Goal: Use online tool/utility: Use online tool/utility

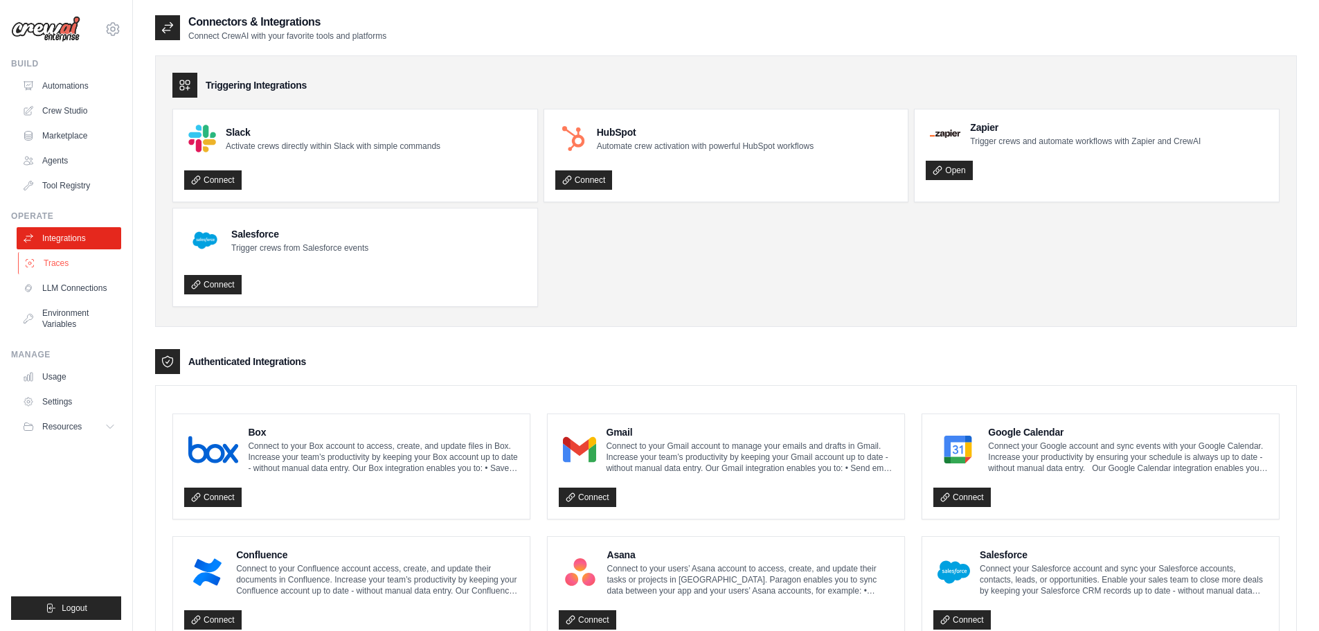
click at [53, 260] on link "Traces" at bounding box center [70, 263] width 105 height 22
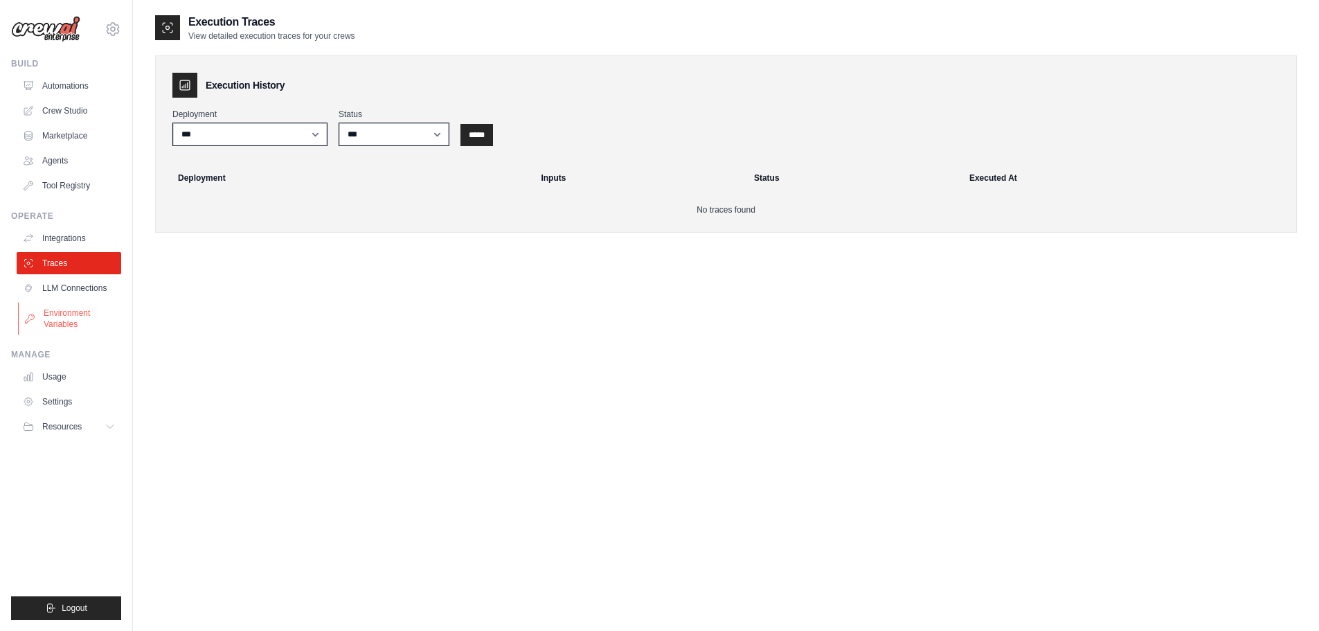
click at [64, 310] on link "Environment Variables" at bounding box center [70, 318] width 105 height 33
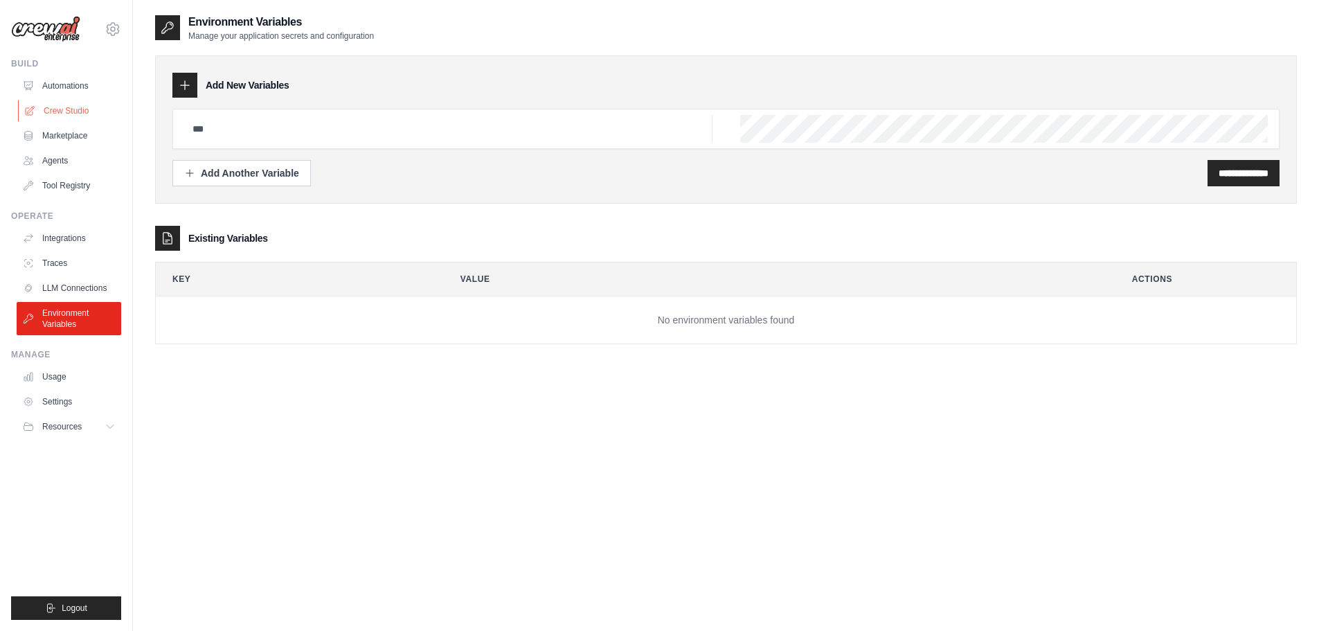
click at [79, 114] on link "Crew Studio" at bounding box center [70, 111] width 105 height 22
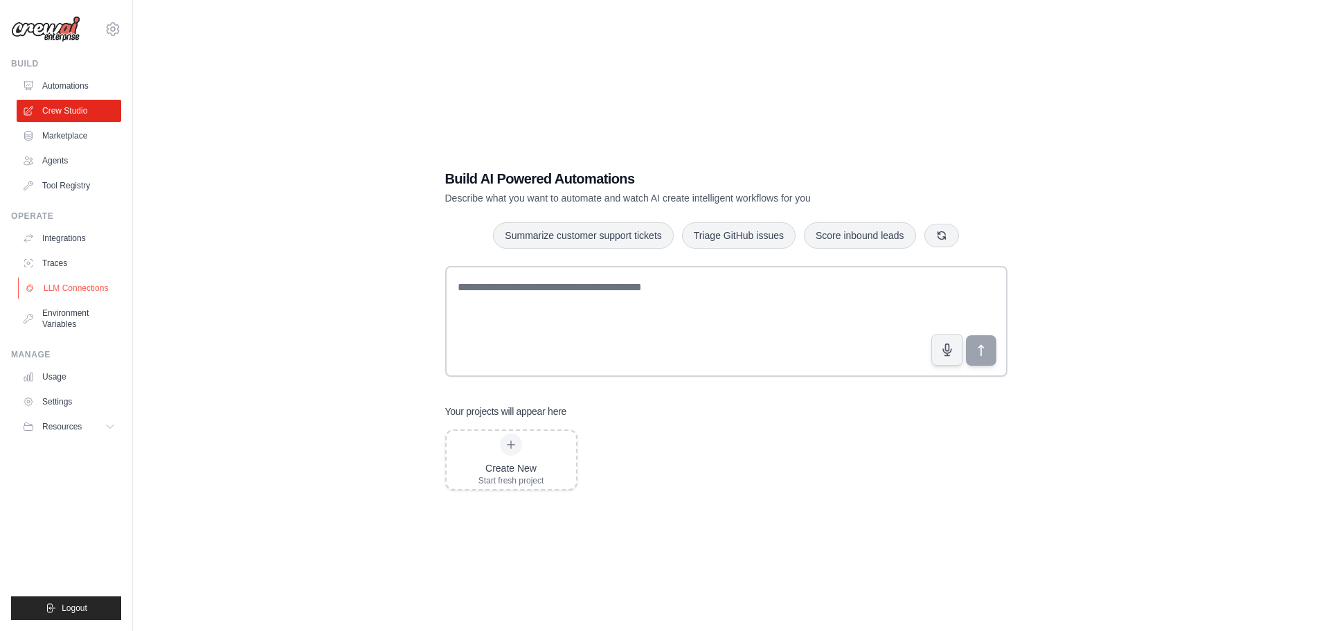
click at [103, 290] on link "LLM Connections" at bounding box center [70, 288] width 105 height 22
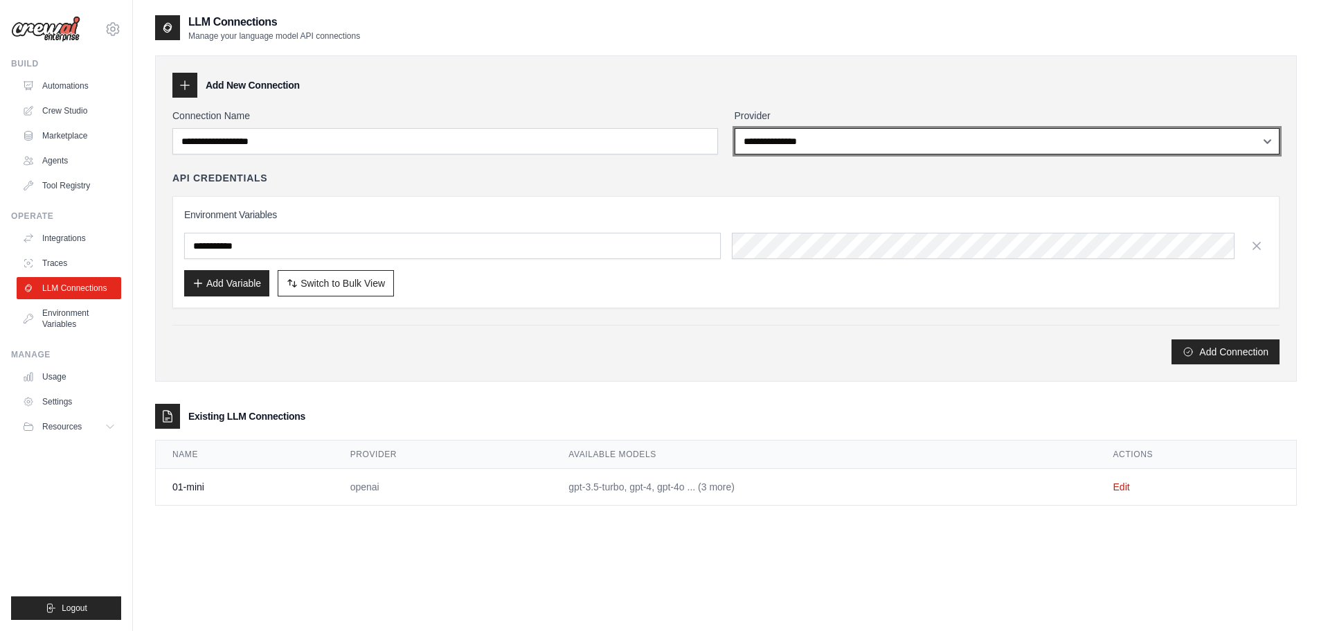
click at [884, 142] on select "**********" at bounding box center [1008, 141] width 546 height 26
click at [882, 143] on select "**********" at bounding box center [1008, 141] width 546 height 26
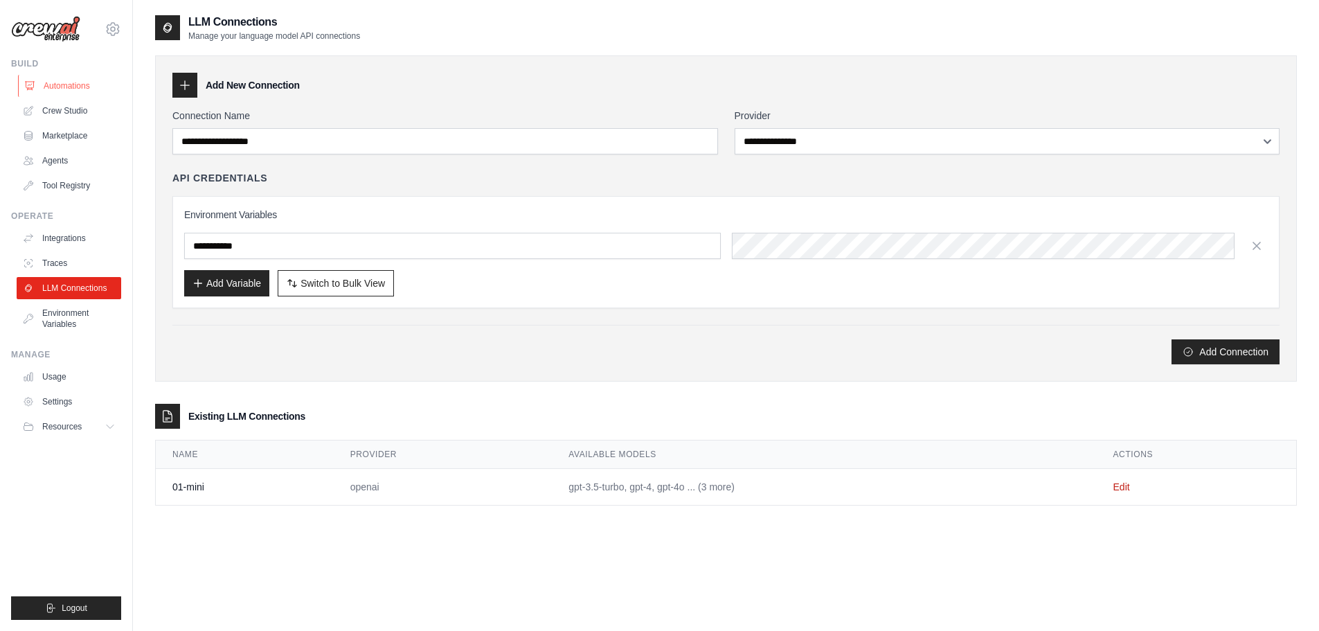
click at [39, 84] on link "Automations" at bounding box center [70, 86] width 105 height 22
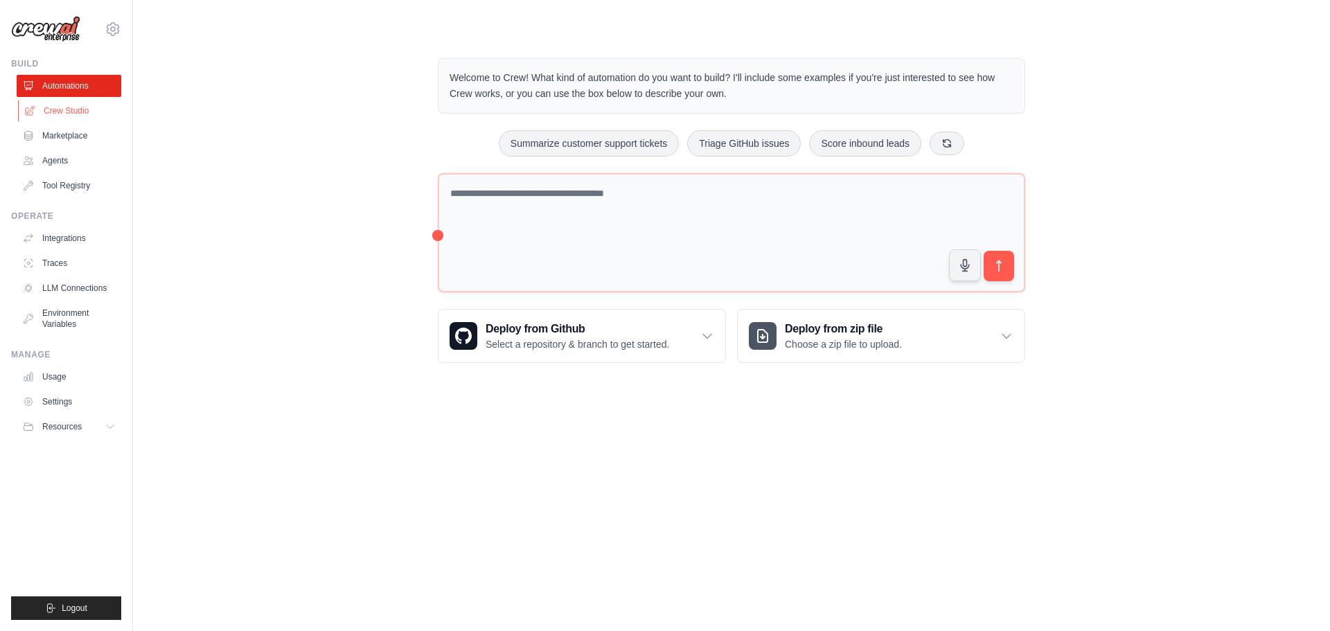
click at [81, 112] on link "Crew Studio" at bounding box center [70, 111] width 105 height 22
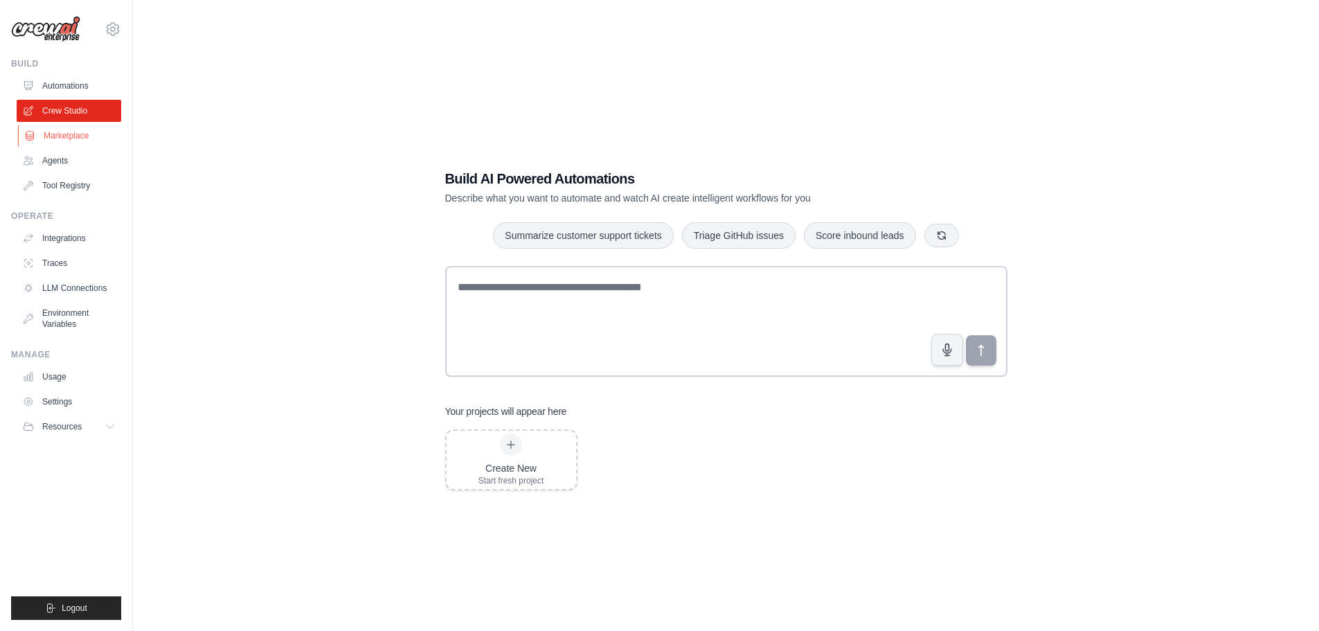
click at [90, 135] on link "Marketplace" at bounding box center [70, 136] width 105 height 22
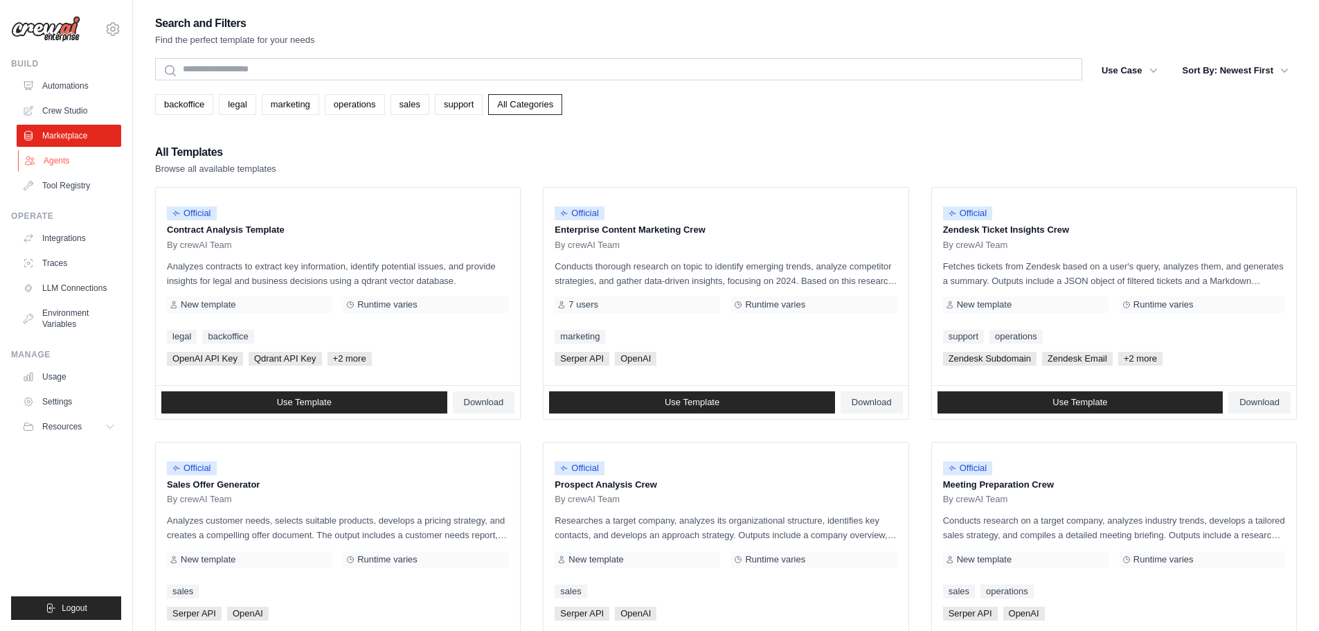
click at [71, 158] on link "Agents" at bounding box center [70, 161] width 105 height 22
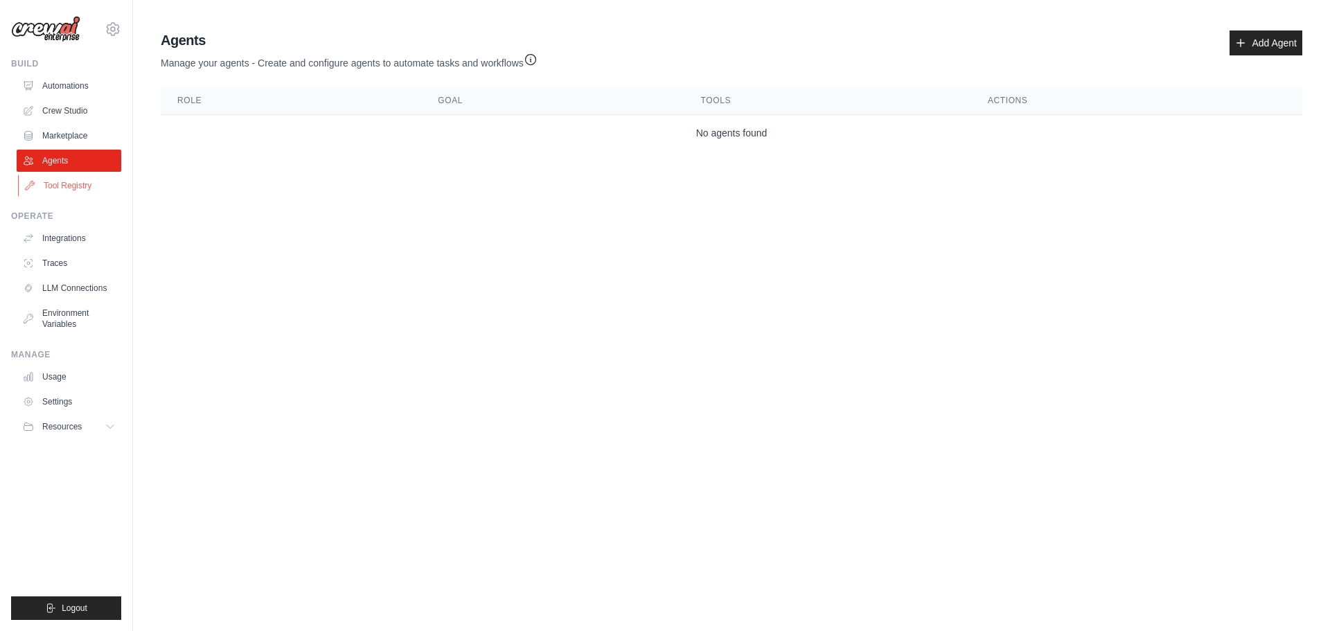
click at [71, 184] on link "Tool Registry" at bounding box center [70, 186] width 105 height 22
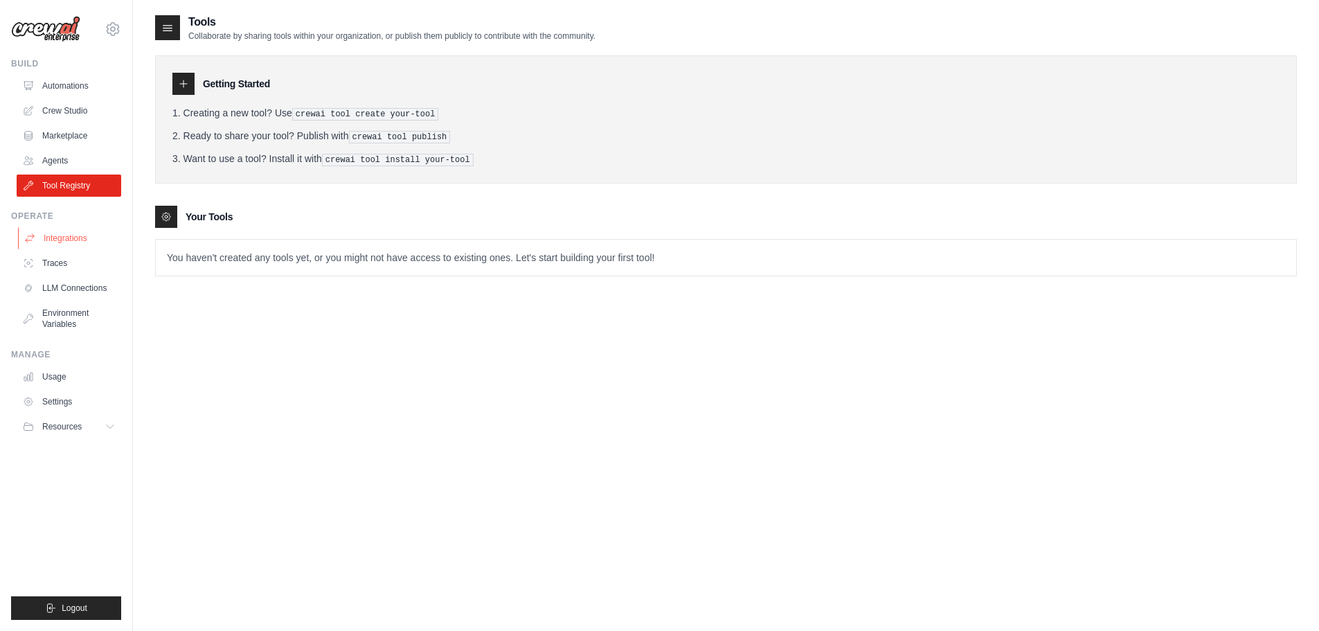
click at [67, 235] on link "Integrations" at bounding box center [70, 238] width 105 height 22
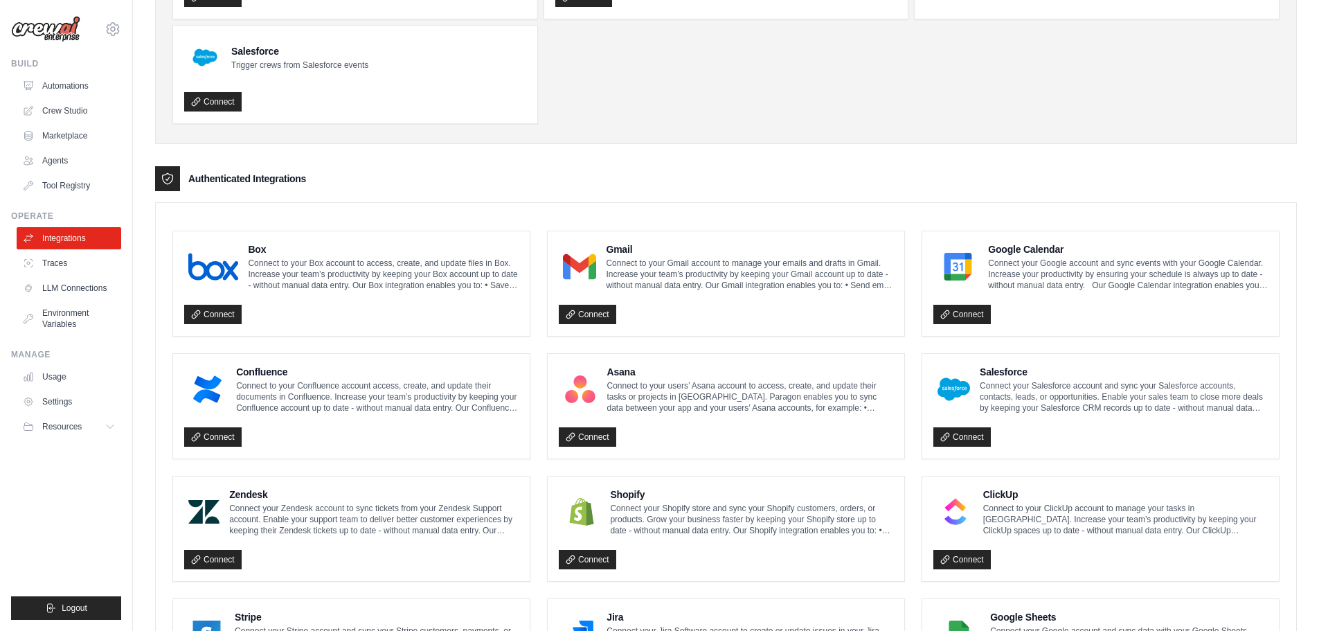
scroll to position [208, 0]
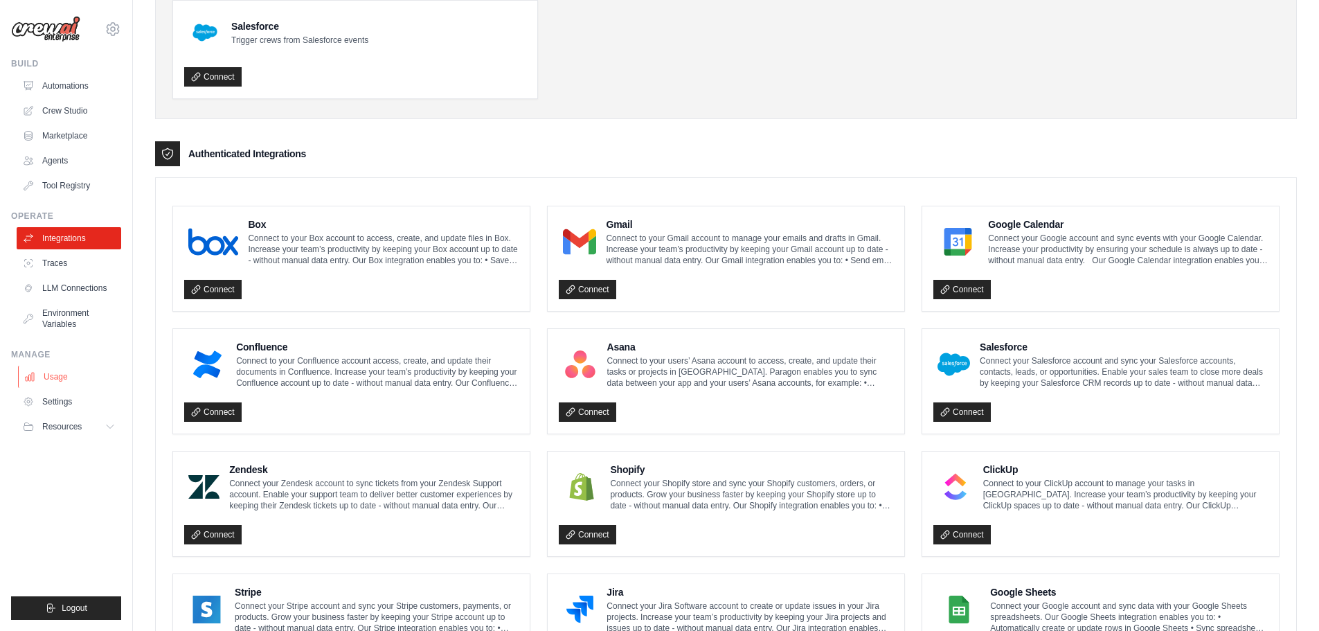
click at [61, 377] on link "Usage" at bounding box center [70, 377] width 105 height 22
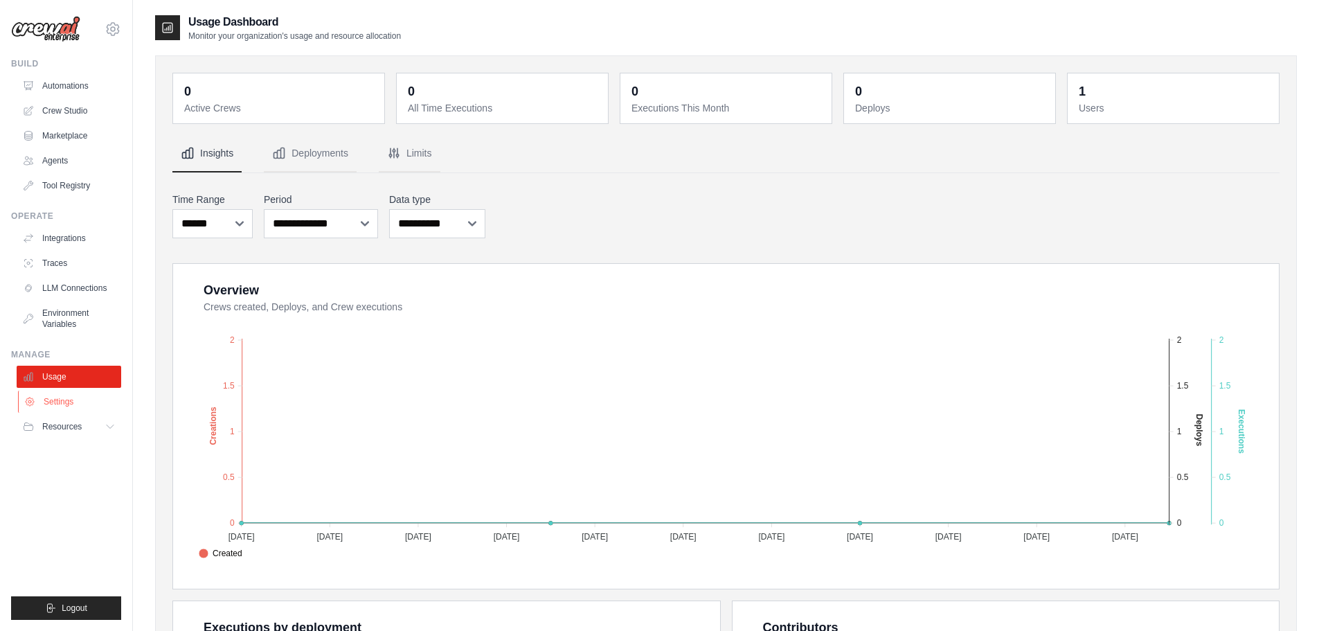
click at [64, 396] on link "Settings" at bounding box center [70, 402] width 105 height 22
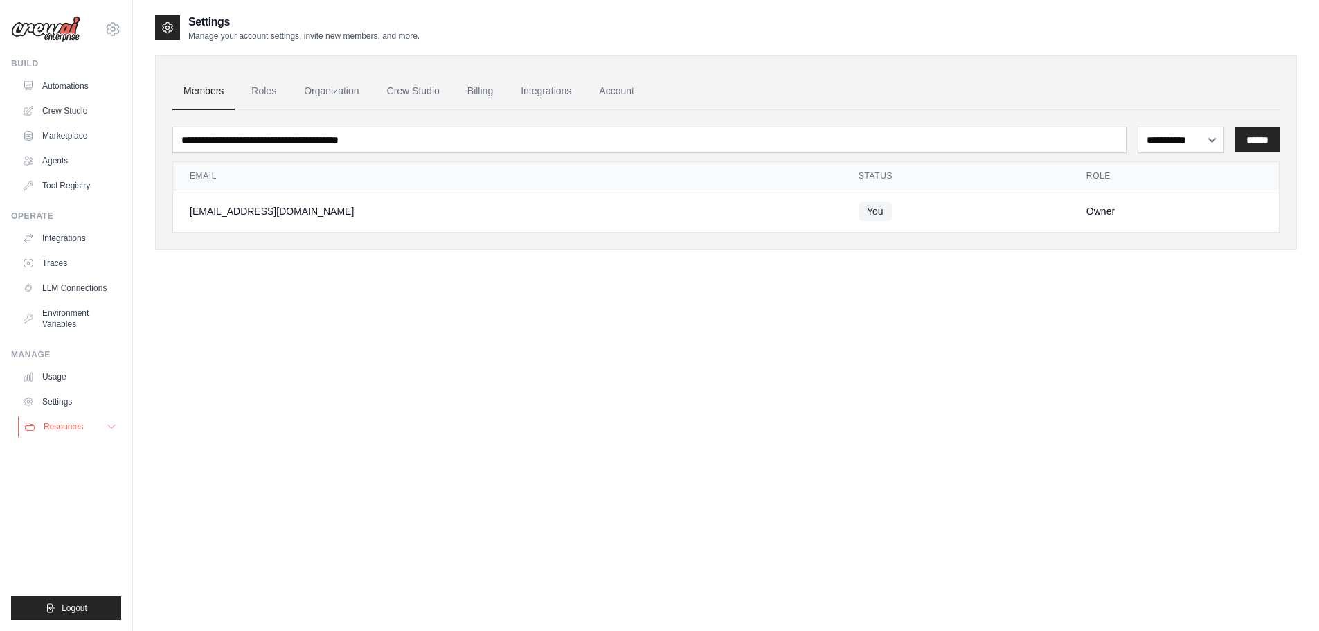
click at [63, 429] on span "Resources" at bounding box center [63, 426] width 39 height 11
click at [84, 516] on span "Video Tutorials" at bounding box center [76, 516] width 55 height 11
click at [57, 107] on link "Crew Studio" at bounding box center [70, 111] width 105 height 22
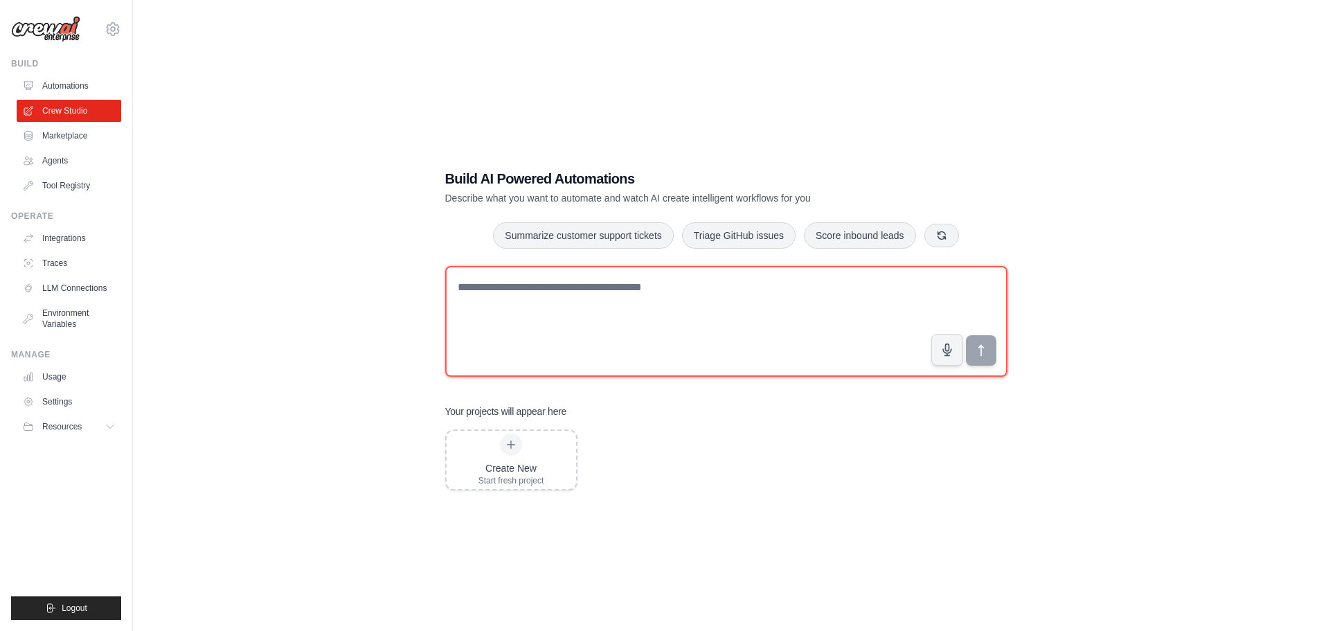
click at [507, 287] on textarea at bounding box center [726, 321] width 562 height 111
click at [499, 285] on textarea at bounding box center [726, 321] width 562 height 111
click at [870, 301] on textarea at bounding box center [726, 321] width 562 height 111
click at [534, 289] on textarea at bounding box center [726, 321] width 562 height 111
type textarea "*"
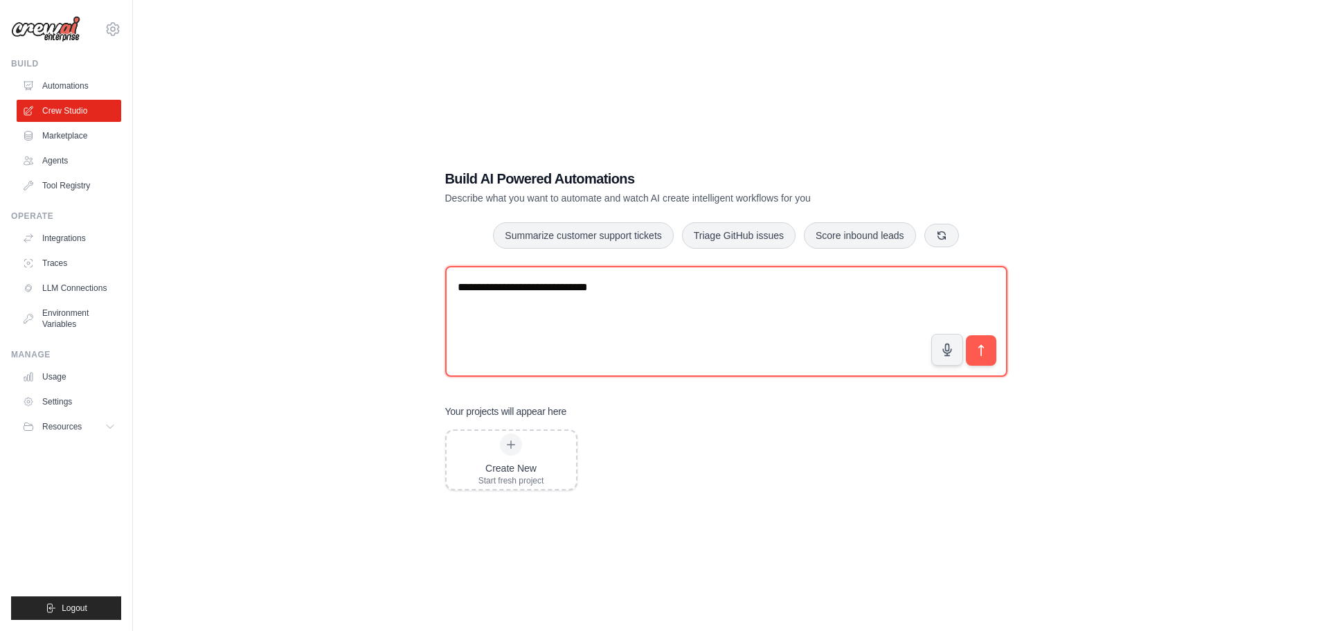
drag, startPoint x: 641, startPoint y: 289, endPoint x: 425, endPoint y: 295, distance: 216.2
click at [425, 295] on div "**********" at bounding box center [726, 329] width 1142 height 631
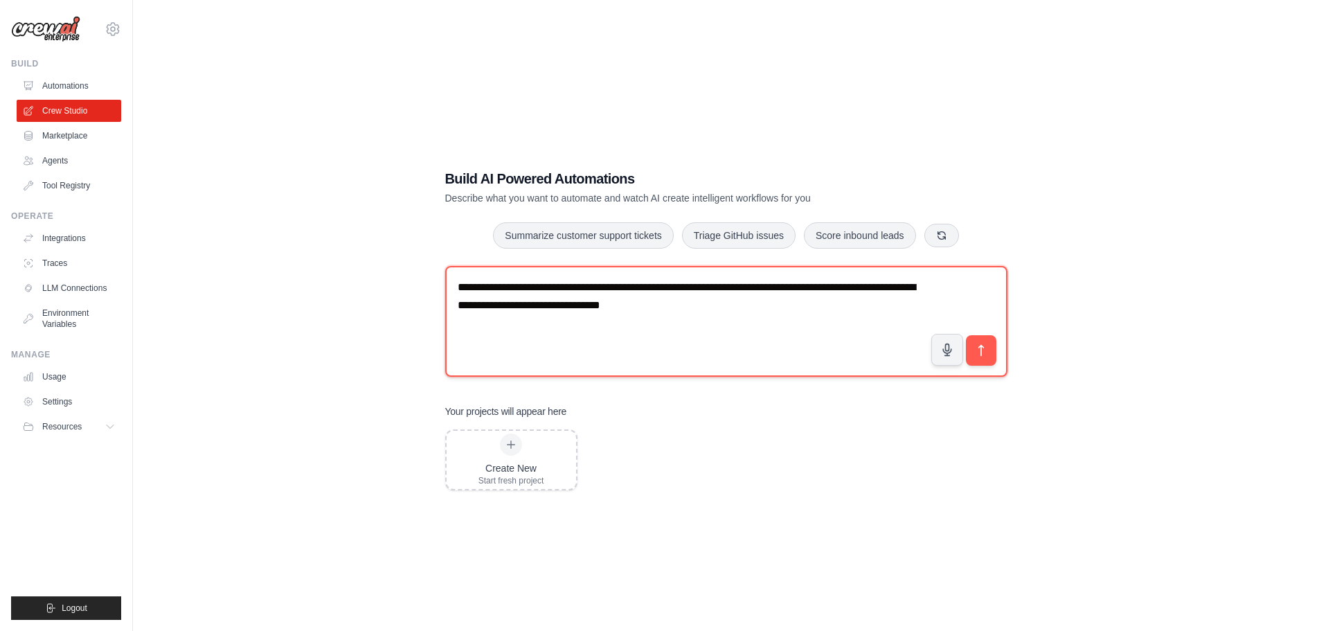
click at [779, 307] on textarea "**********" at bounding box center [726, 321] width 562 height 111
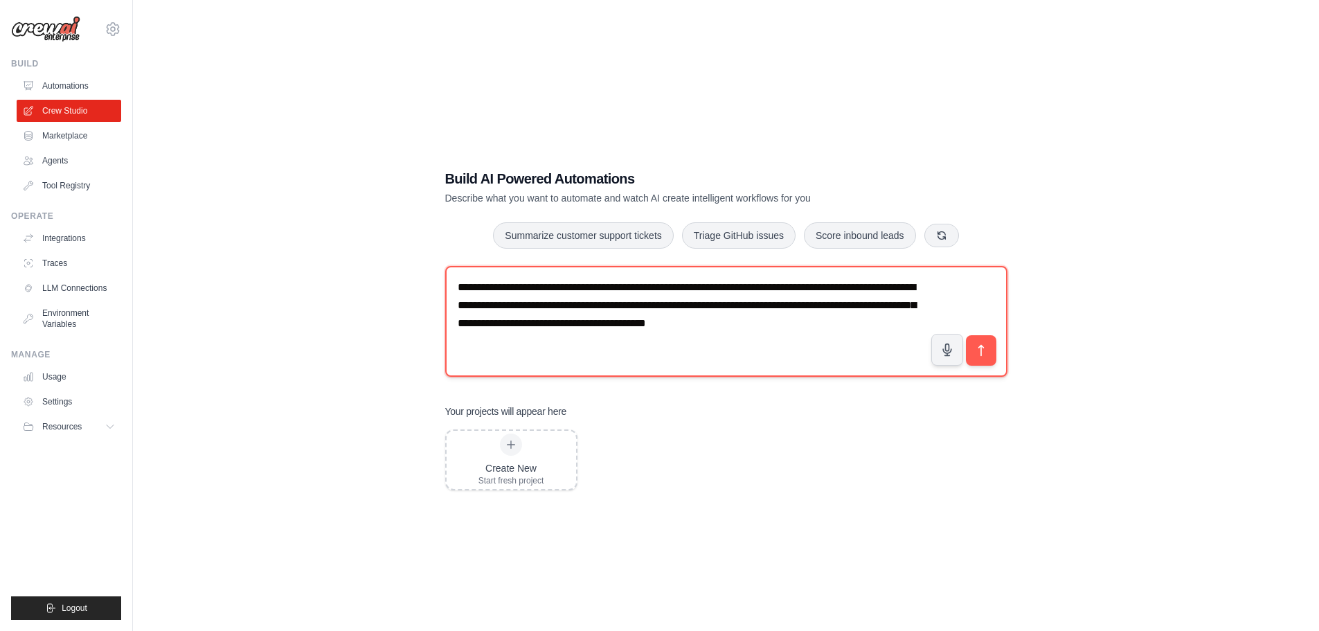
drag, startPoint x: 754, startPoint y: 305, endPoint x: 771, endPoint y: 319, distance: 21.7
click at [754, 305] on textarea "**********" at bounding box center [726, 321] width 562 height 111
click at [873, 346] on textarea "**********" at bounding box center [726, 321] width 562 height 111
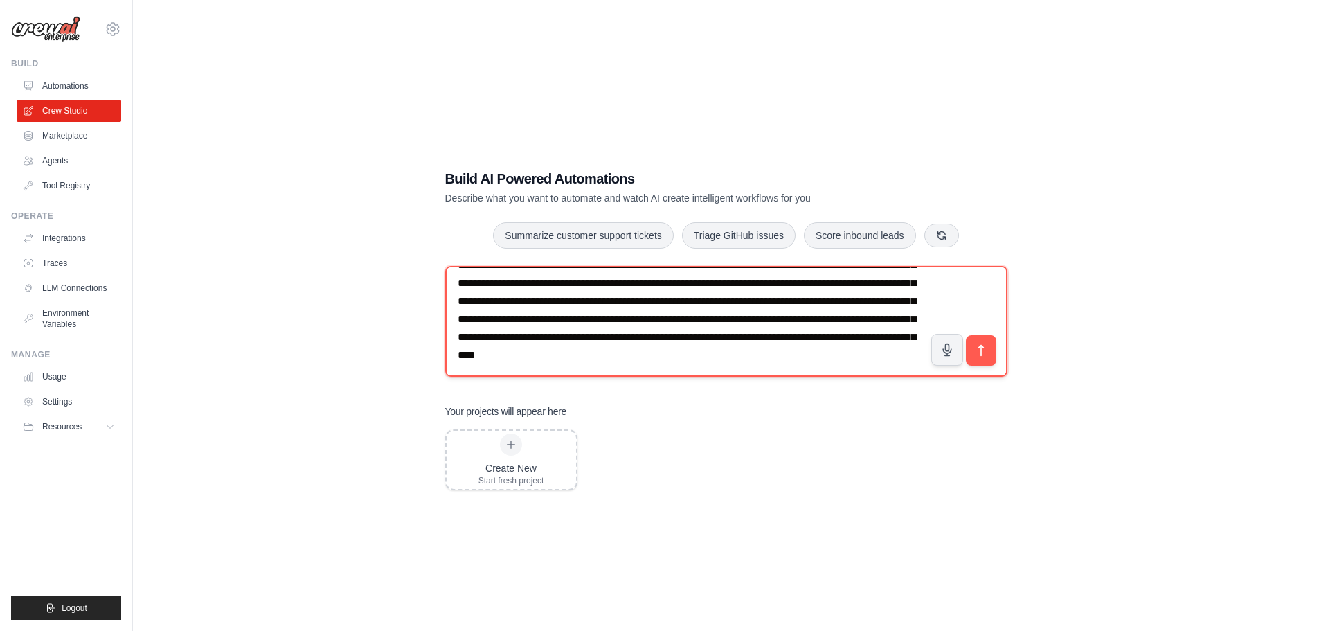
scroll to position [63, 0]
click at [567, 368] on textarea "**********" at bounding box center [726, 321] width 562 height 111
type textarea "**********"
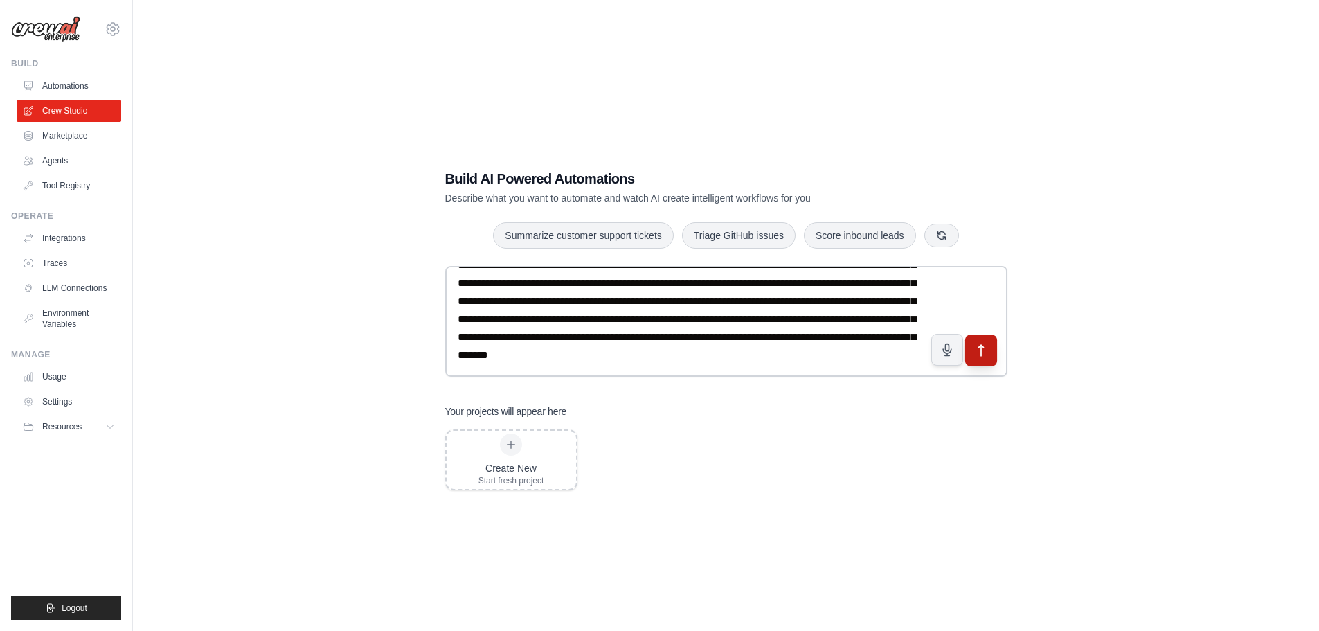
click at [980, 350] on icon "submit" at bounding box center [981, 350] width 15 height 15
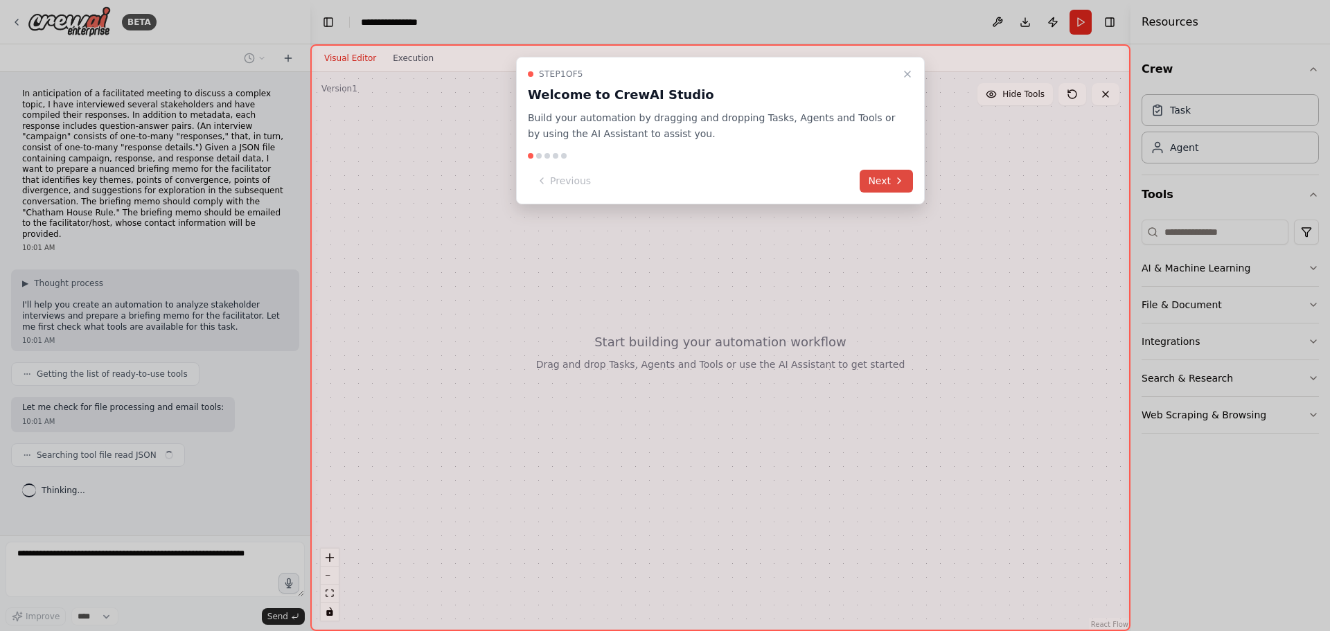
click at [875, 186] on button "Next" at bounding box center [886, 181] width 53 height 23
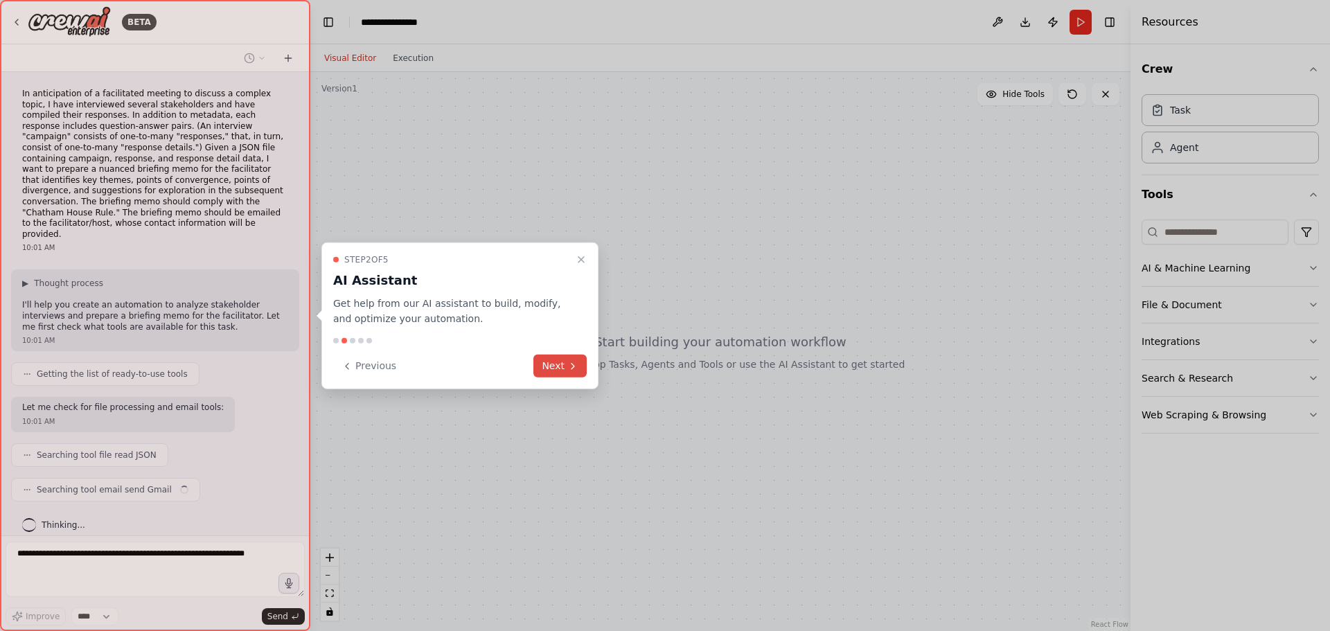
click at [564, 367] on button "Next" at bounding box center [559, 366] width 53 height 23
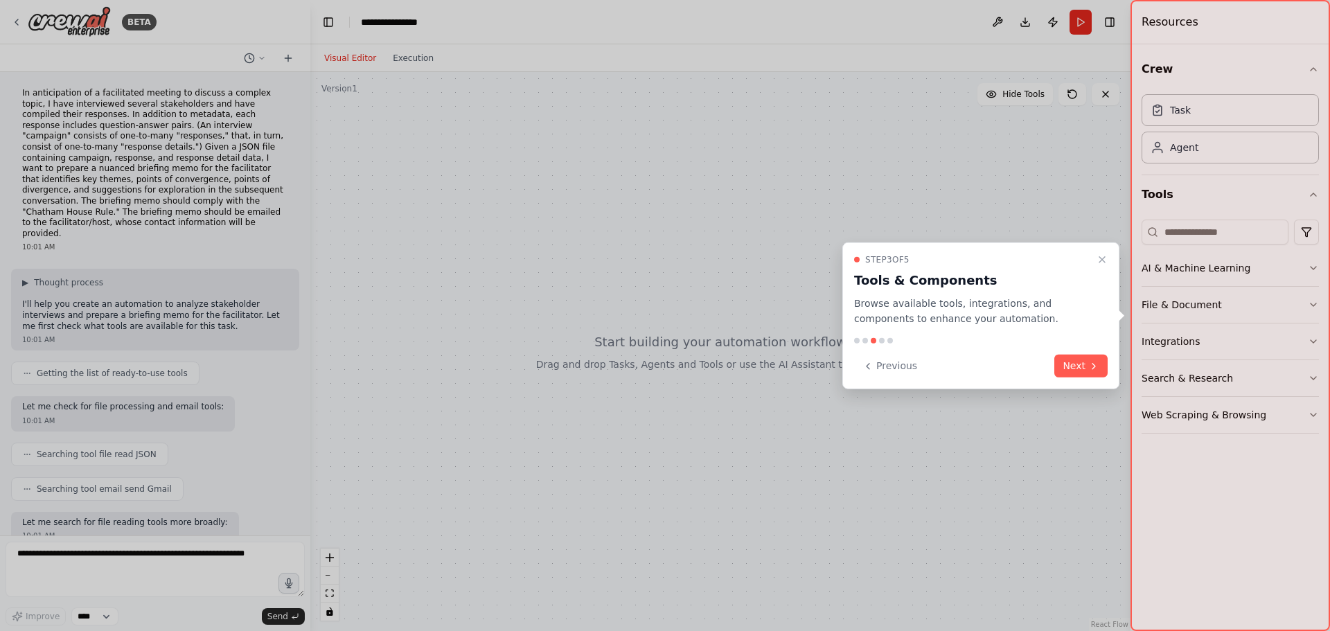
scroll to position [71, 0]
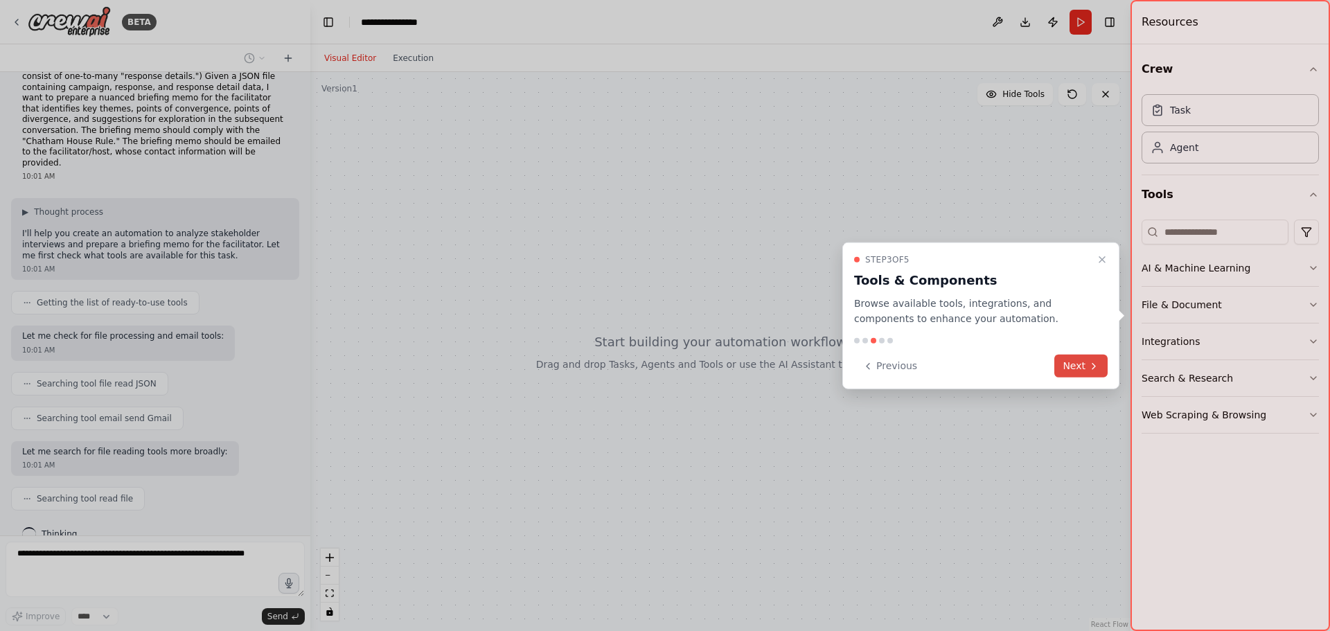
click at [1082, 368] on button "Next" at bounding box center [1080, 366] width 53 height 23
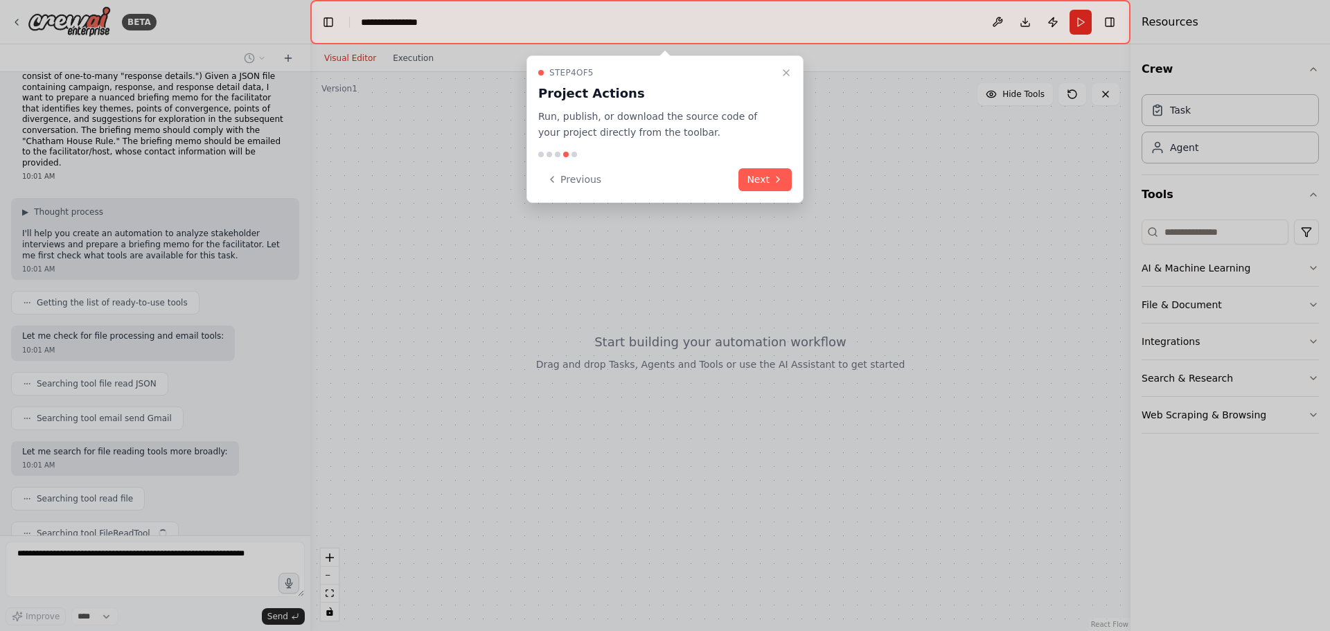
scroll to position [106, 0]
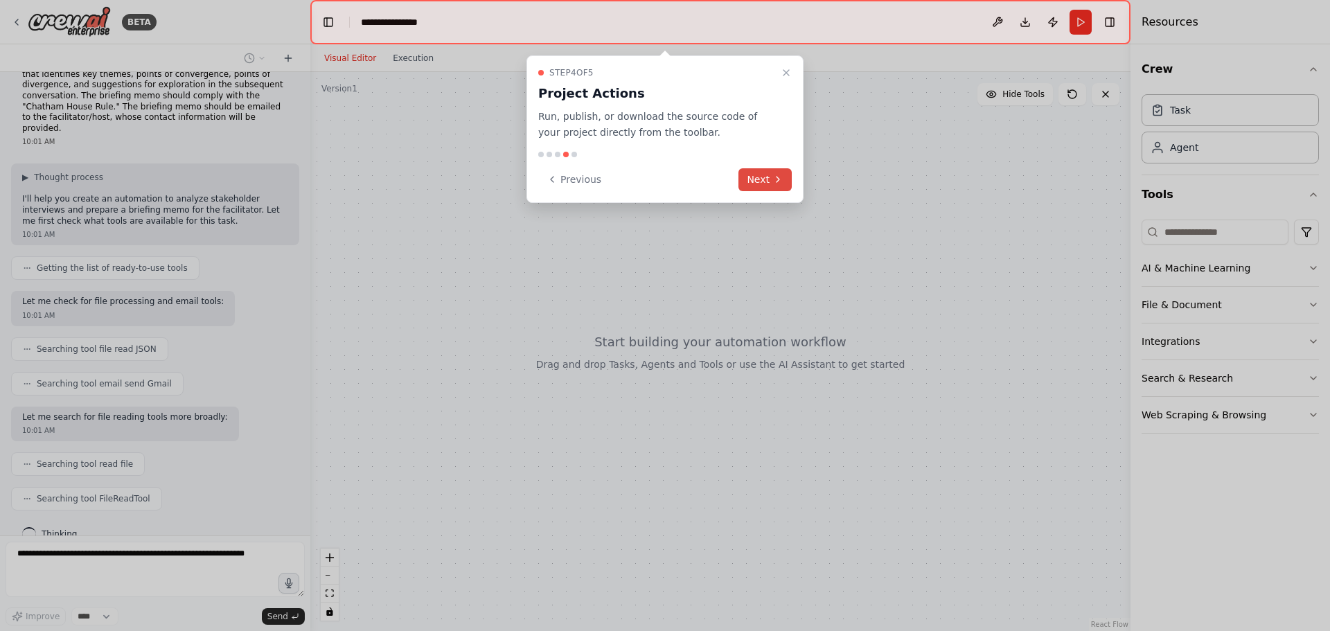
click at [765, 180] on button "Next" at bounding box center [764, 179] width 53 height 23
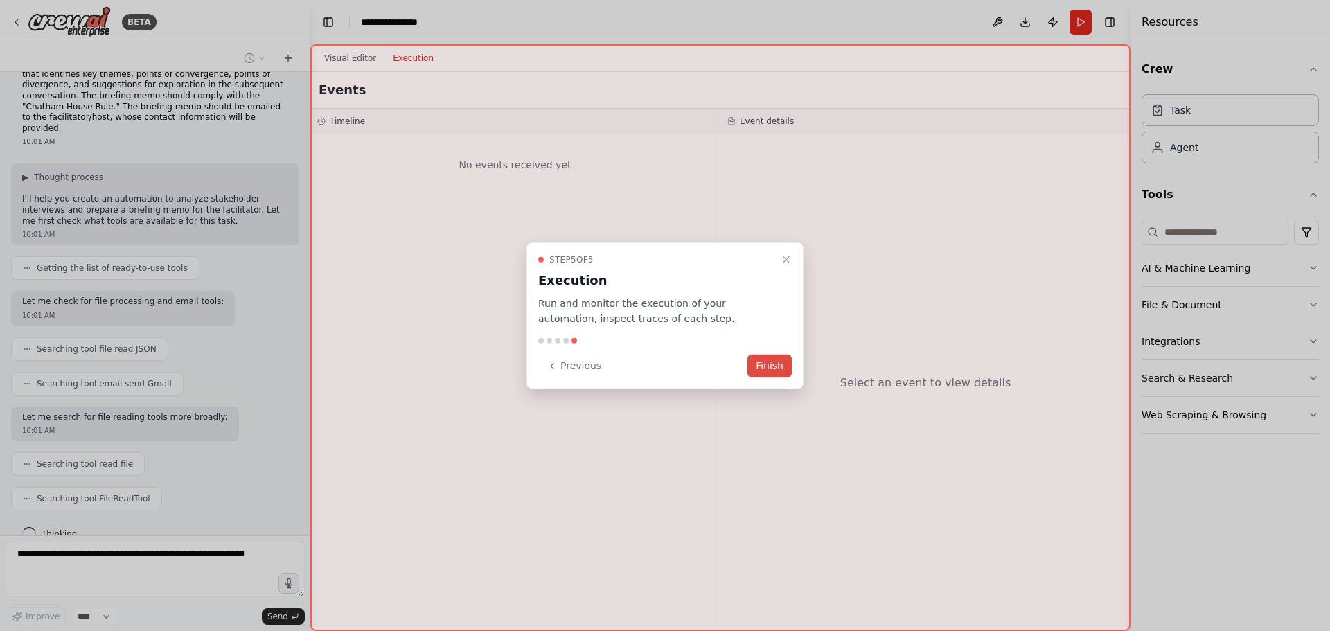
click at [778, 368] on button "Finish" at bounding box center [769, 366] width 44 height 23
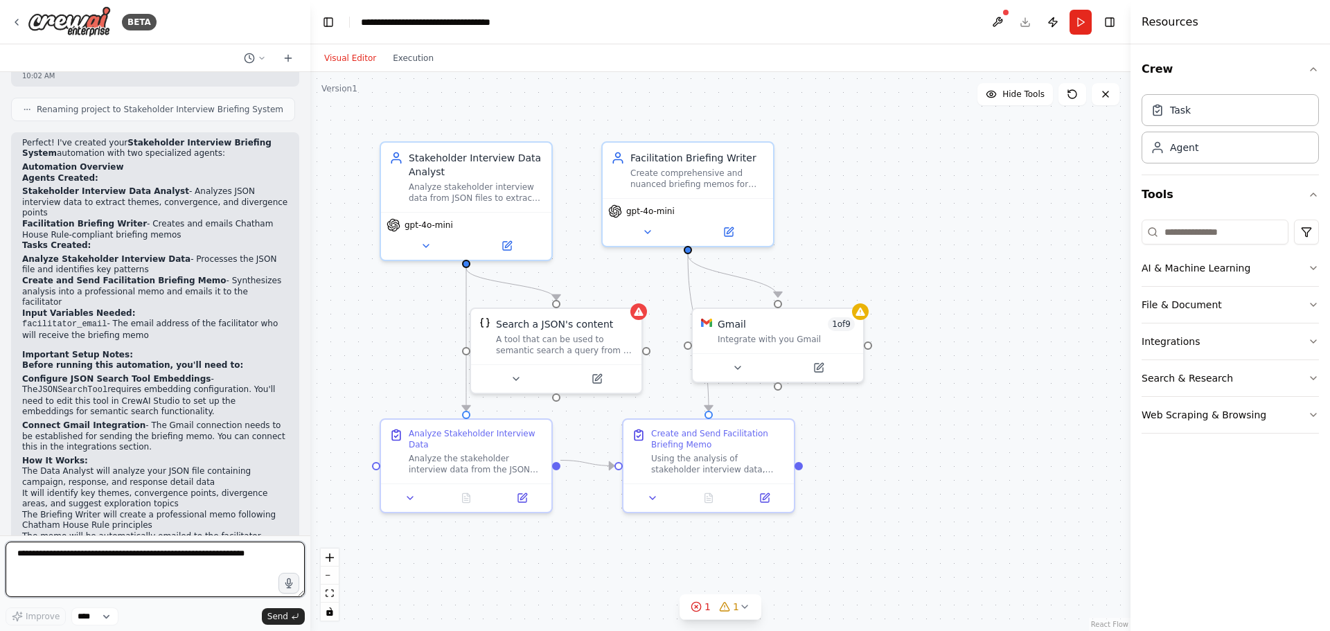
scroll to position [1151, 0]
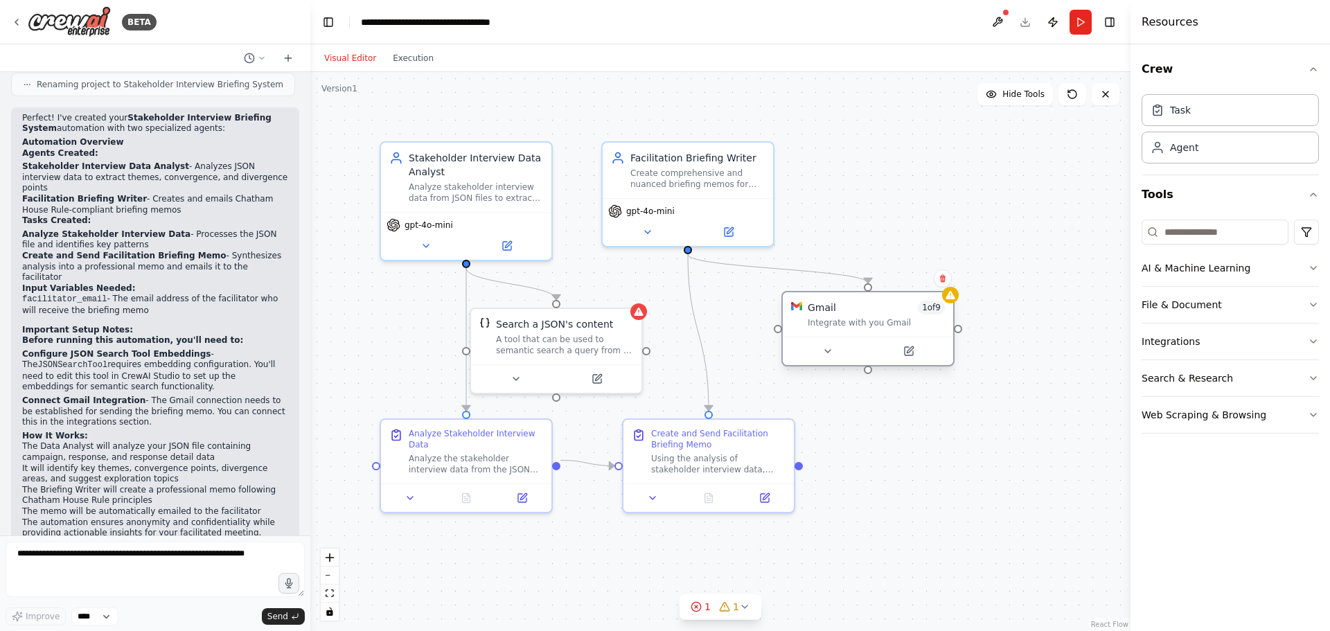
drag, startPoint x: 783, startPoint y: 346, endPoint x: 873, endPoint y: 340, distance: 90.9
click at [875, 339] on div "Gmail 1 of 9 Integrate with you Gmail" at bounding box center [867, 328] width 173 height 75
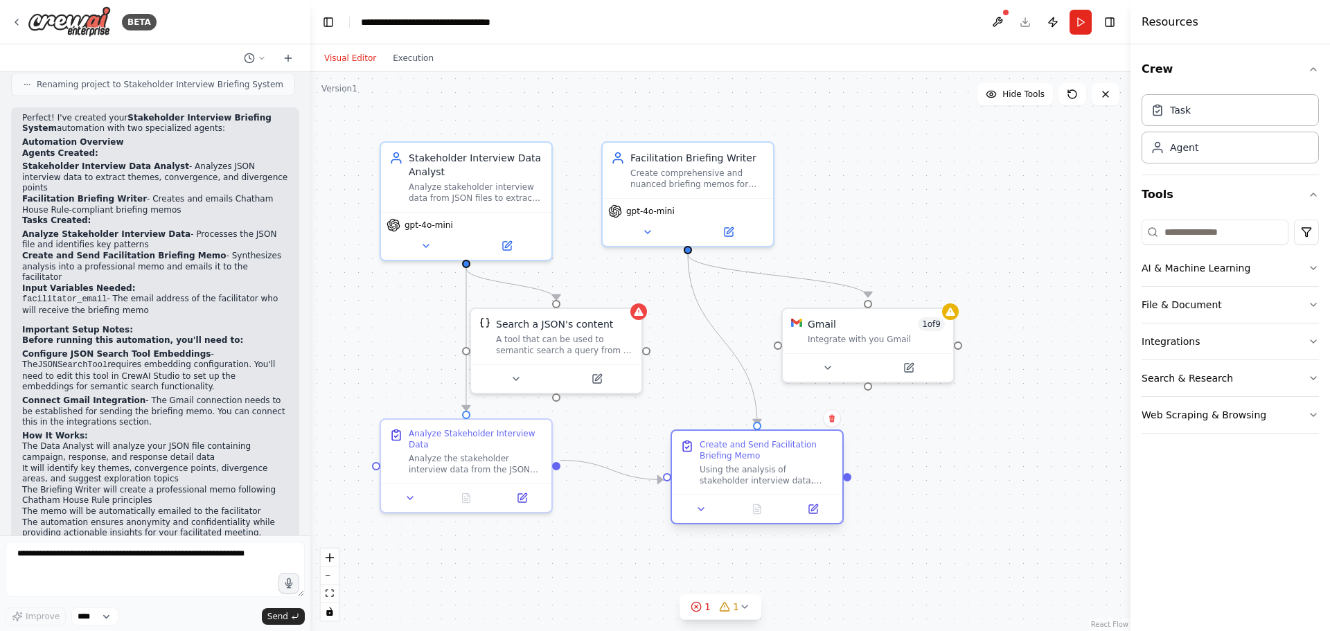
drag, startPoint x: 801, startPoint y: 493, endPoint x: 809, endPoint y: 510, distance: 18.3
click at [811, 508] on div "Create and Send Facilitation Briefing Memo Using the analysis of stakeholder in…" at bounding box center [756, 476] width 173 height 95
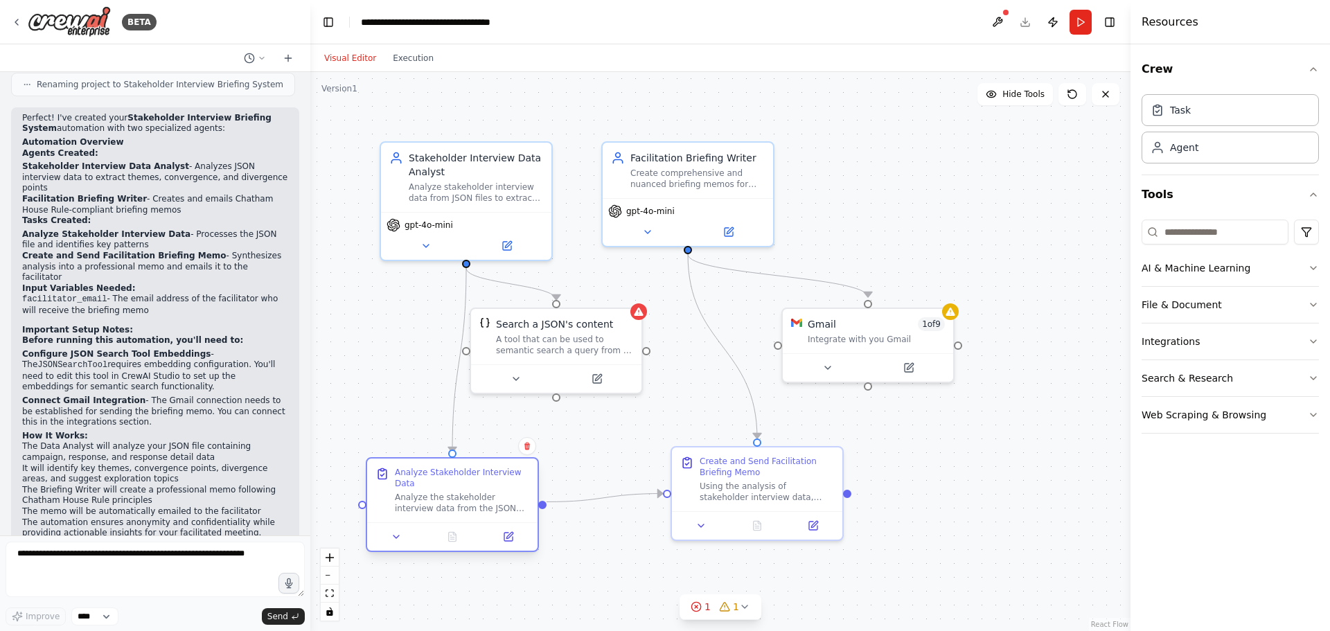
drag, startPoint x: 492, startPoint y: 506, endPoint x: 490, endPoint y: 497, distance: 9.9
click at [490, 497] on div "Analyze the stakeholder interview data from the JSON file containing campaign, …" at bounding box center [462, 503] width 134 height 22
drag, startPoint x: 585, startPoint y: 368, endPoint x: 605, endPoint y: 377, distance: 22.9
click at [602, 377] on div "Search a JSON's content A tool that can be used to semantic search a query from…" at bounding box center [576, 362] width 173 height 87
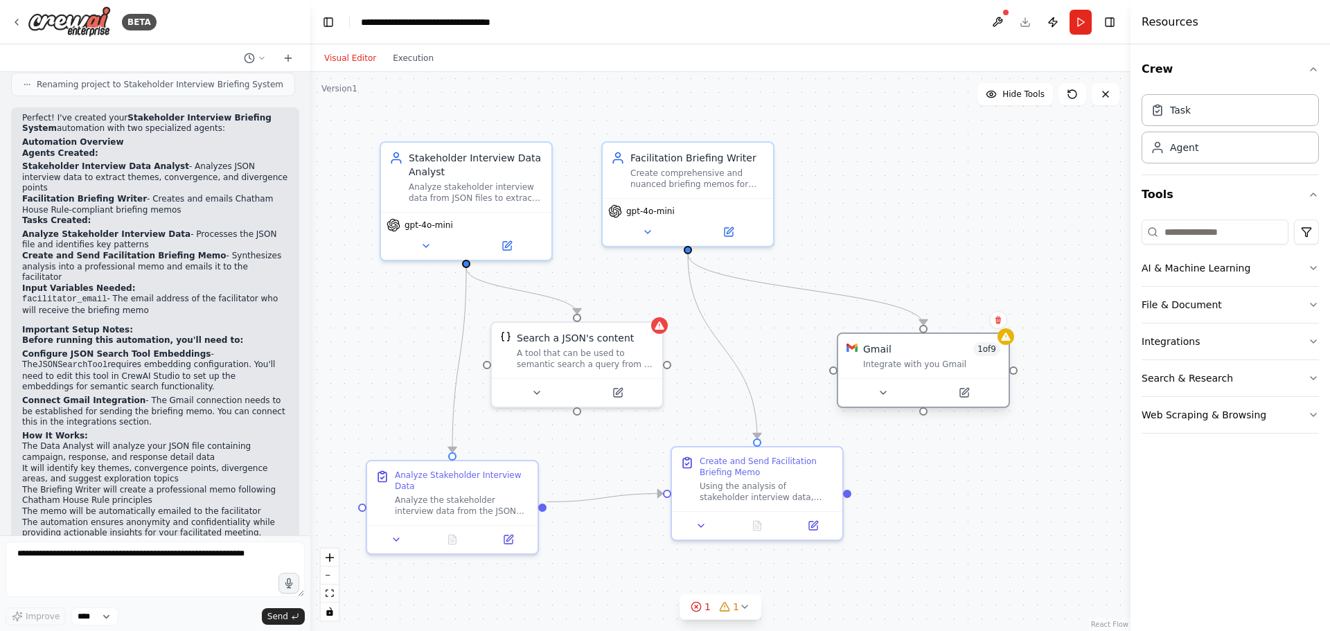
drag, startPoint x: 921, startPoint y: 338, endPoint x: 981, endPoint y: 359, distance: 63.3
click at [981, 359] on div "Integrate with you Gmail" at bounding box center [931, 364] width 137 height 11
click at [661, 187] on div "Facilitation Briefing Writer Create comprehensive and nuanced briefing memos fo…" at bounding box center [688, 167] width 170 height 55
click at [727, 228] on icon at bounding box center [728, 229] width 11 height 11
click at [731, 229] on icon at bounding box center [728, 229] width 8 height 8
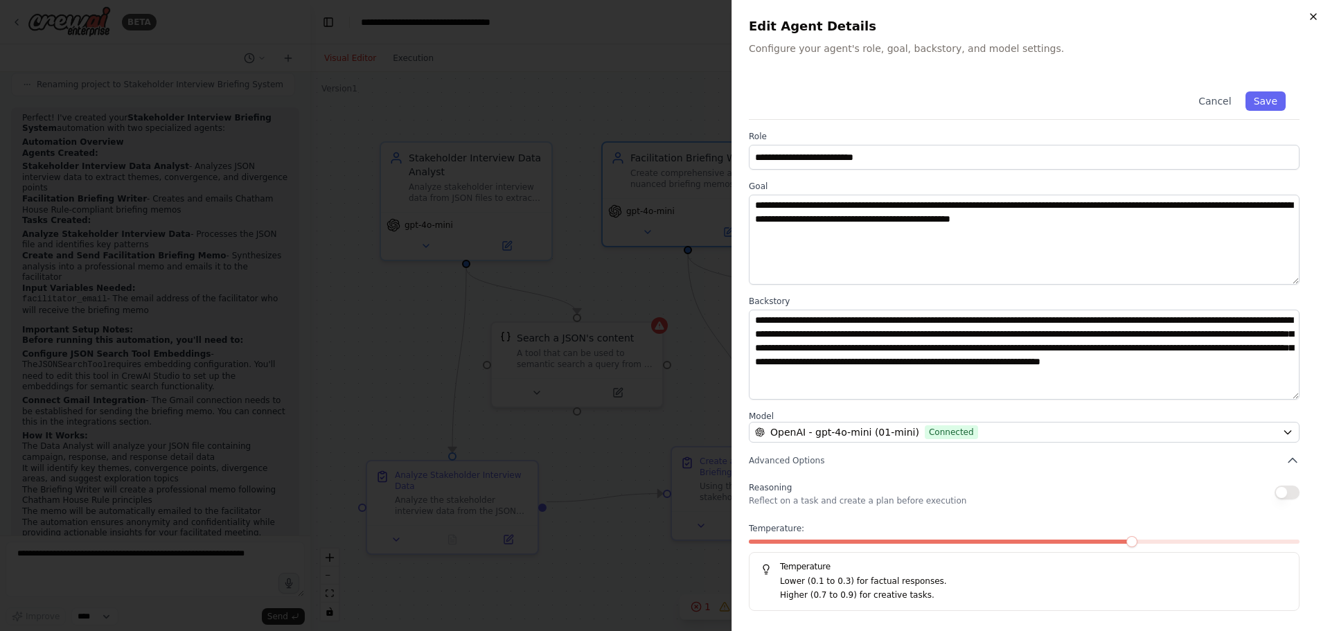
click at [1315, 19] on icon "button" at bounding box center [1313, 16] width 11 height 11
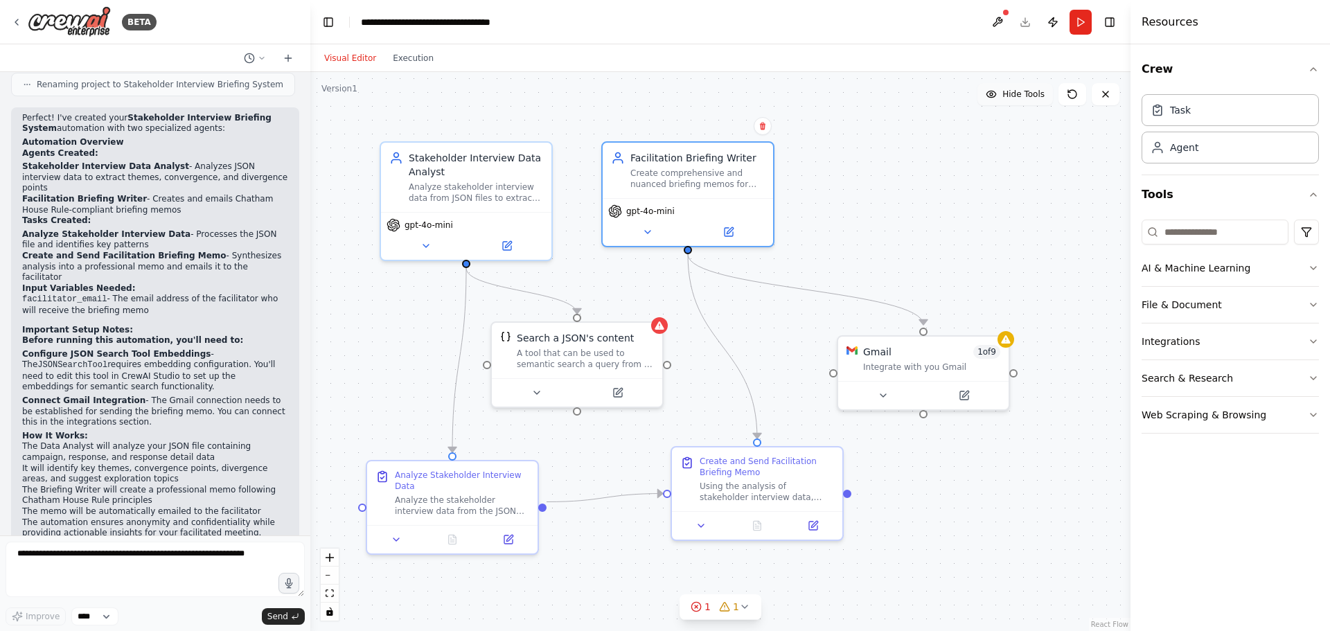
click at [1026, 93] on span "Hide Tools" at bounding box center [1023, 94] width 42 height 11
click at [1026, 93] on span "Show Tools" at bounding box center [1022, 94] width 46 height 11
click at [1026, 93] on span "Hide Tools" at bounding box center [1023, 94] width 42 height 11
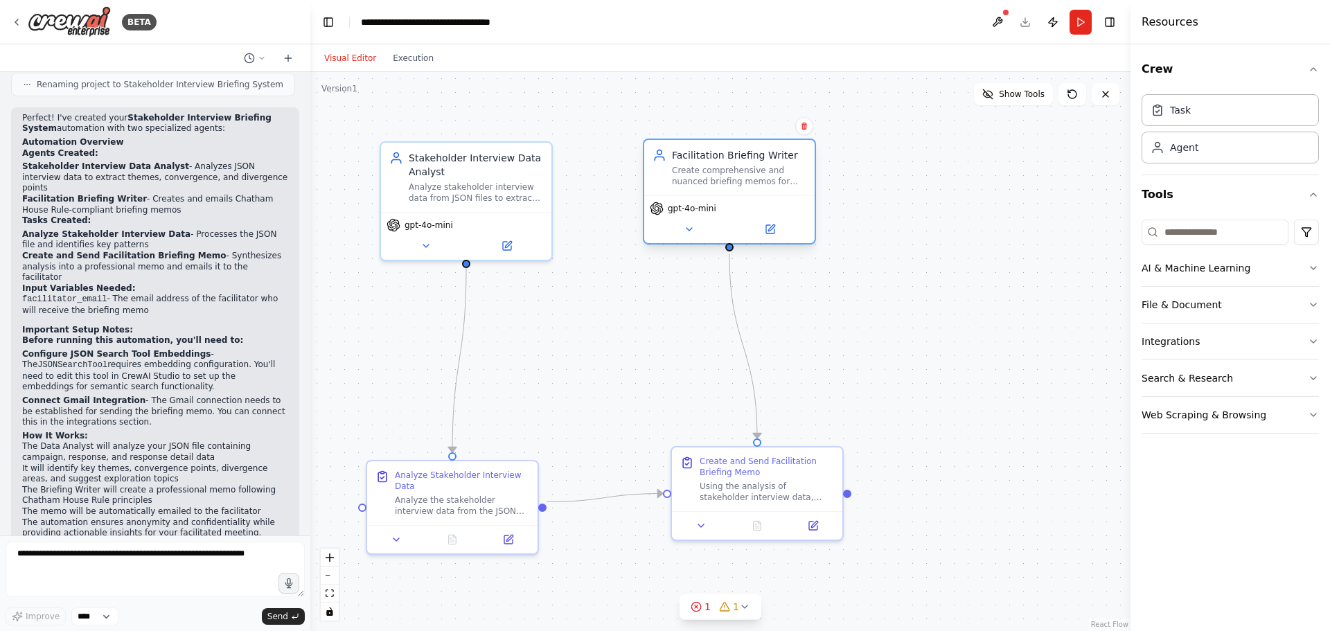
drag, startPoint x: 751, startPoint y: 188, endPoint x: 782, endPoint y: 190, distance: 31.2
click at [782, 187] on div "Create comprehensive and nuanced briefing memos for facilitators that synthesiz…" at bounding box center [739, 176] width 134 height 22
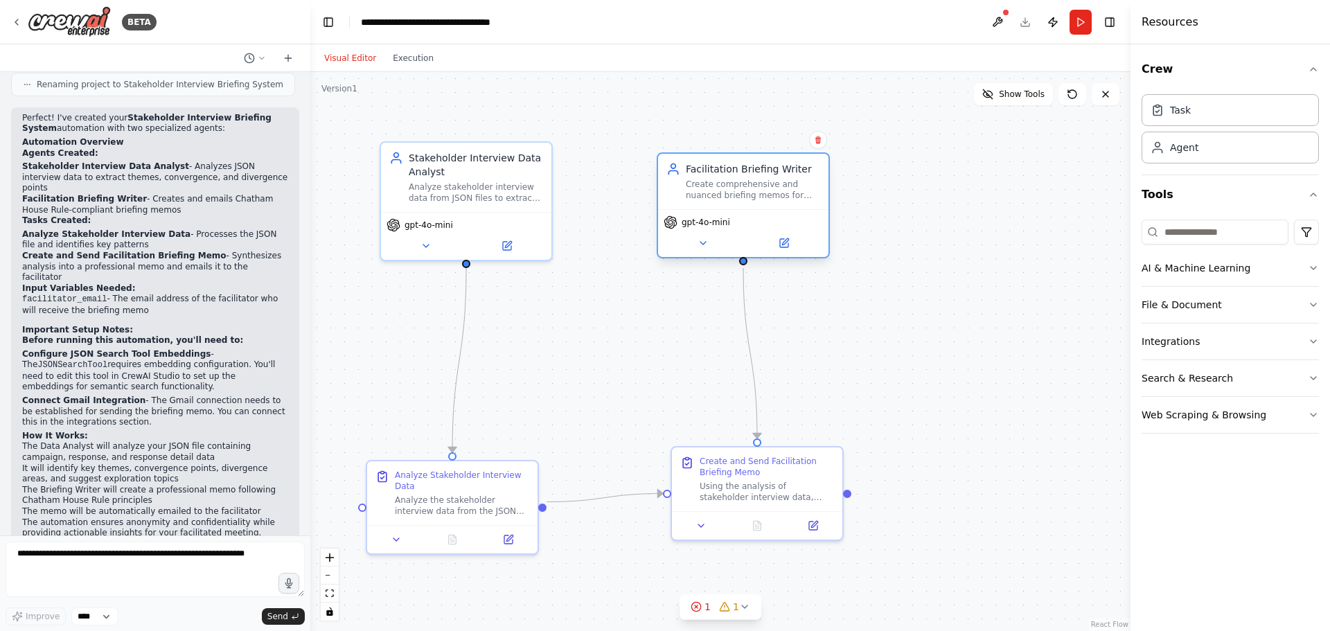
click at [782, 190] on div "Create comprehensive and nuanced briefing memos for facilitators that synthesiz…" at bounding box center [753, 190] width 134 height 22
drag, startPoint x: 782, startPoint y: 190, endPoint x: 796, endPoint y: 195, distance: 14.9
click at [801, 192] on div "Create comprehensive and nuanced briefing memos for facilitators that synthesiz…" at bounding box center [767, 190] width 134 height 22
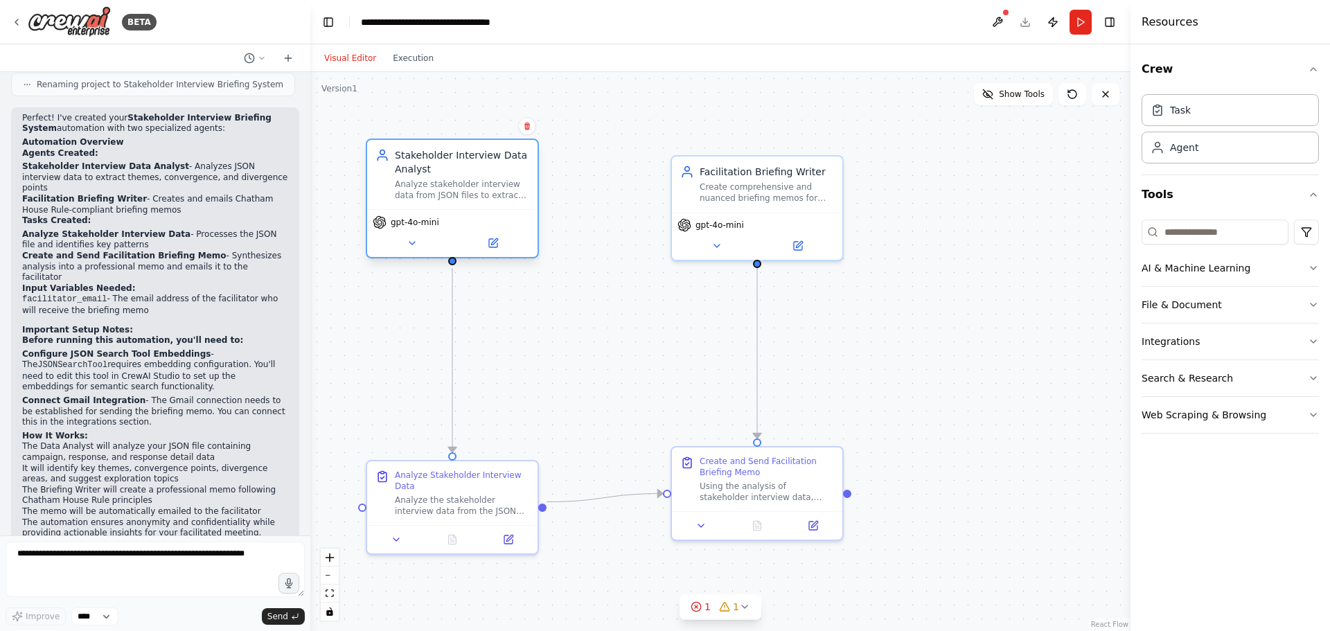
drag, startPoint x: 494, startPoint y: 224, endPoint x: 474, endPoint y: 223, distance: 20.1
click at [474, 223] on div "gpt-4o-mini" at bounding box center [452, 222] width 159 height 14
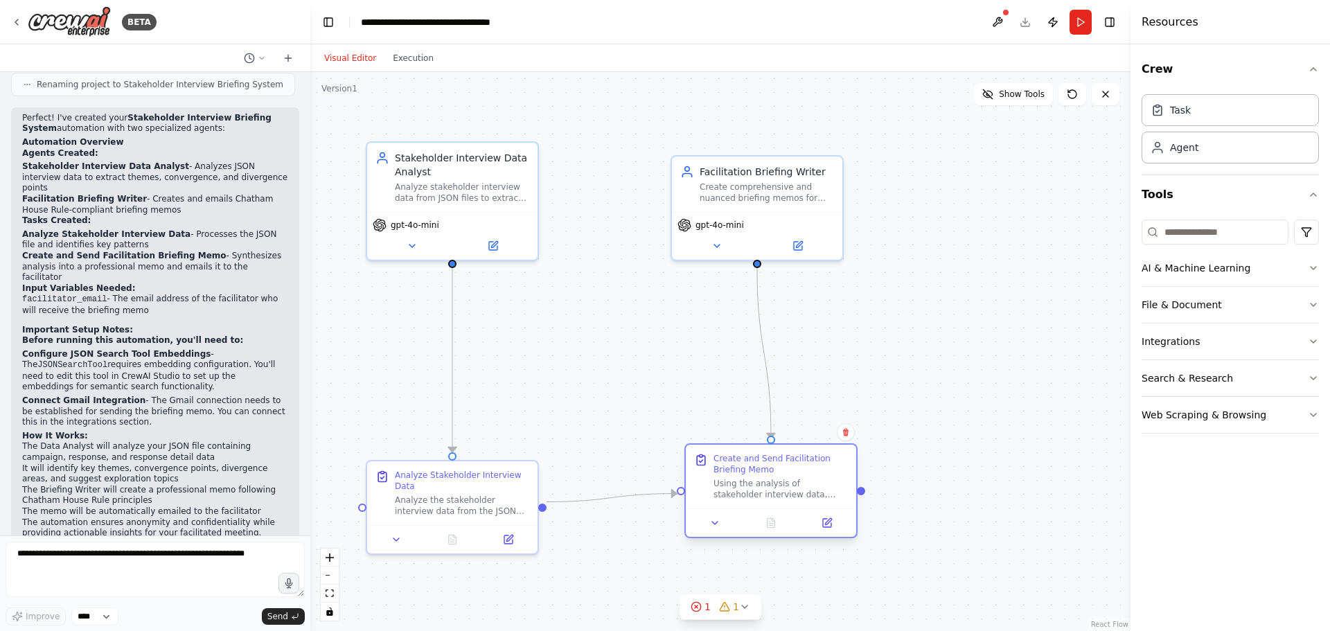
drag, startPoint x: 727, startPoint y: 487, endPoint x: 746, endPoint y: 490, distance: 19.0
click at [746, 490] on div "Using the analysis of stakeholder interview data, create a professional briefin…" at bounding box center [780, 489] width 134 height 22
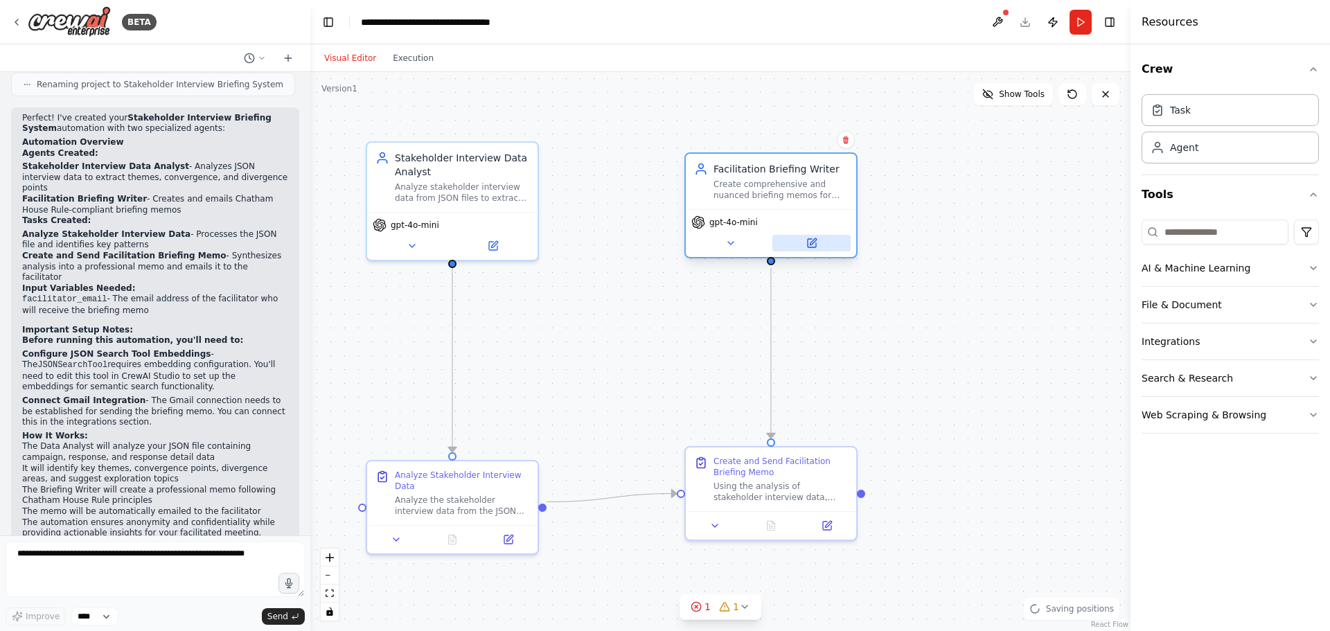
drag, startPoint x: 764, startPoint y: 251, endPoint x: 779, endPoint y: 247, distance: 16.0
click at [779, 247] on button at bounding box center [811, 243] width 78 height 17
click at [1009, 103] on button "Show Tools" at bounding box center [1013, 94] width 79 height 22
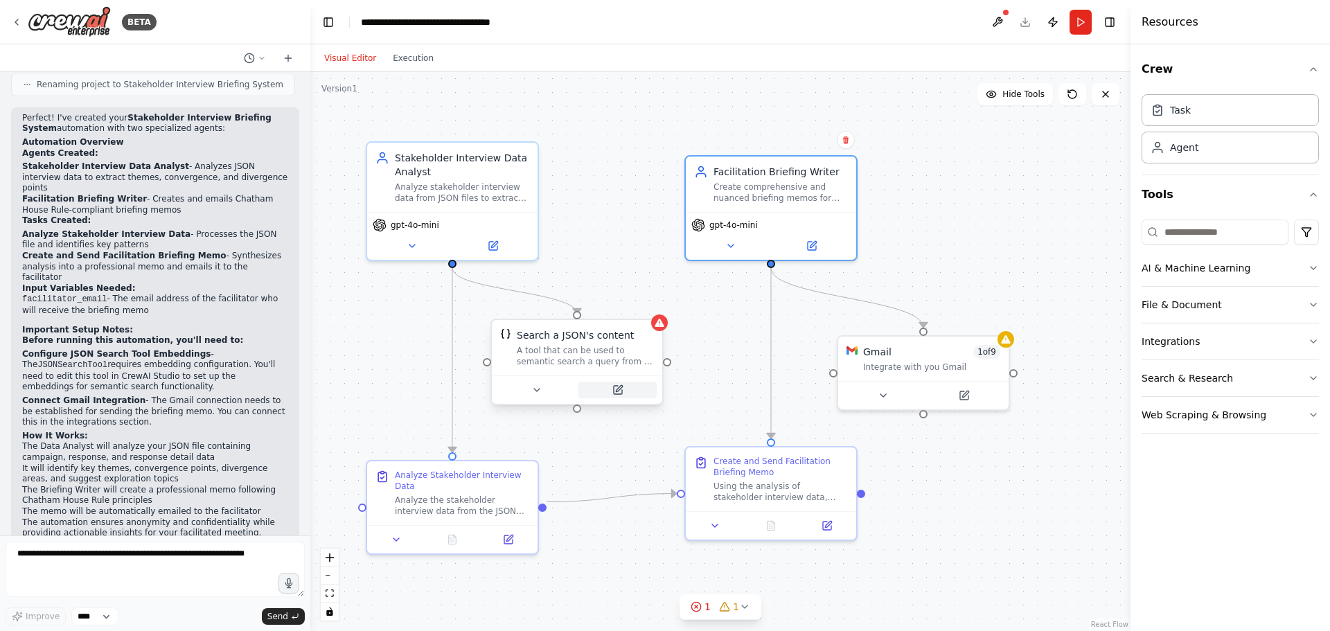
click at [623, 389] on icon at bounding box center [617, 389] width 11 height 11
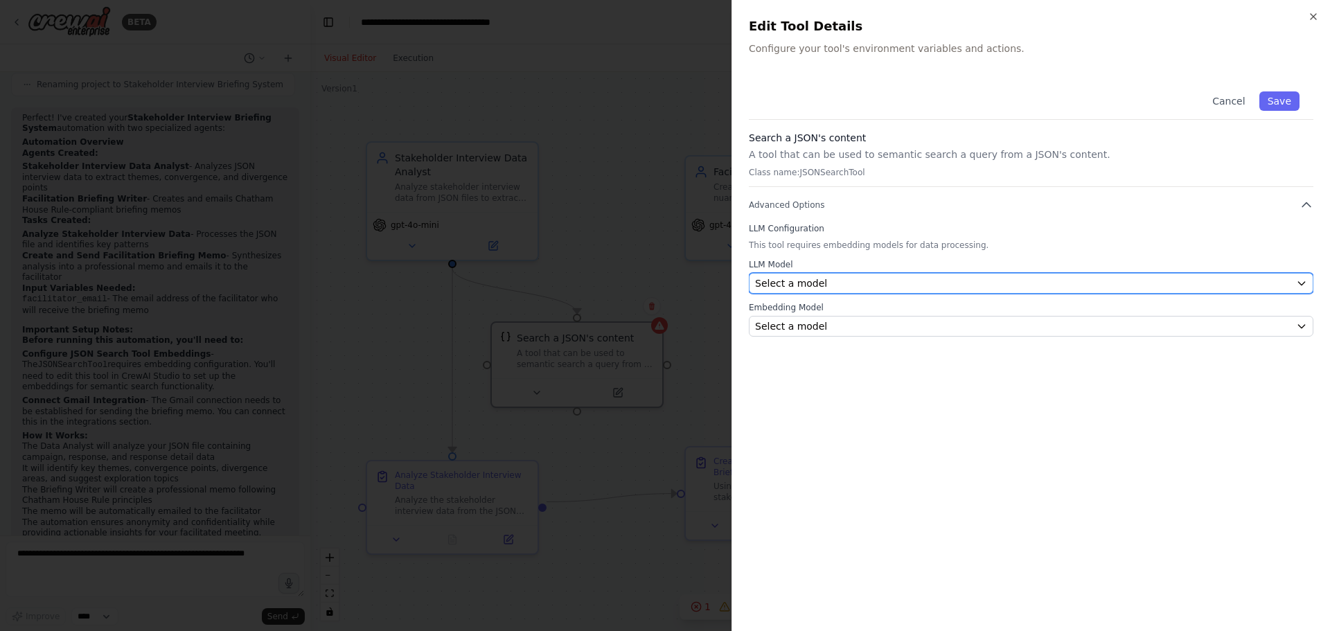
click at [853, 287] on div "Select a model" at bounding box center [1022, 283] width 535 height 14
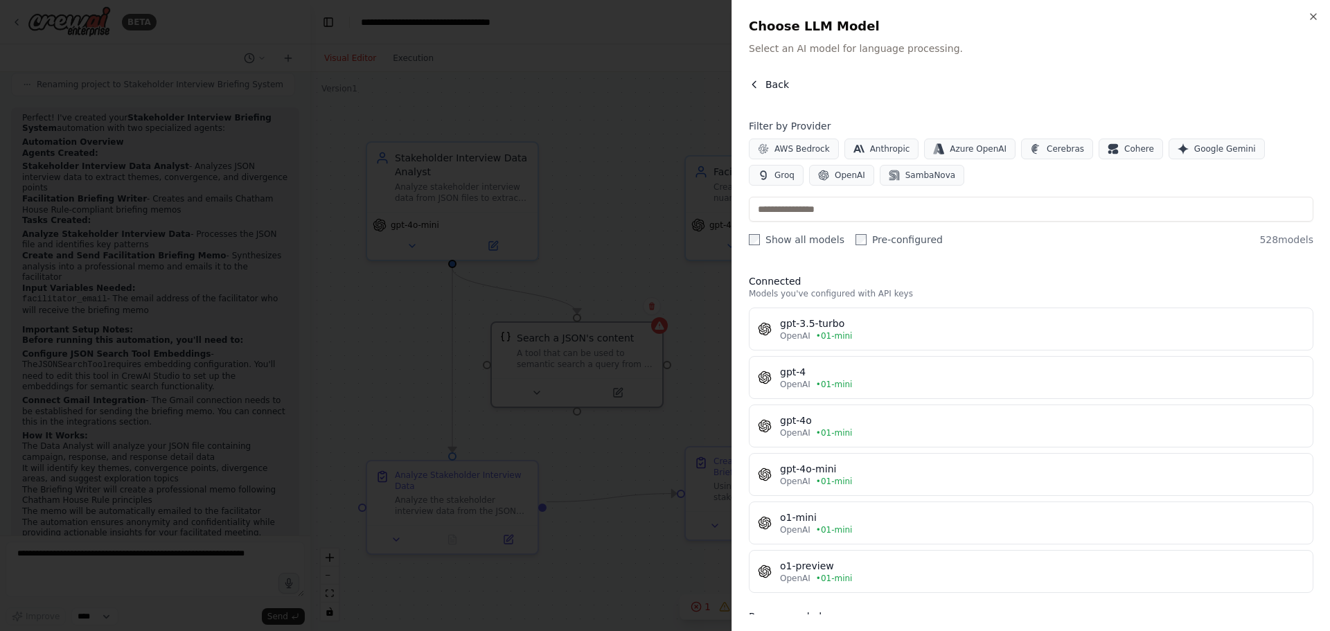
click at [758, 82] on icon "button" at bounding box center [754, 84] width 11 height 11
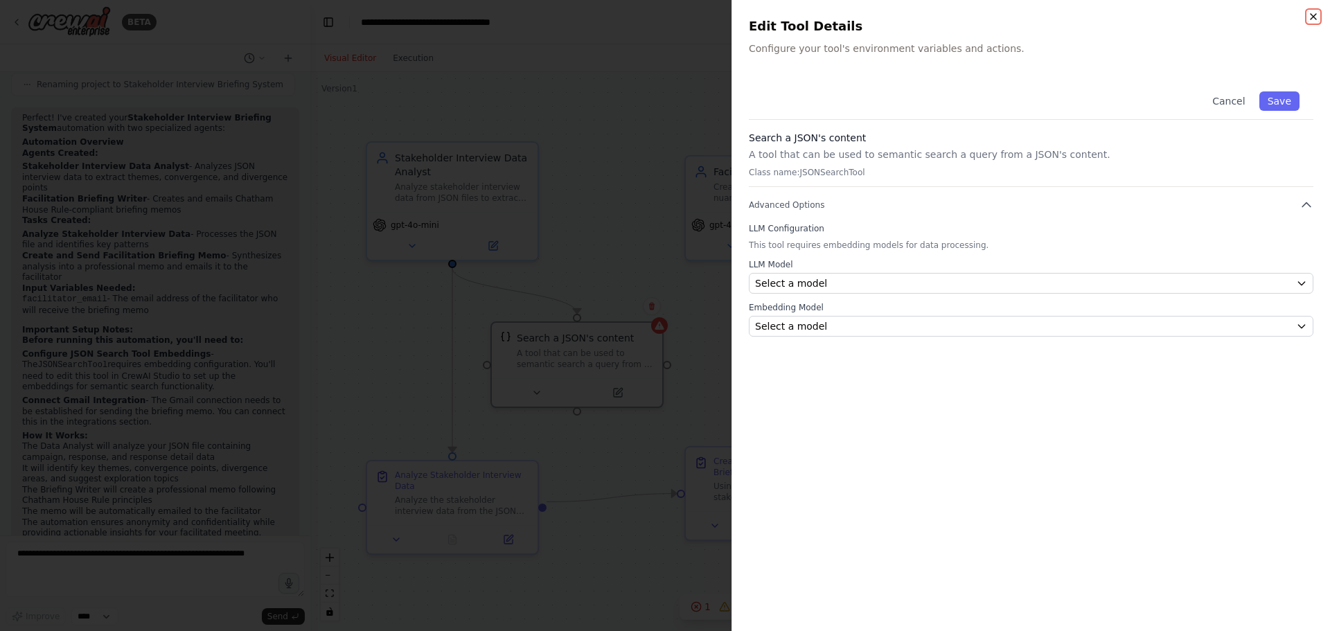
click at [1315, 18] on icon "button" at bounding box center [1313, 16] width 11 height 11
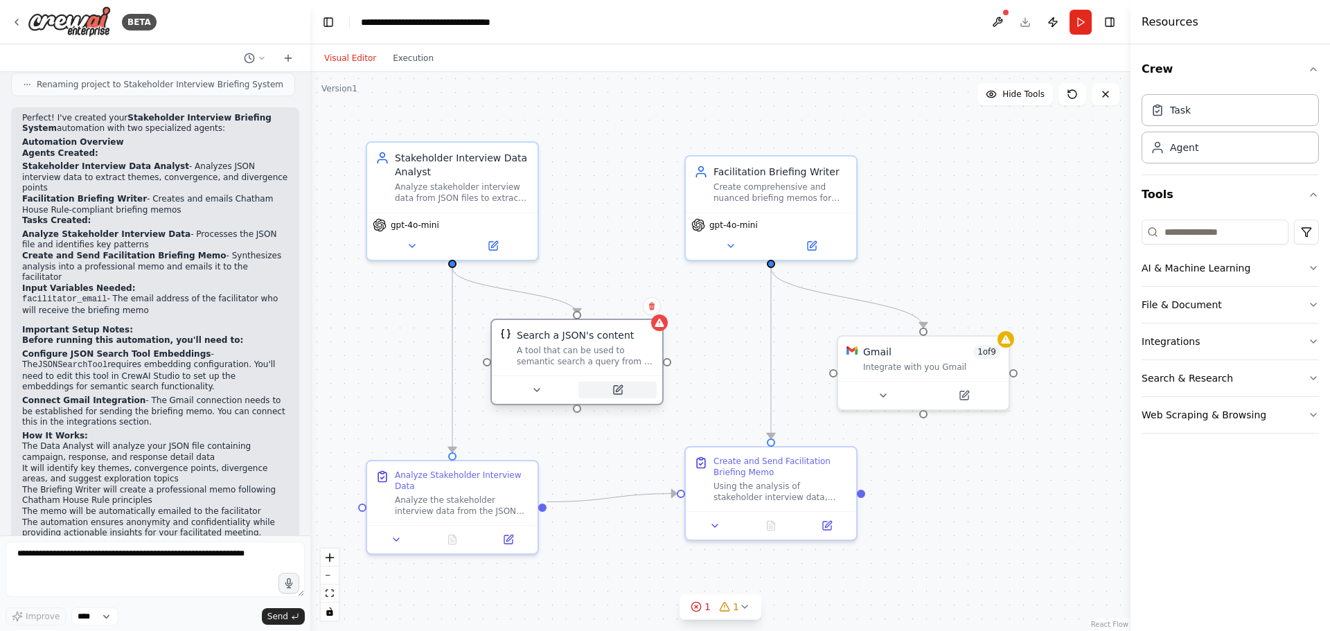
click at [621, 389] on icon at bounding box center [617, 389] width 11 height 11
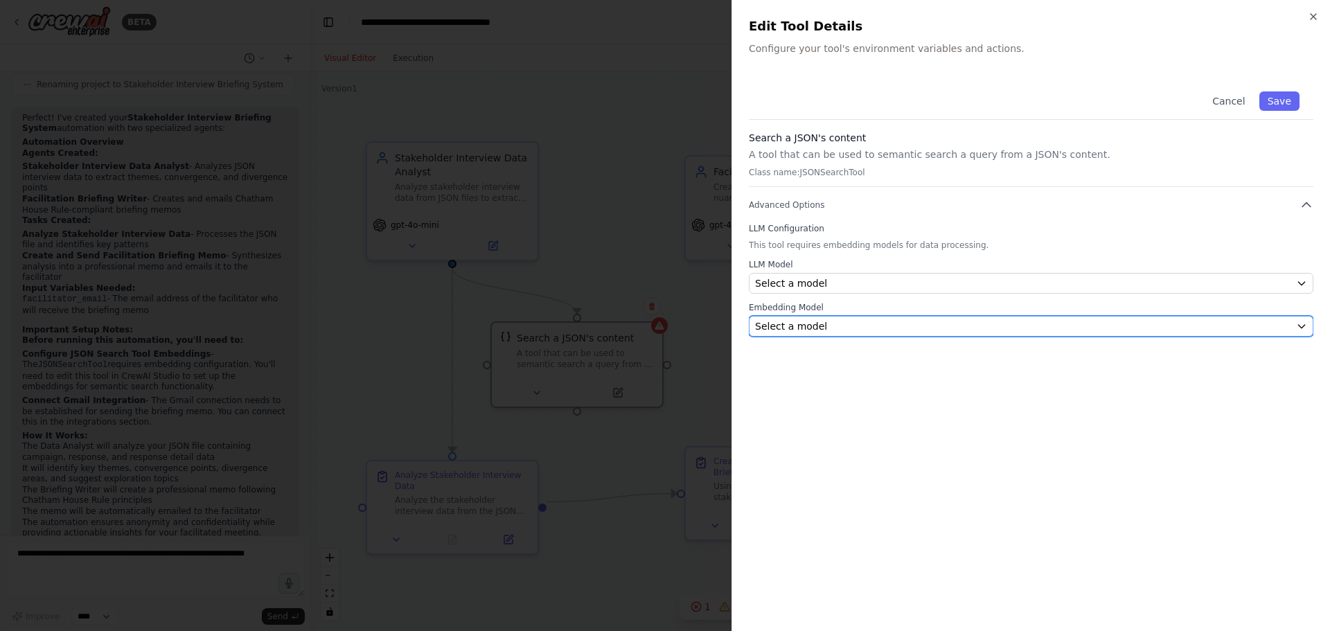
click at [891, 329] on div "Select a model" at bounding box center [1022, 326] width 535 height 14
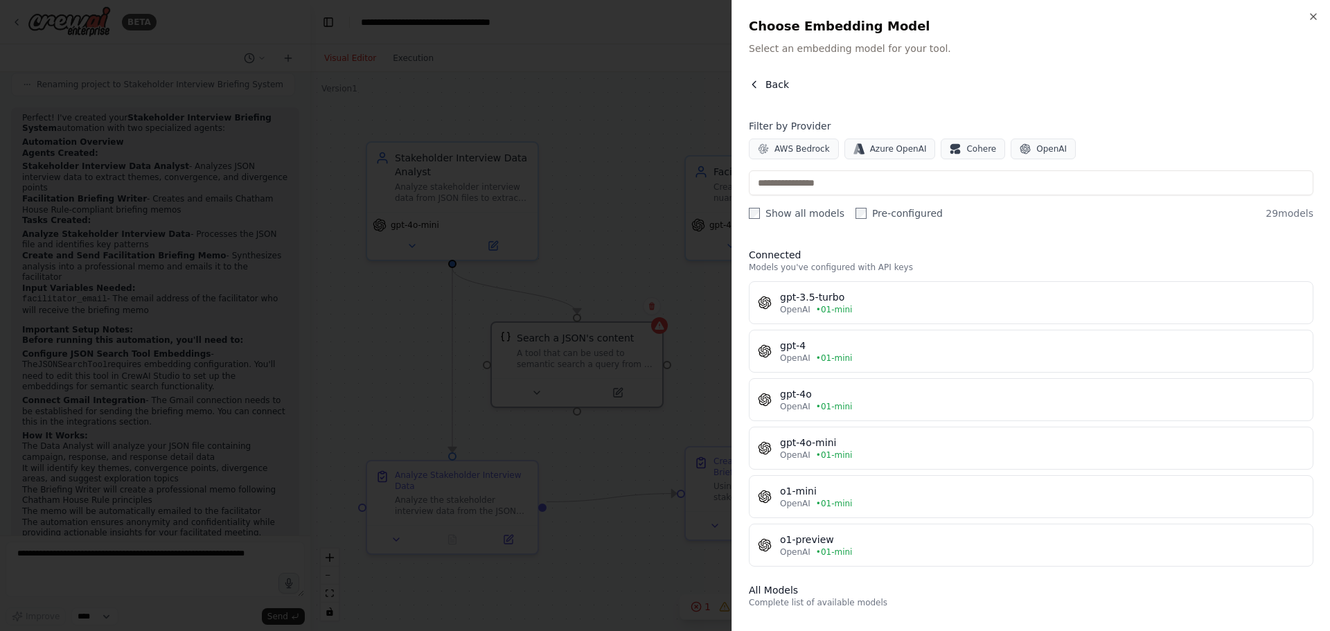
click at [762, 86] on button "Back" at bounding box center [769, 85] width 40 height 14
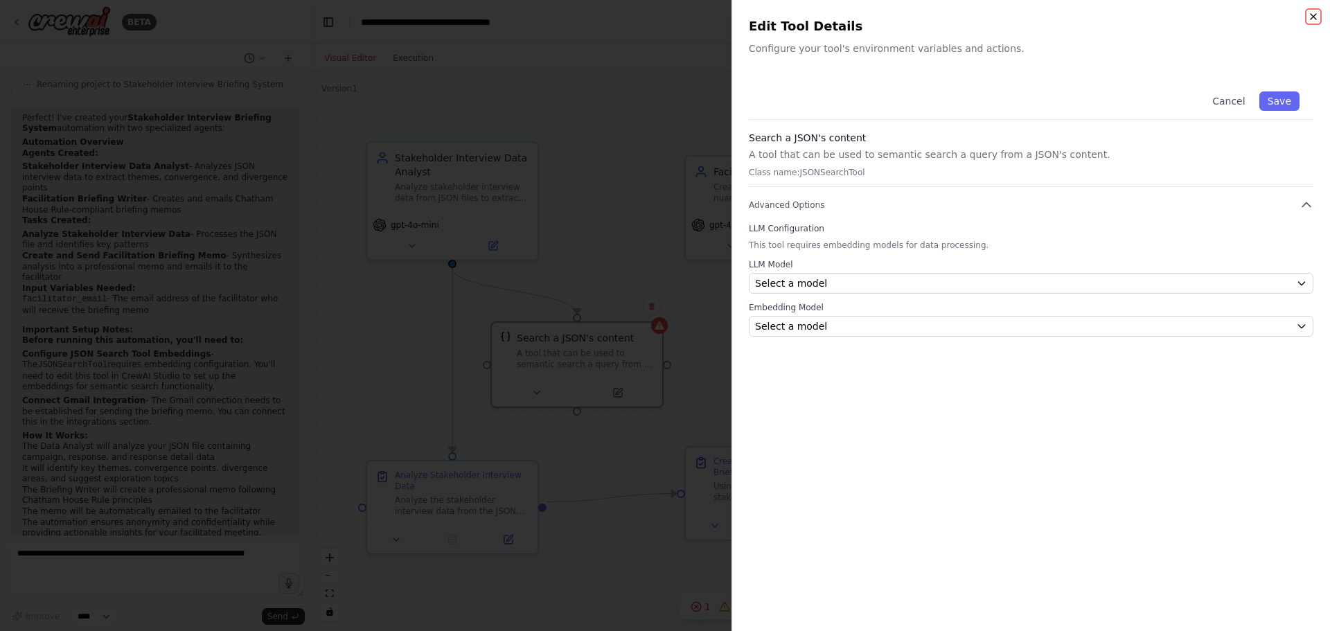
click at [1312, 15] on icon "button" at bounding box center [1313, 17] width 6 height 6
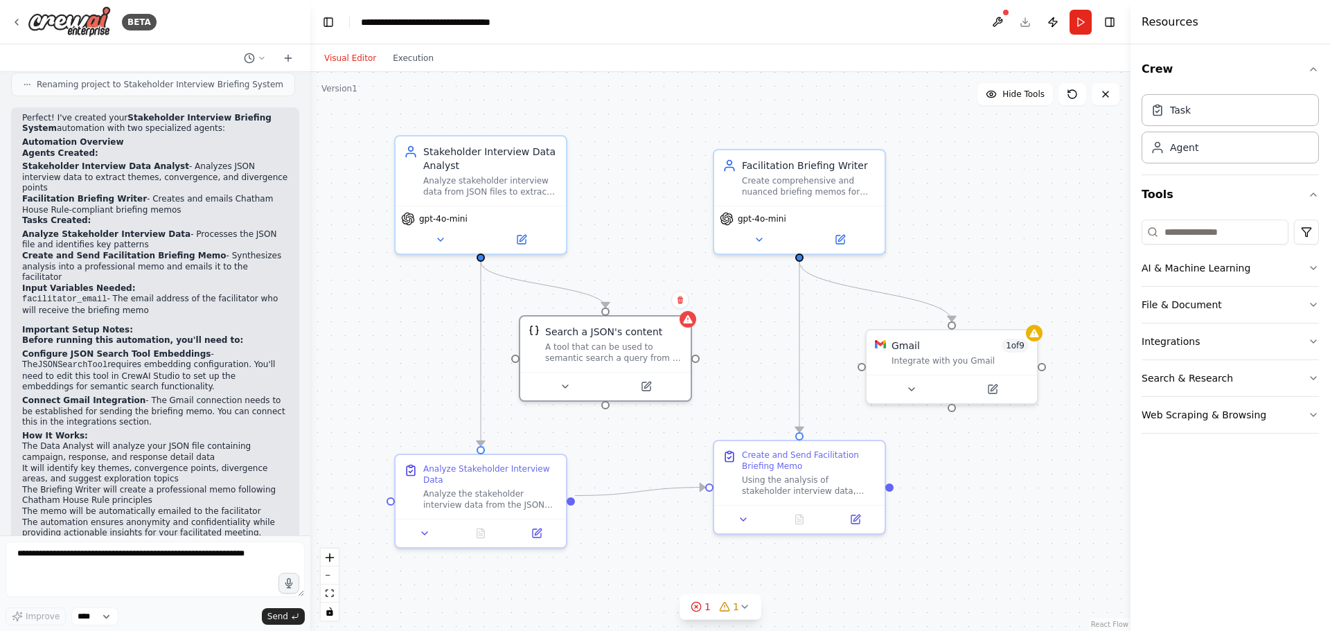
drag, startPoint x: 944, startPoint y: 194, endPoint x: 972, endPoint y: 188, distance: 29.1
click at [972, 188] on div ".deletable-edge-delete-btn { width: 20px; height: 20px; border: 0px solid #ffff…" at bounding box center [720, 351] width 820 height 559
click at [519, 193] on div "Analyze stakeholder interview data from JSON files to extract key themes, patte…" at bounding box center [490, 183] width 134 height 22
click at [519, 233] on icon at bounding box center [521, 237] width 8 height 8
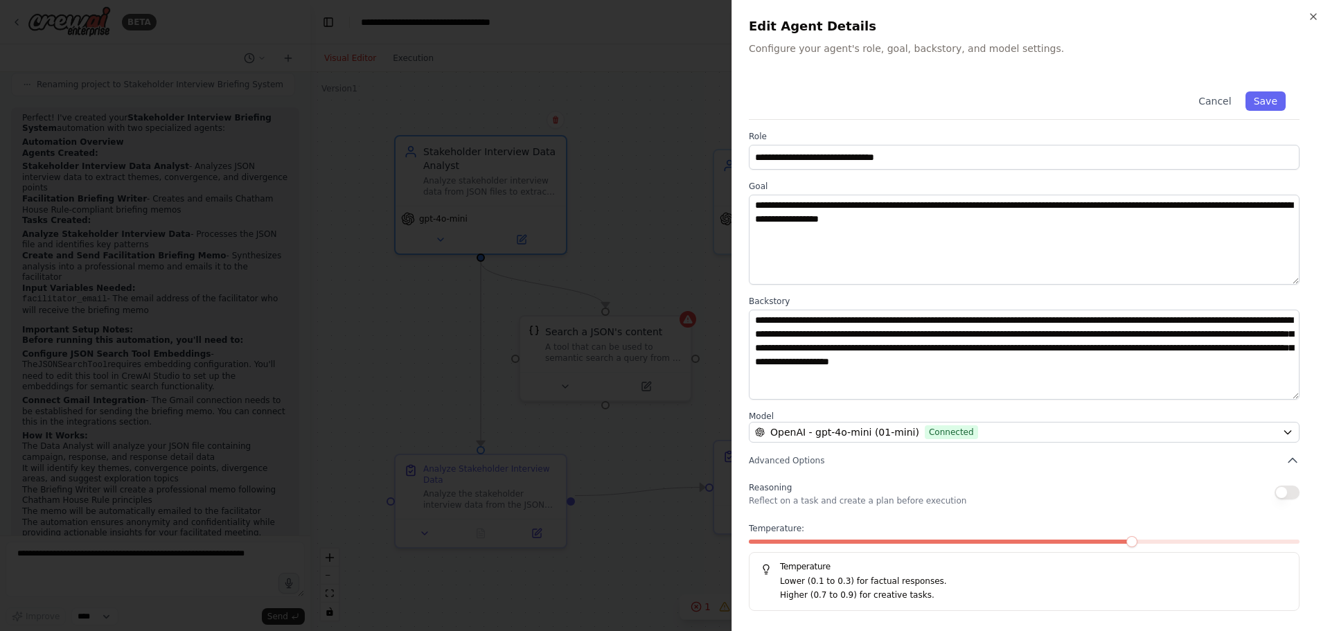
click at [1313, 15] on icon "button" at bounding box center [1313, 16] width 11 height 11
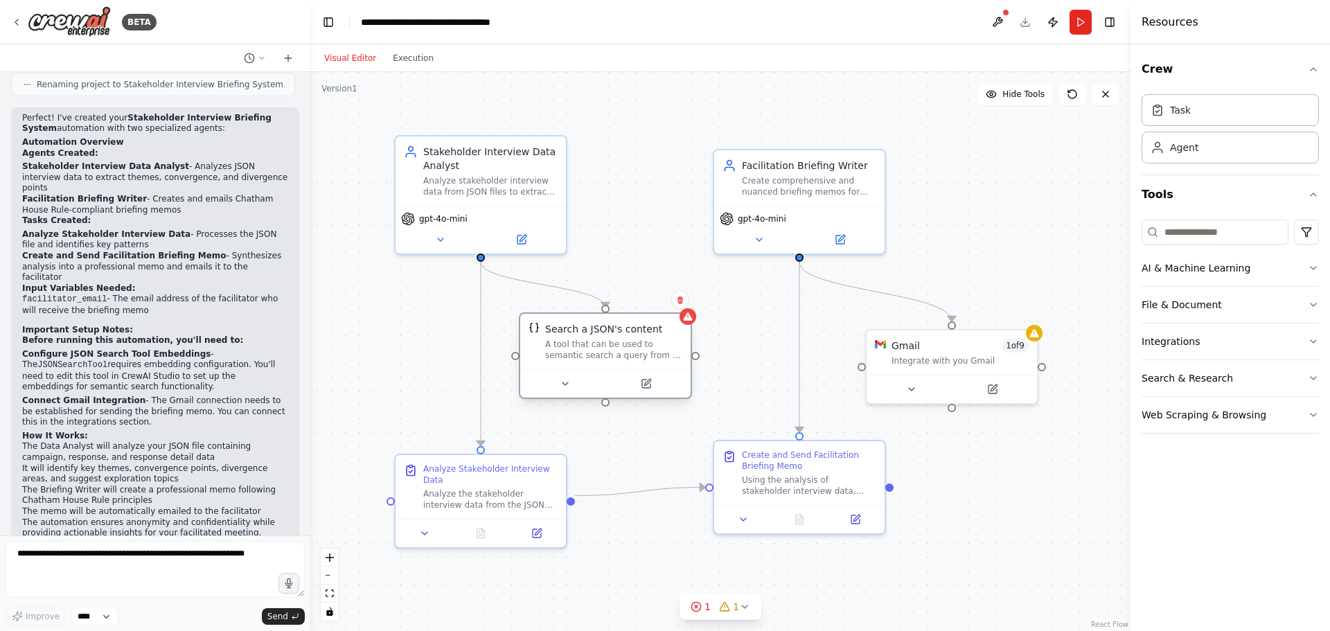
click at [630, 350] on div "A tool that can be used to semantic search a query from a JSON's content." at bounding box center [613, 350] width 137 height 22
click at [438, 235] on icon at bounding box center [441, 236] width 6 height 3
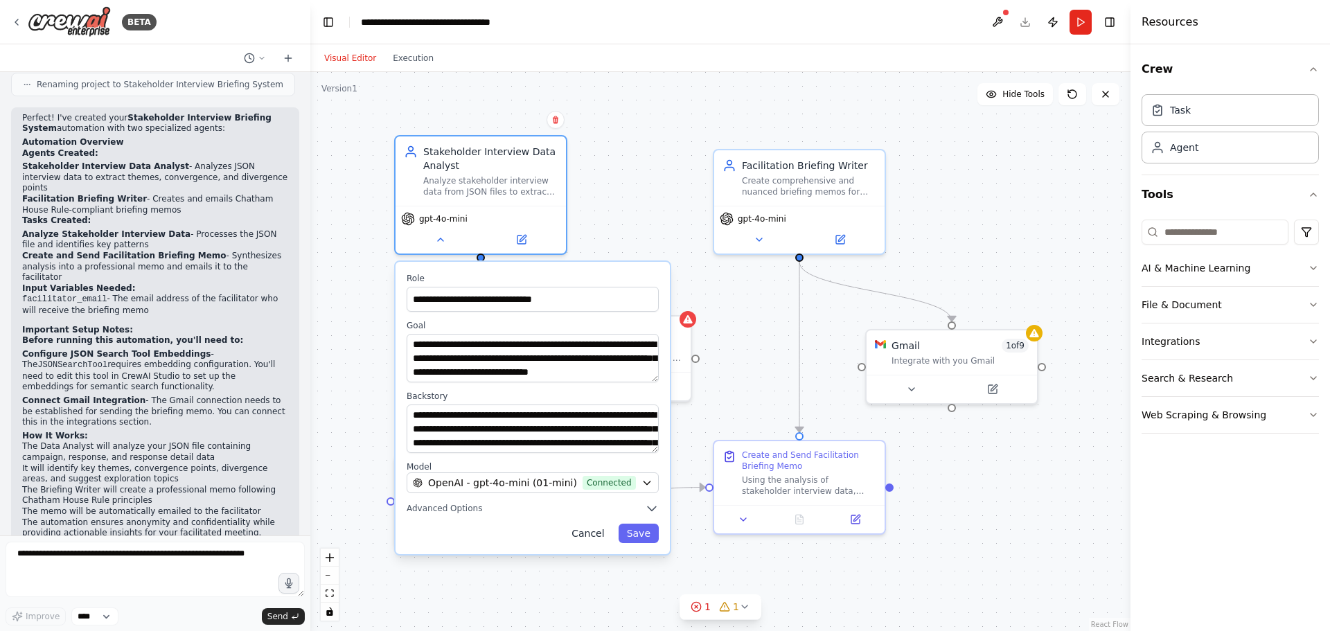
click at [598, 535] on button "Cancel" at bounding box center [587, 533] width 49 height 19
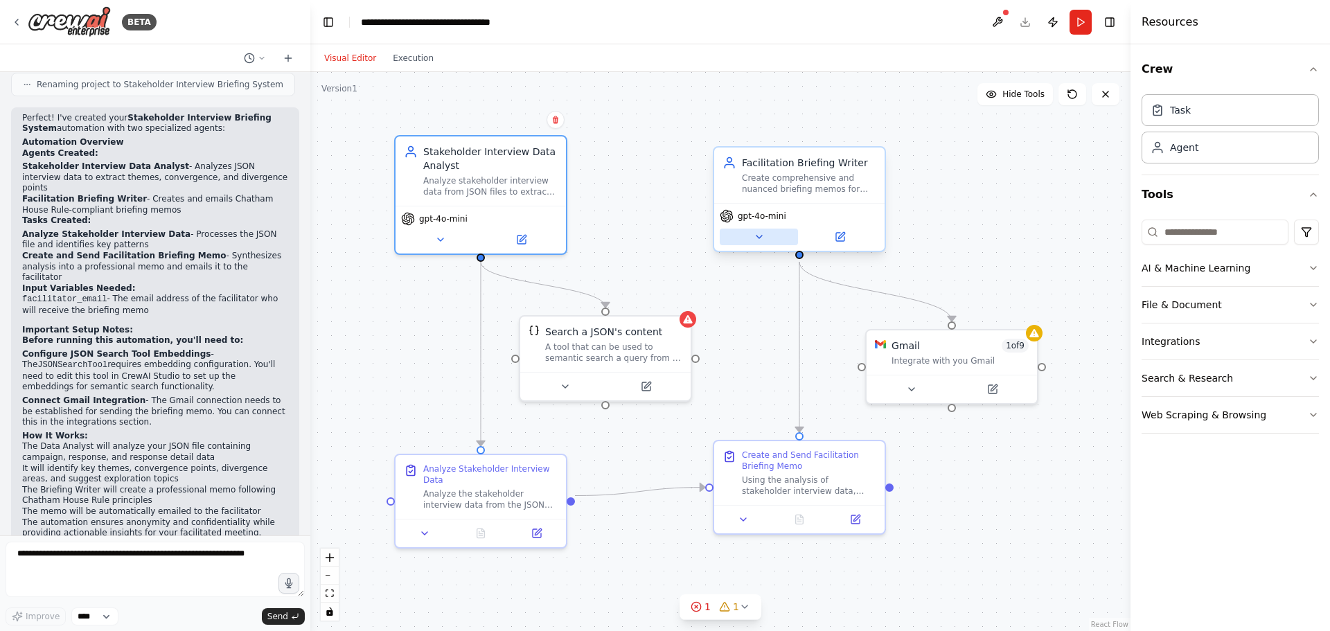
click at [759, 238] on icon at bounding box center [759, 236] width 6 height 3
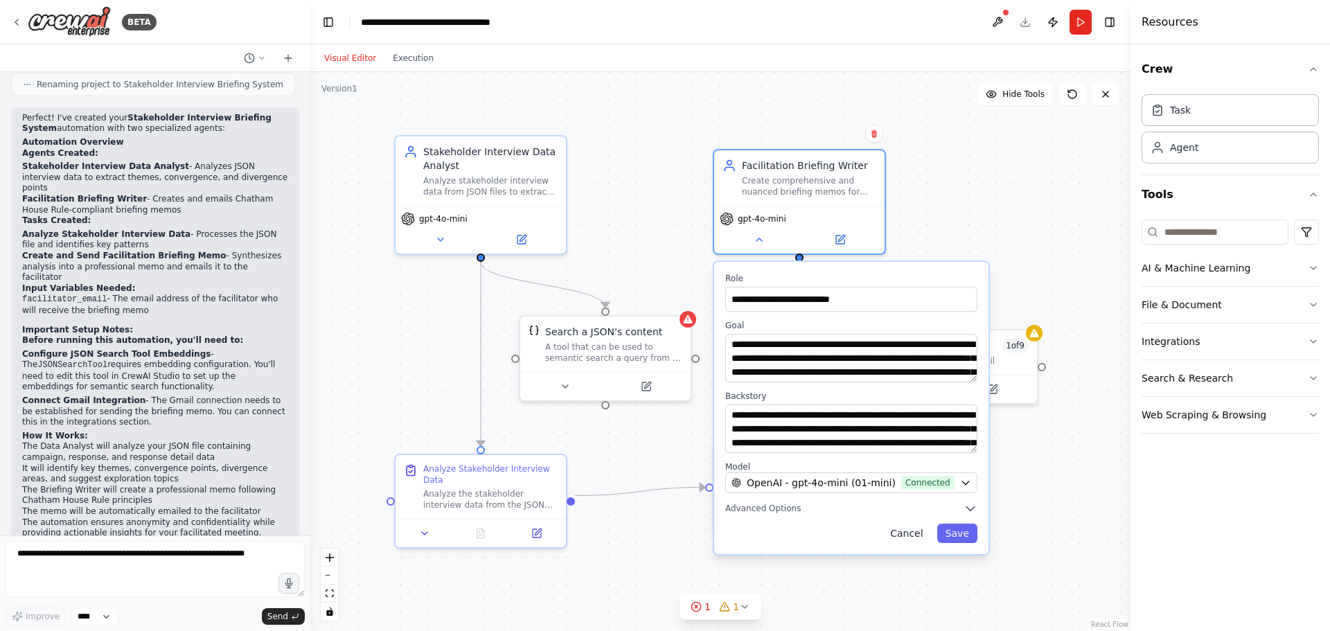
click at [922, 533] on button "Cancel" at bounding box center [906, 533] width 49 height 19
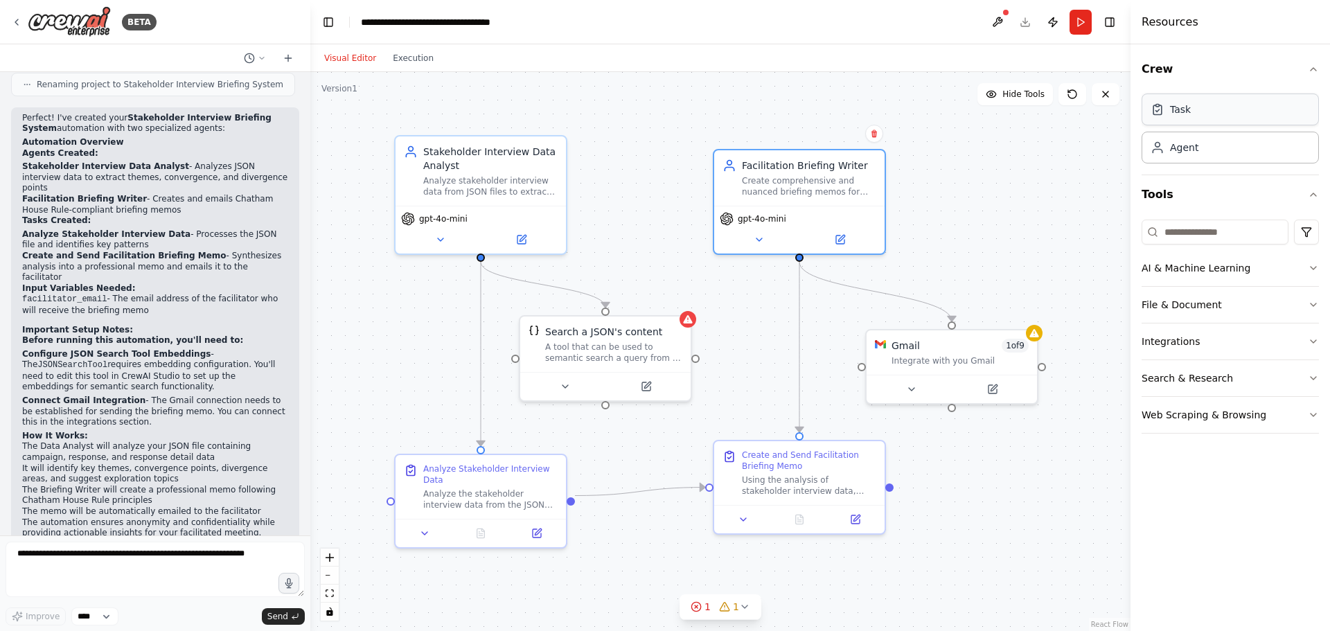
click at [1203, 112] on div "Task" at bounding box center [1229, 110] width 177 height 32
click at [469, 176] on div "Analyze stakeholder interview data from JSON files to extract key themes, patte…" at bounding box center [490, 183] width 134 height 22
click at [518, 235] on icon at bounding box center [521, 236] width 11 height 11
click at [521, 240] on icon at bounding box center [521, 237] width 8 height 8
click at [521, 238] on icon at bounding box center [522, 235] width 6 height 6
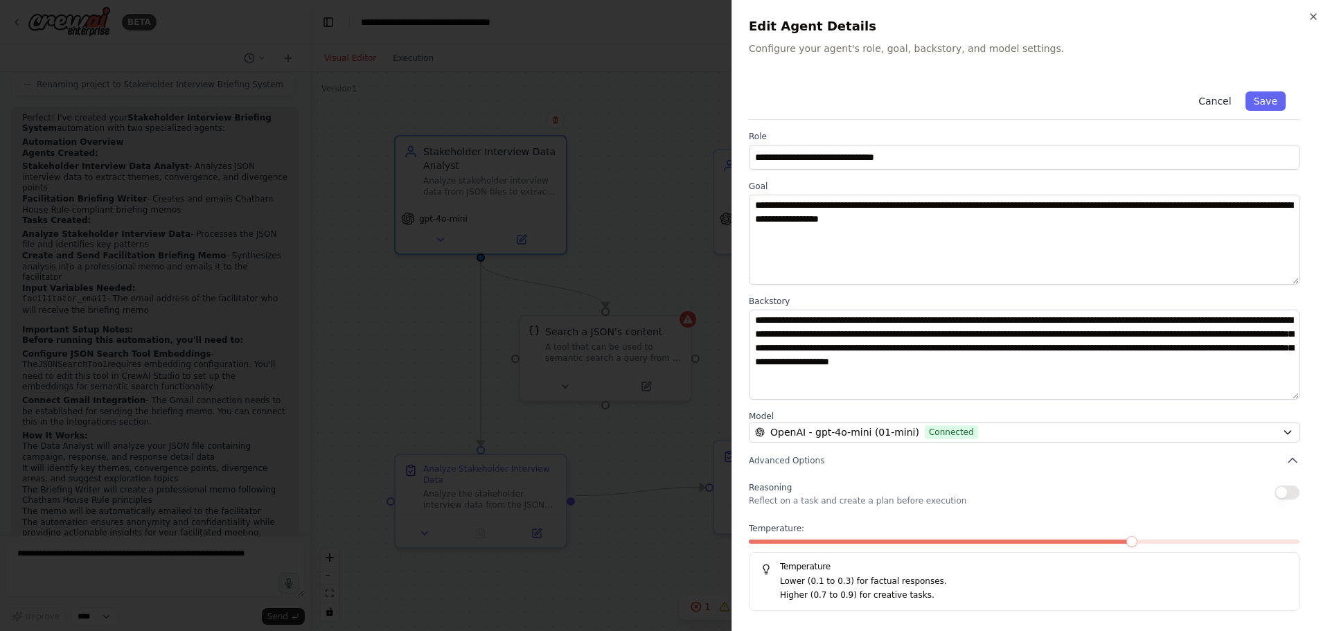
click at [1222, 103] on button "Cancel" at bounding box center [1214, 100] width 49 height 19
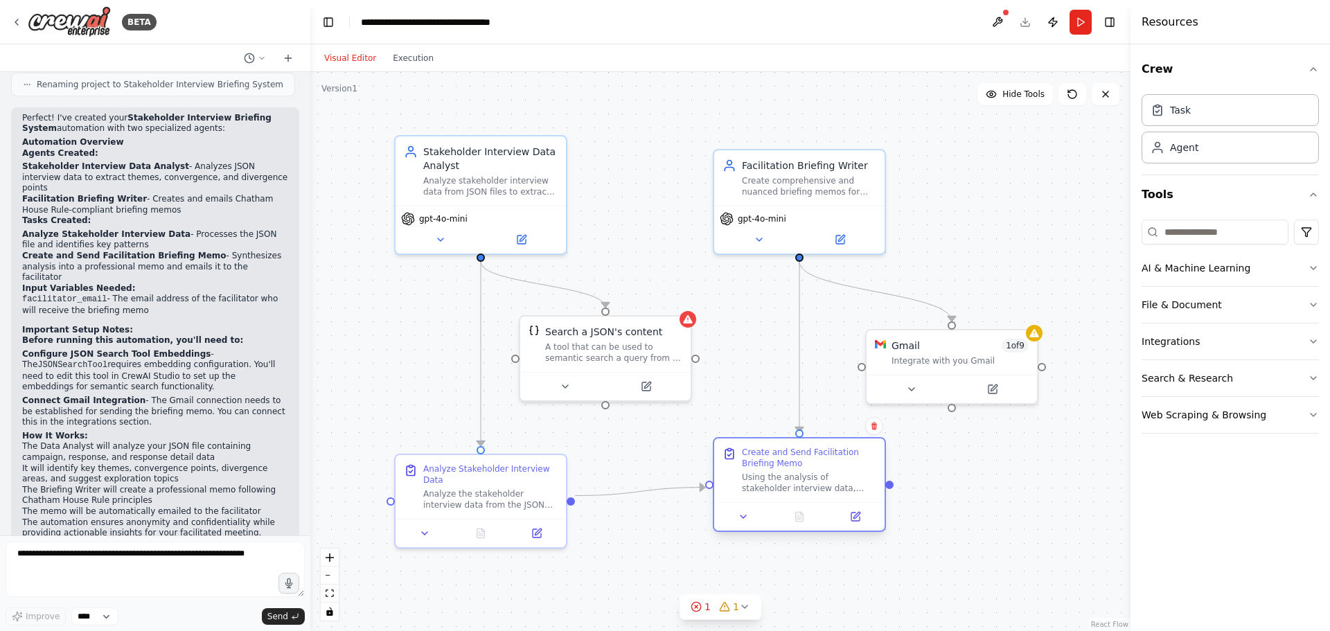
drag, startPoint x: 844, startPoint y: 472, endPoint x: 831, endPoint y: 464, distance: 15.6
click at [831, 464] on div "Create and Send Facilitation Briefing Memo" at bounding box center [809, 458] width 134 height 22
click at [572, 344] on div "A tool that can be used to semantic search a query from a JSON's content." at bounding box center [613, 350] width 137 height 22
click at [1297, 306] on button "File & Document" at bounding box center [1229, 305] width 177 height 36
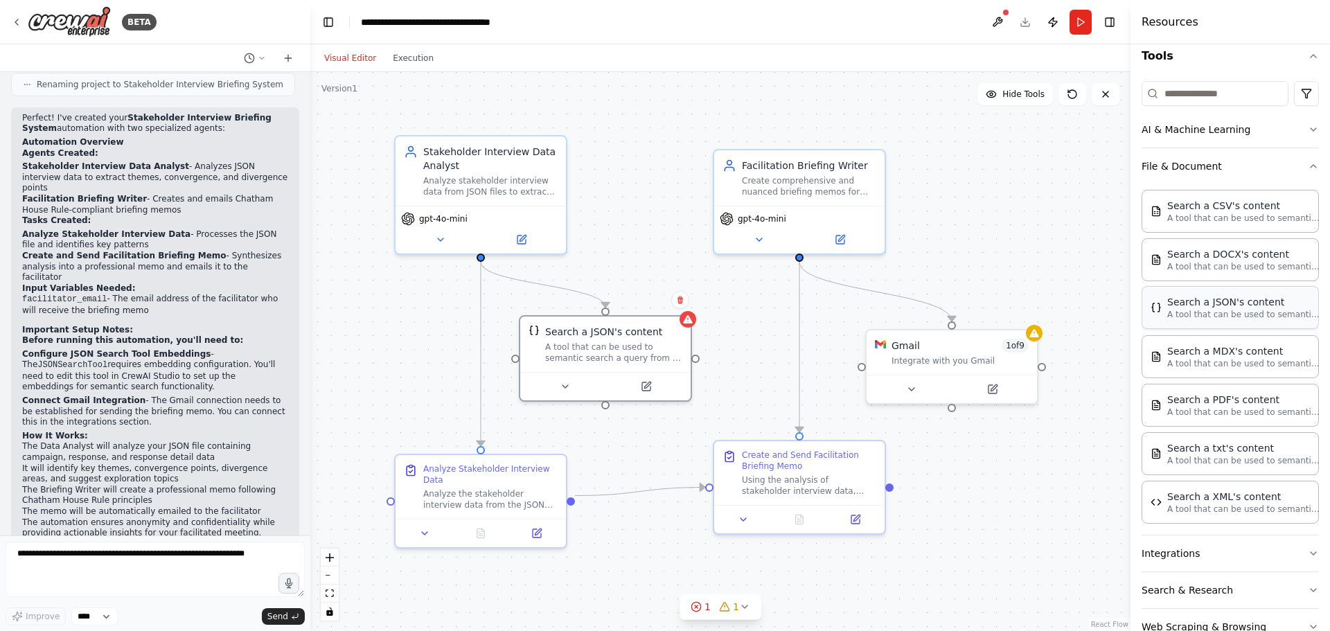
scroll to position [69, 0]
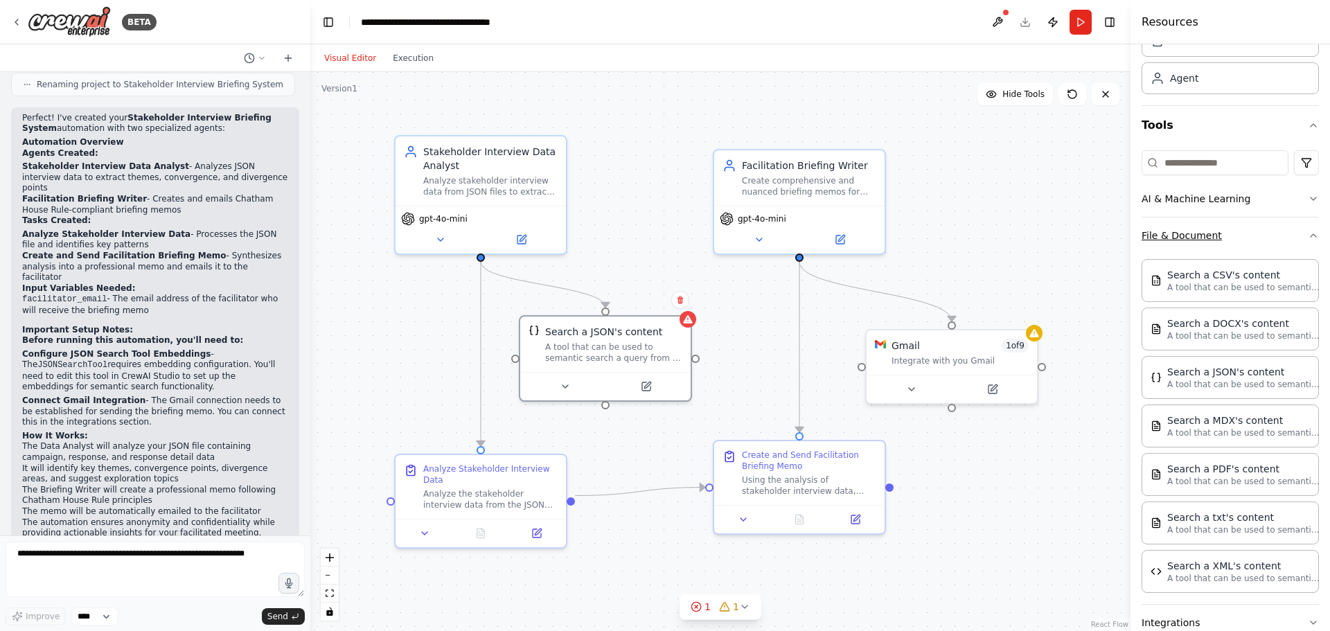
click at [1267, 239] on button "File & Document" at bounding box center [1229, 235] width 177 height 36
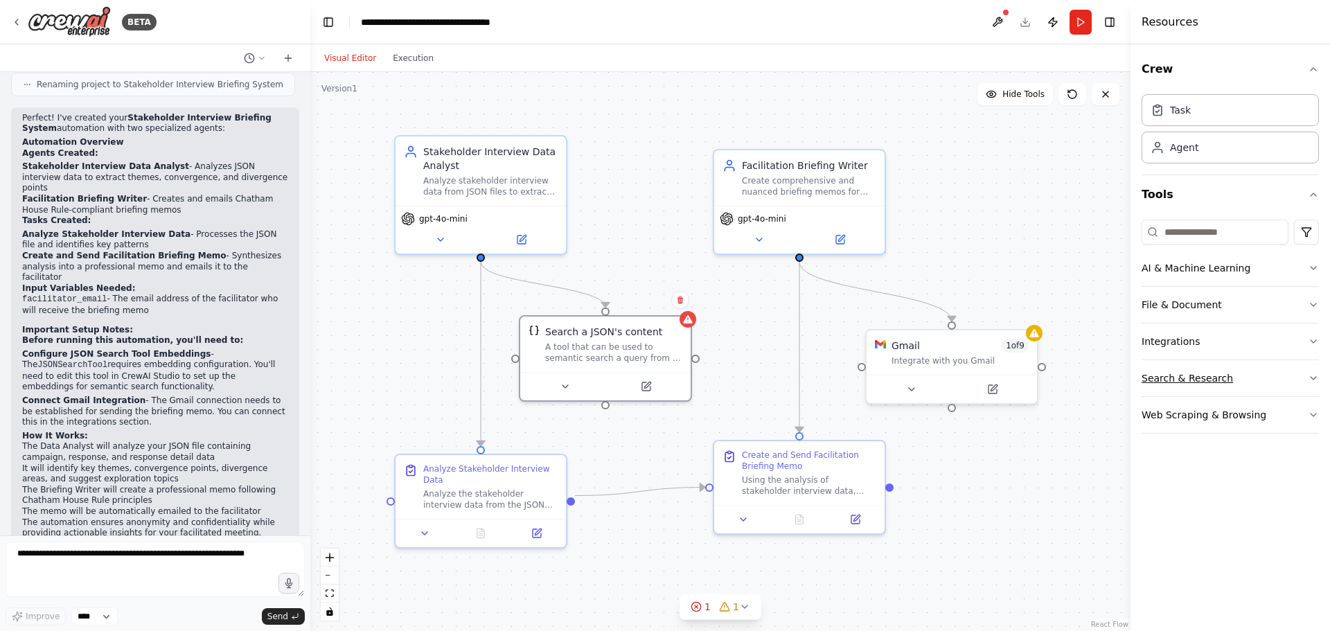
click at [1231, 376] on button "Search & Research" at bounding box center [1229, 378] width 177 height 36
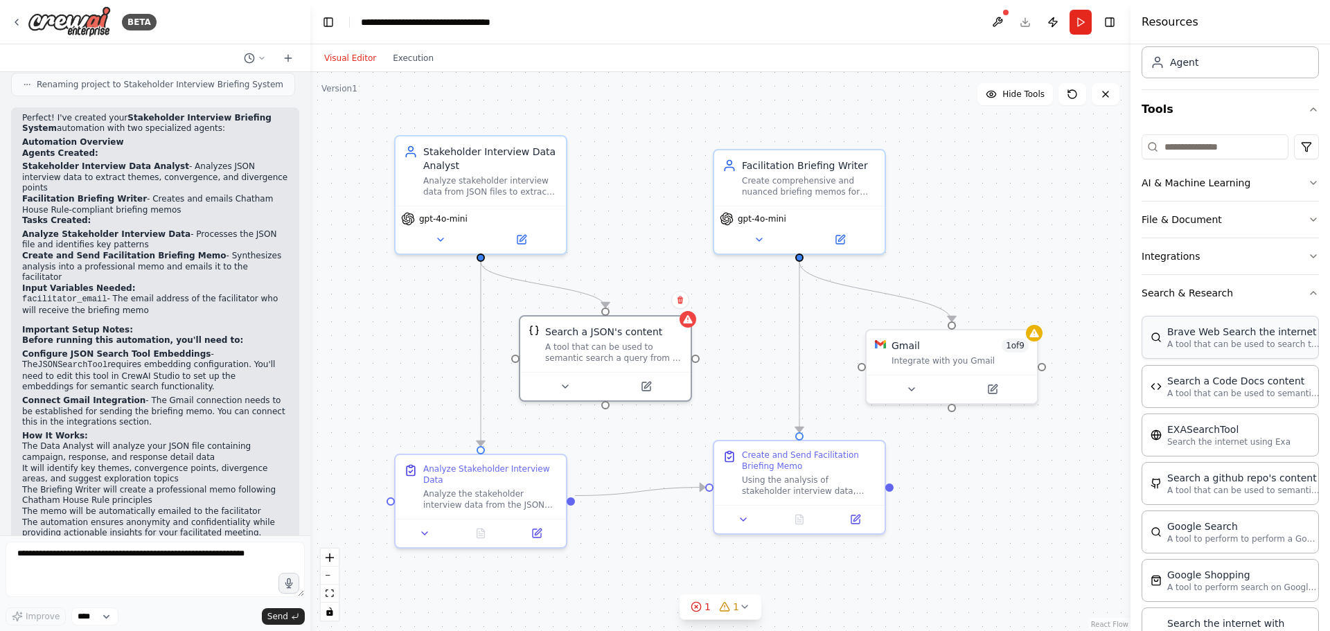
scroll to position [69, 0]
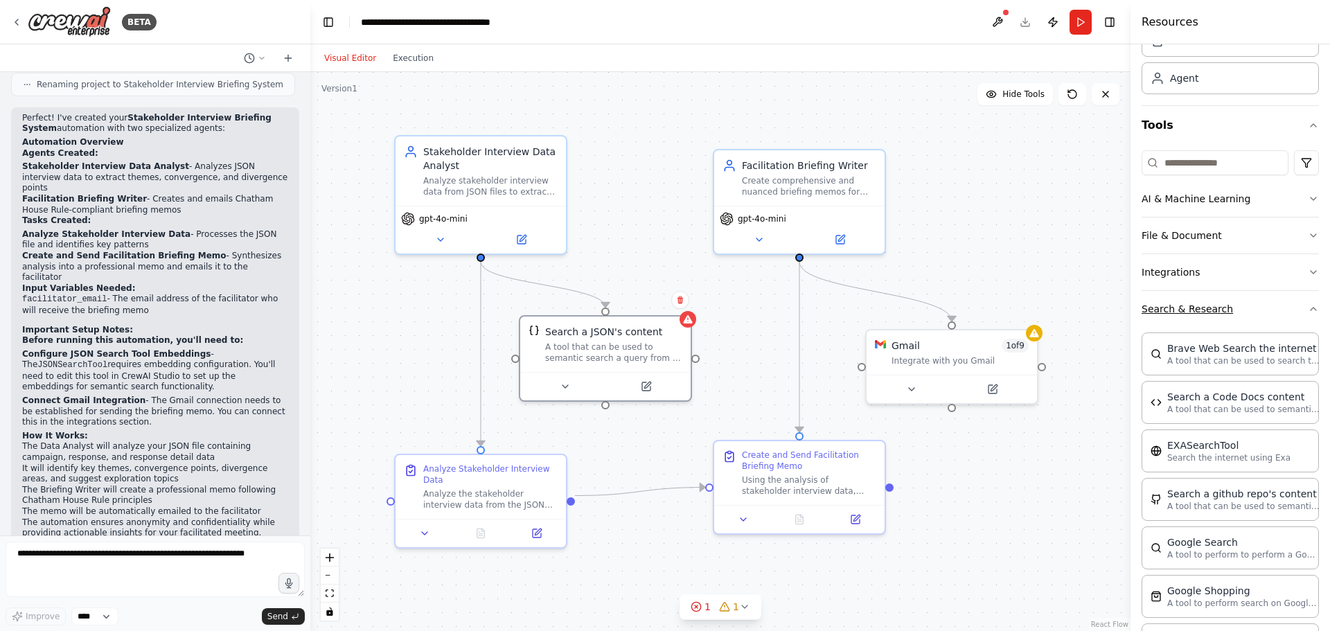
click at [1246, 305] on button "Search & Research" at bounding box center [1229, 309] width 177 height 36
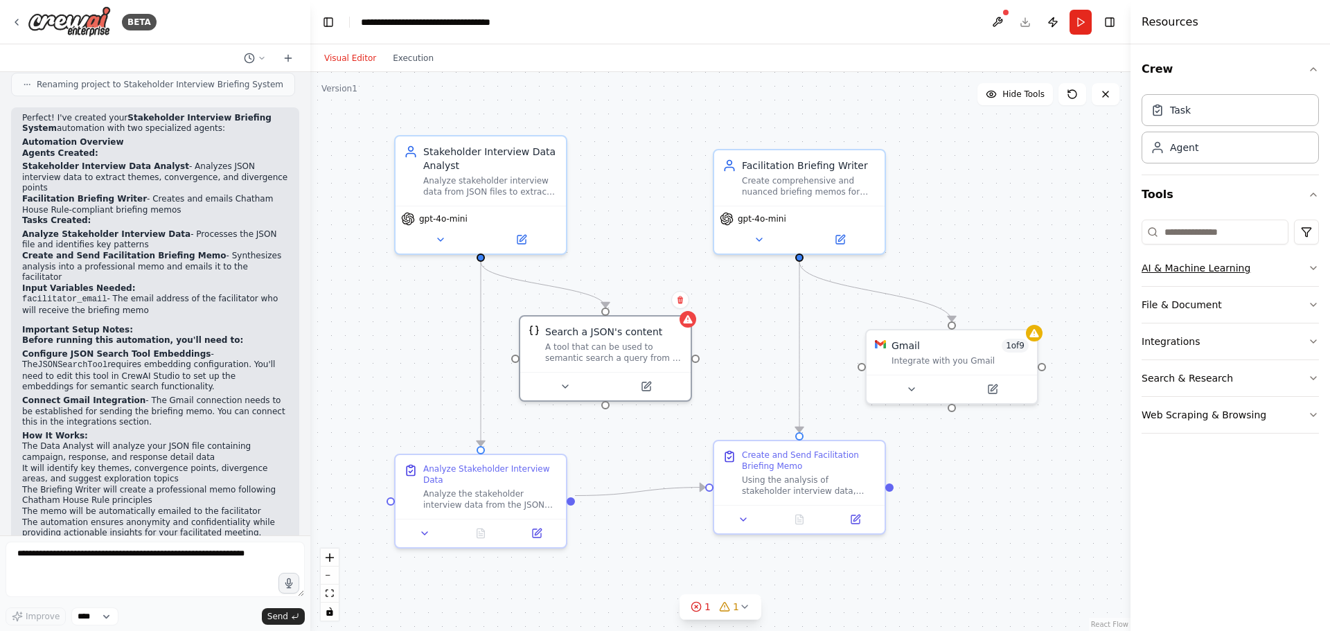
click at [1252, 265] on button "AI & Machine Learning" at bounding box center [1229, 268] width 177 height 36
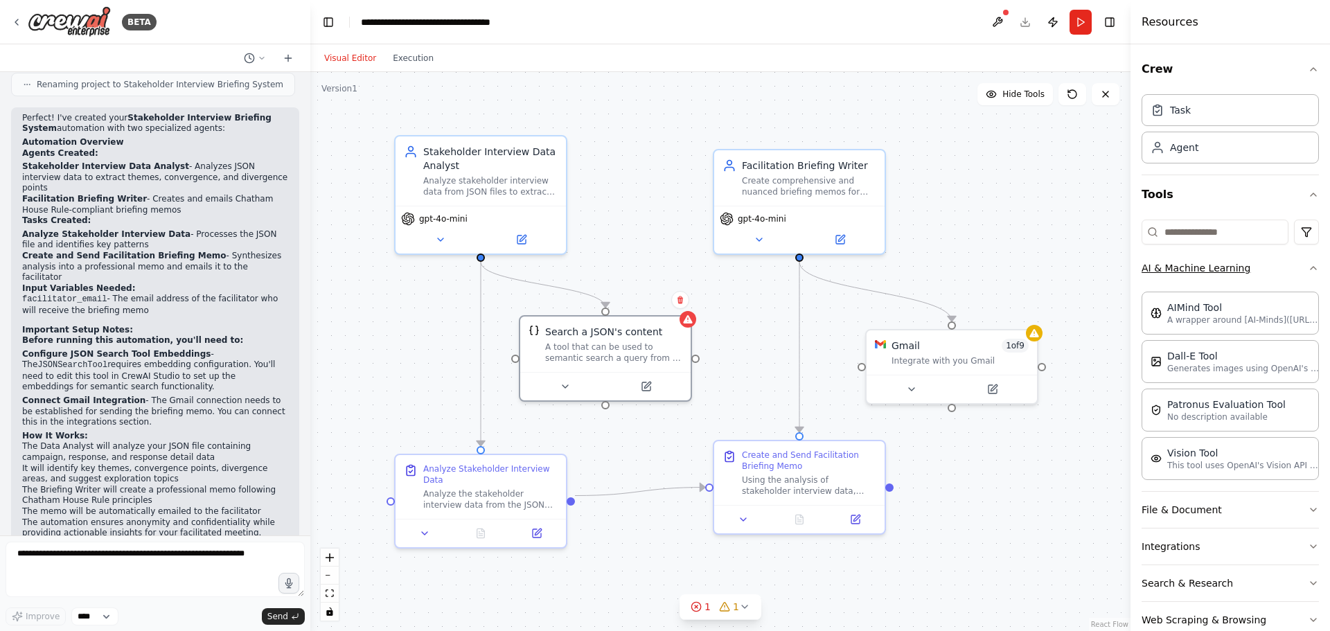
click at [1252, 267] on button "AI & Machine Learning" at bounding box center [1229, 268] width 177 height 36
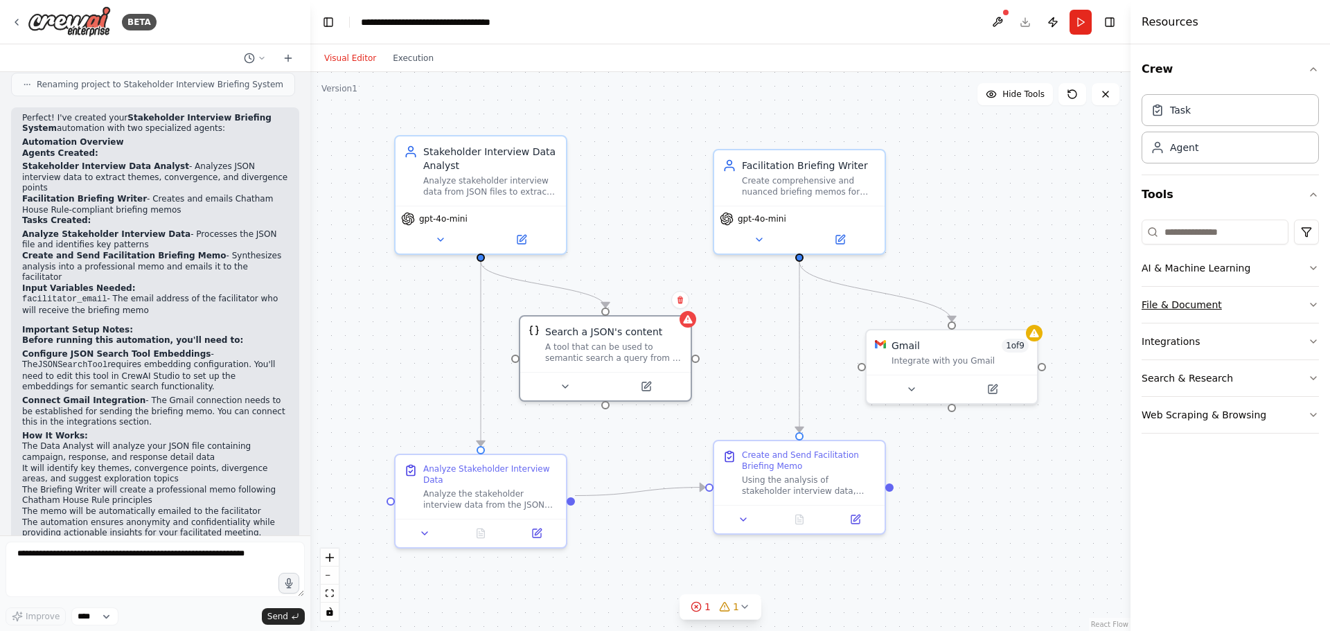
click at [1250, 301] on button "File & Document" at bounding box center [1229, 305] width 177 height 36
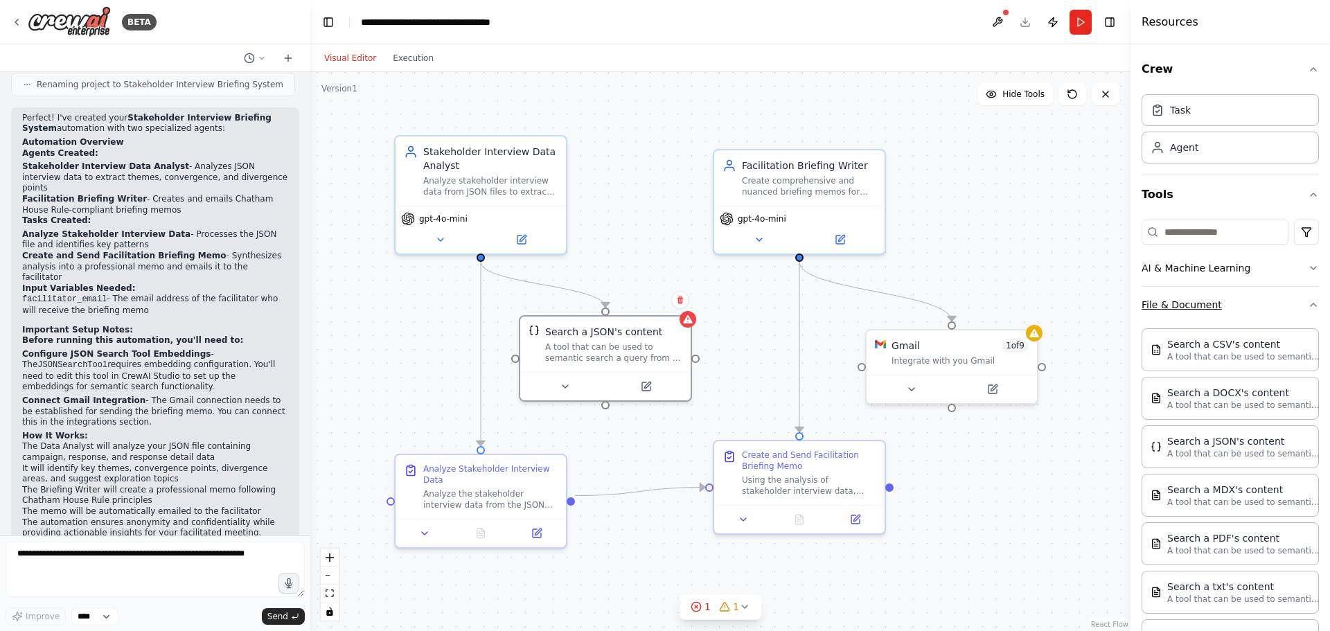
click at [1250, 301] on button "File & Document" at bounding box center [1229, 305] width 177 height 36
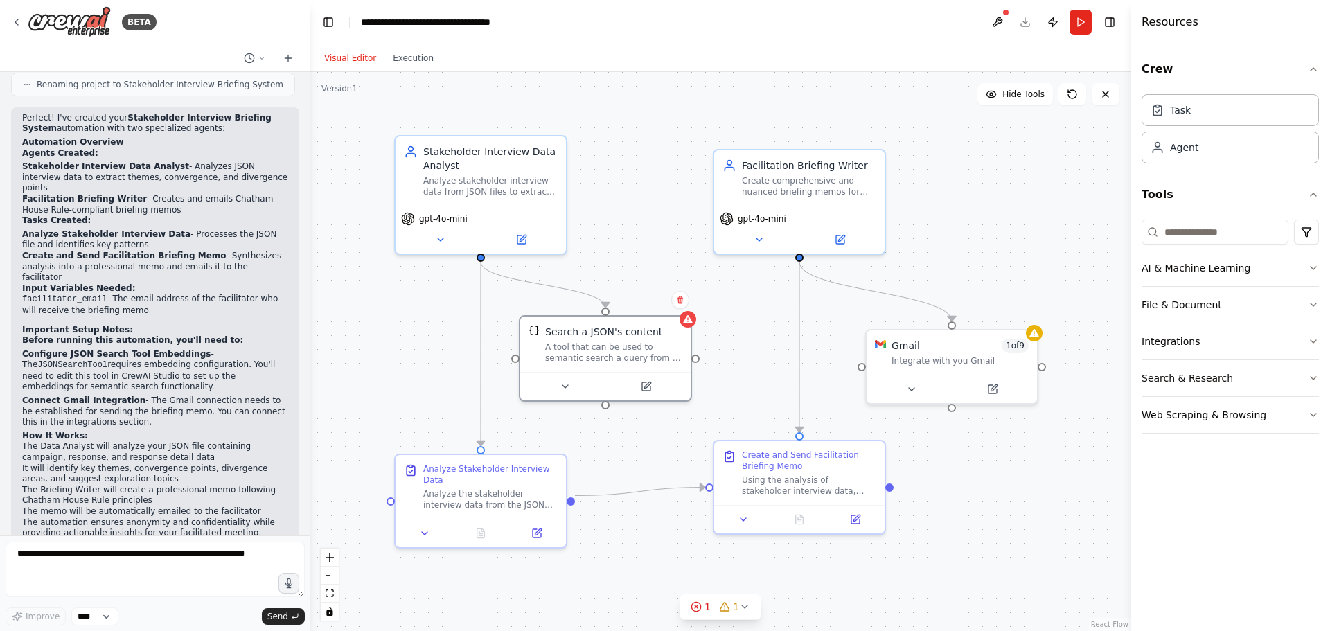
click at [1244, 334] on button "Integrations" at bounding box center [1229, 341] width 177 height 36
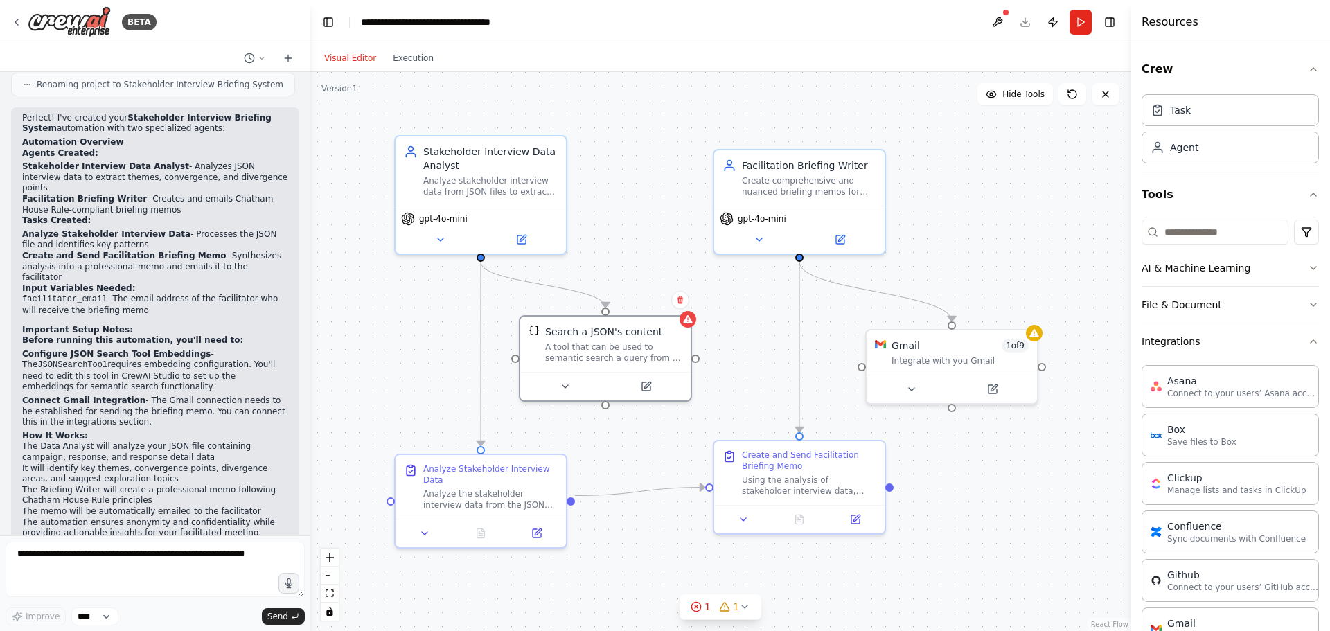
click at [1244, 334] on button "Integrations" at bounding box center [1229, 341] width 177 height 36
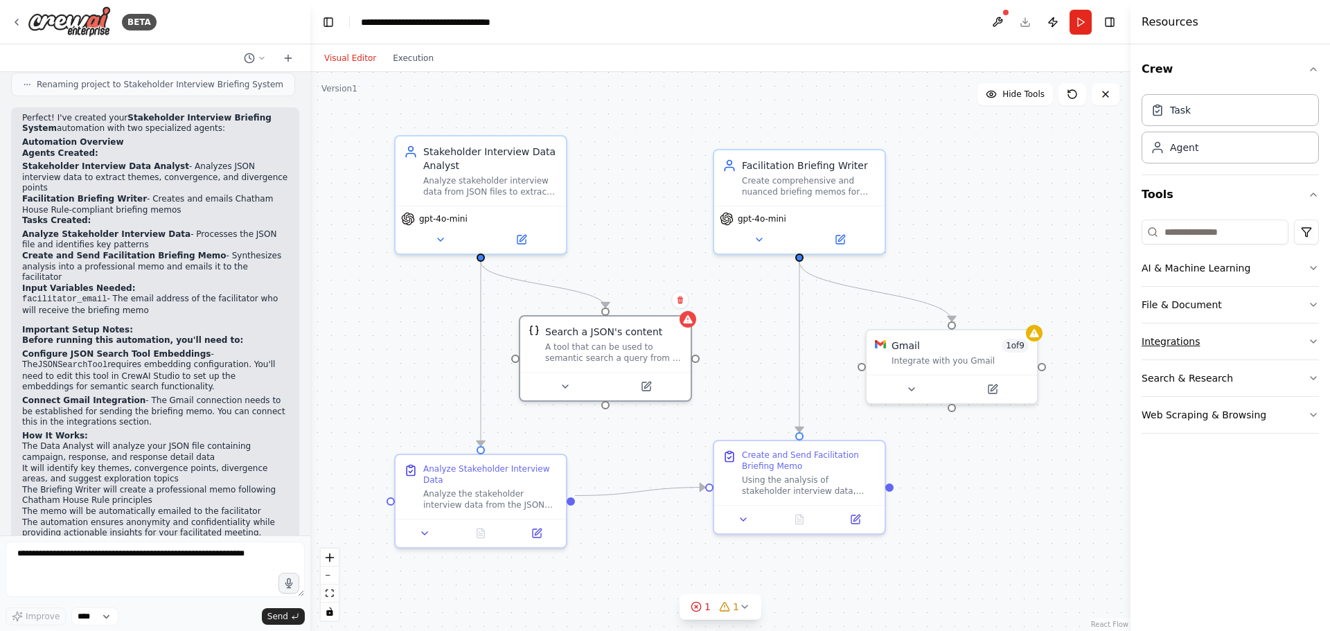
click at [1230, 338] on button "Integrations" at bounding box center [1229, 341] width 177 height 36
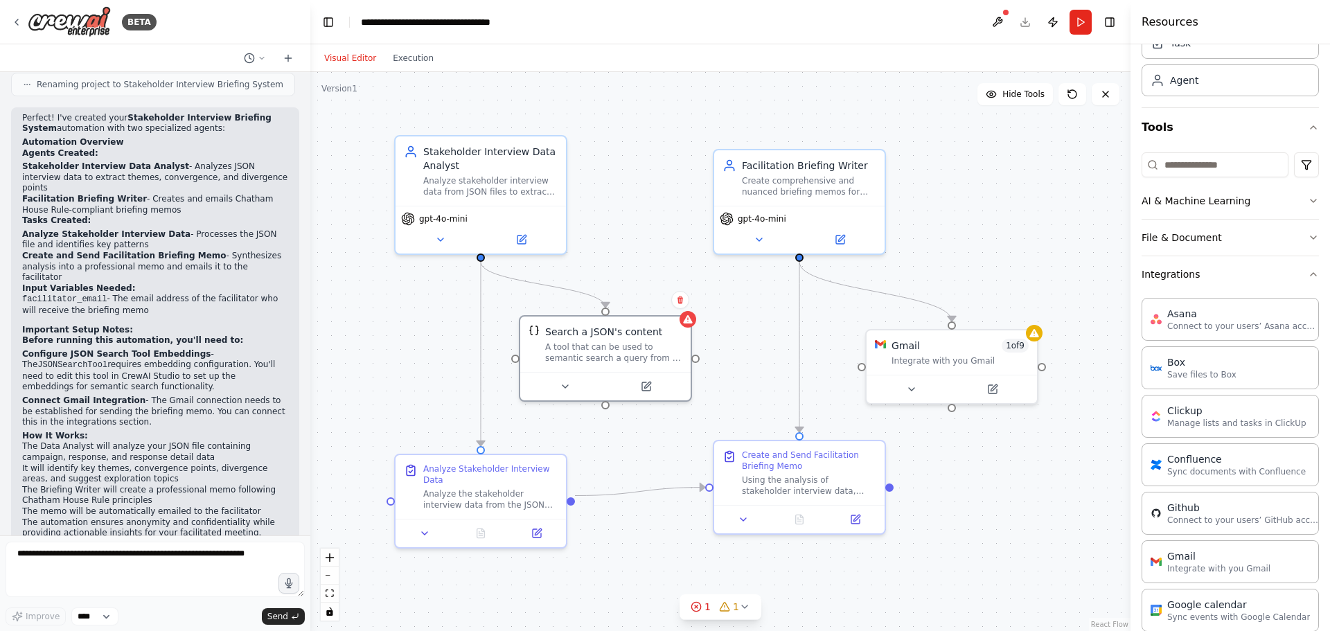
scroll to position [64, 0]
click at [1210, 276] on button "Integrations" at bounding box center [1229, 277] width 177 height 36
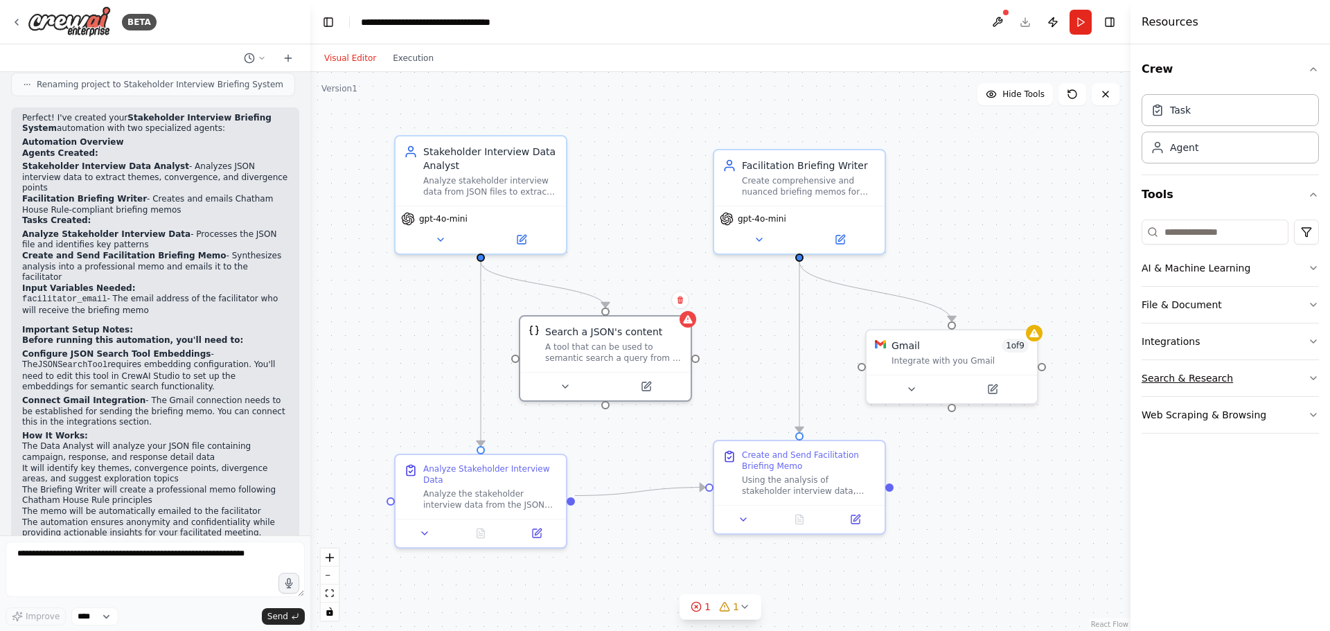
click at [1238, 375] on button "Search & Research" at bounding box center [1229, 378] width 177 height 36
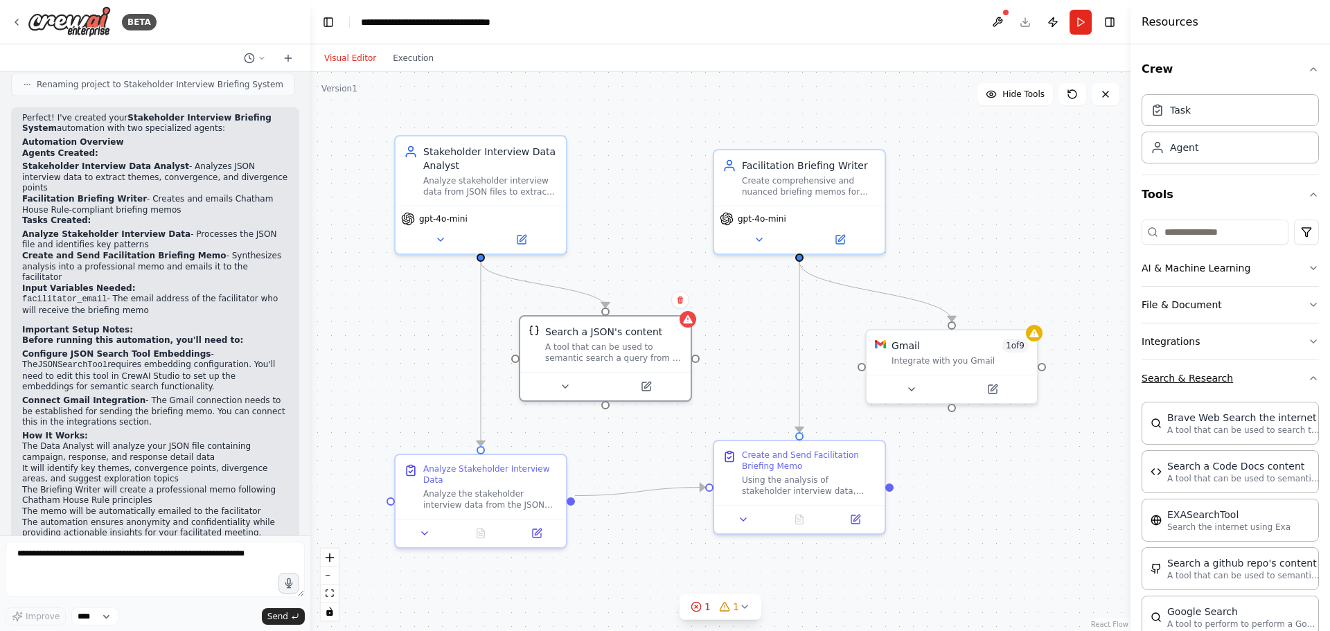
click at [1238, 375] on button "Search & Research" at bounding box center [1229, 378] width 177 height 36
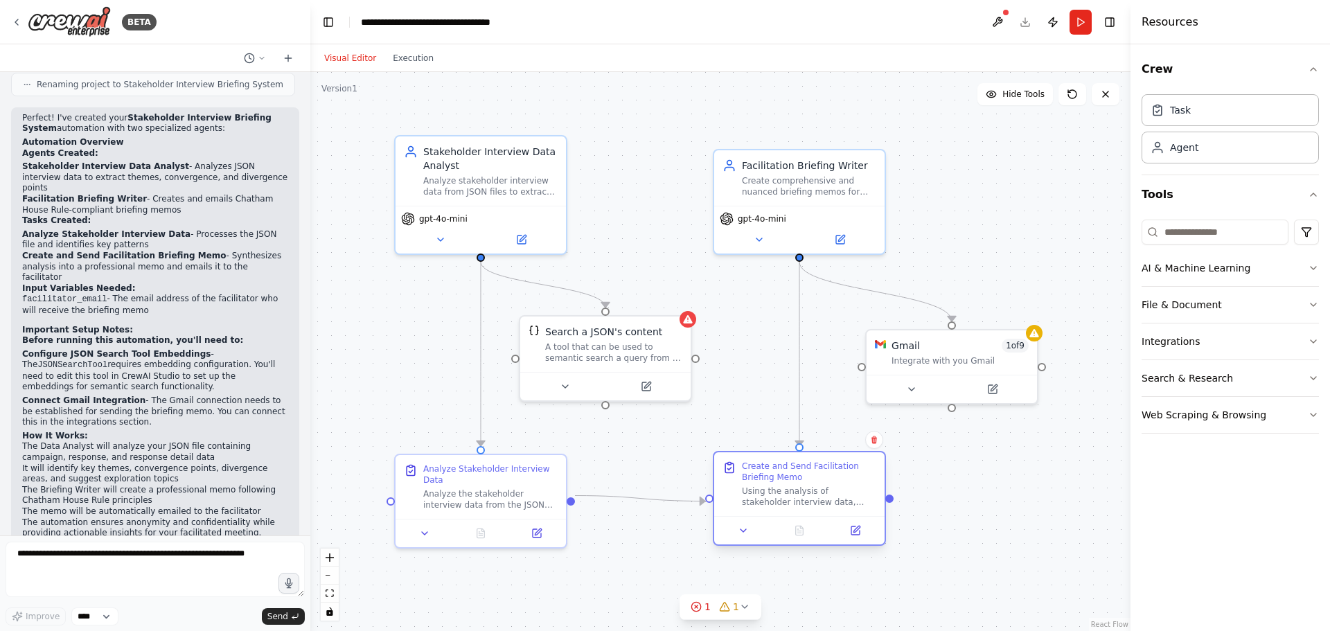
drag, startPoint x: 826, startPoint y: 482, endPoint x: 826, endPoint y: 490, distance: 8.3
click at [826, 490] on div "Using the analysis of stakeholder interview data, create a professional briefin…" at bounding box center [809, 497] width 134 height 22
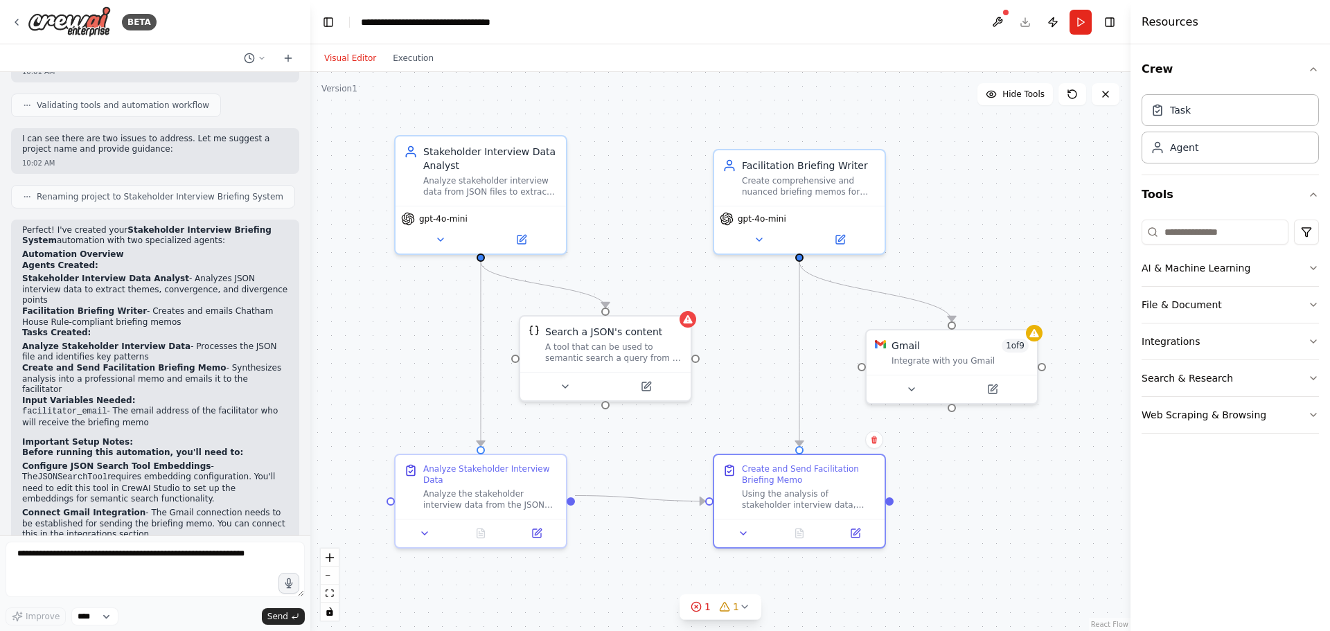
scroll to position [1151, 0]
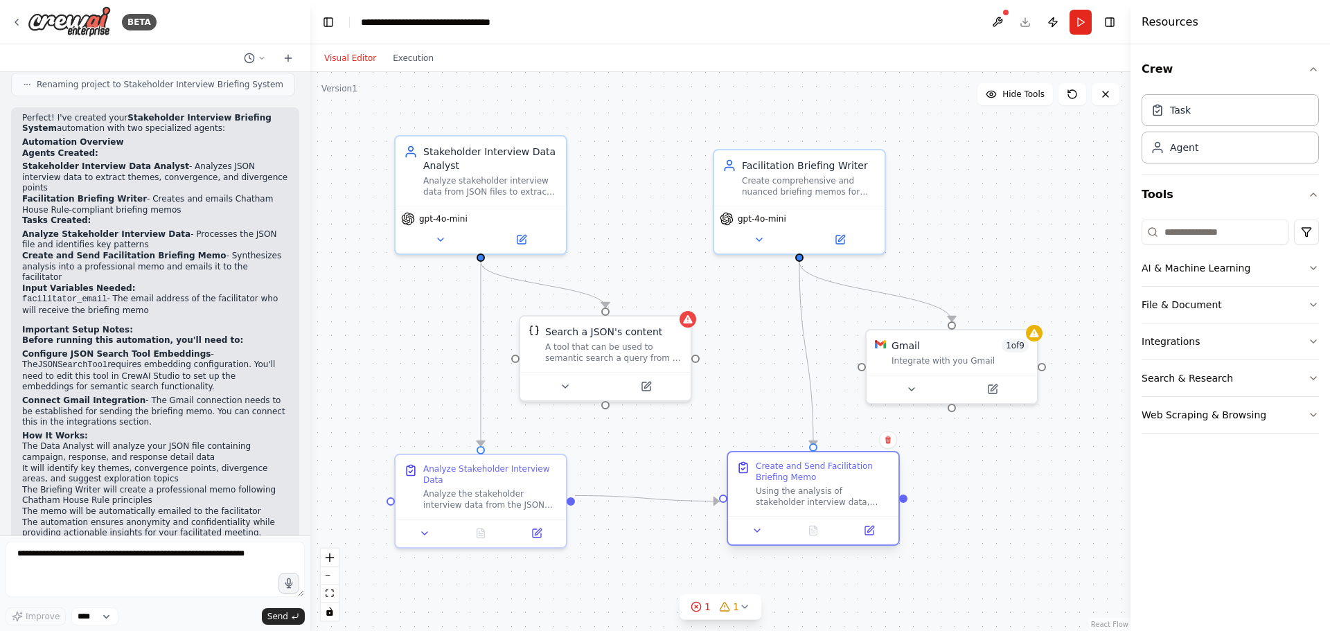
drag, startPoint x: 819, startPoint y: 488, endPoint x: 830, endPoint y: 480, distance: 13.9
click at [830, 480] on div "Create and Send Facilitation Briefing Memo Using the analysis of stakeholder in…" at bounding box center [823, 484] width 134 height 47
click at [513, 486] on div "Analyze the stakeholder interview data from the JSON file containing campaign, …" at bounding box center [490, 497] width 134 height 22
click at [423, 525] on icon at bounding box center [424, 530] width 11 height 11
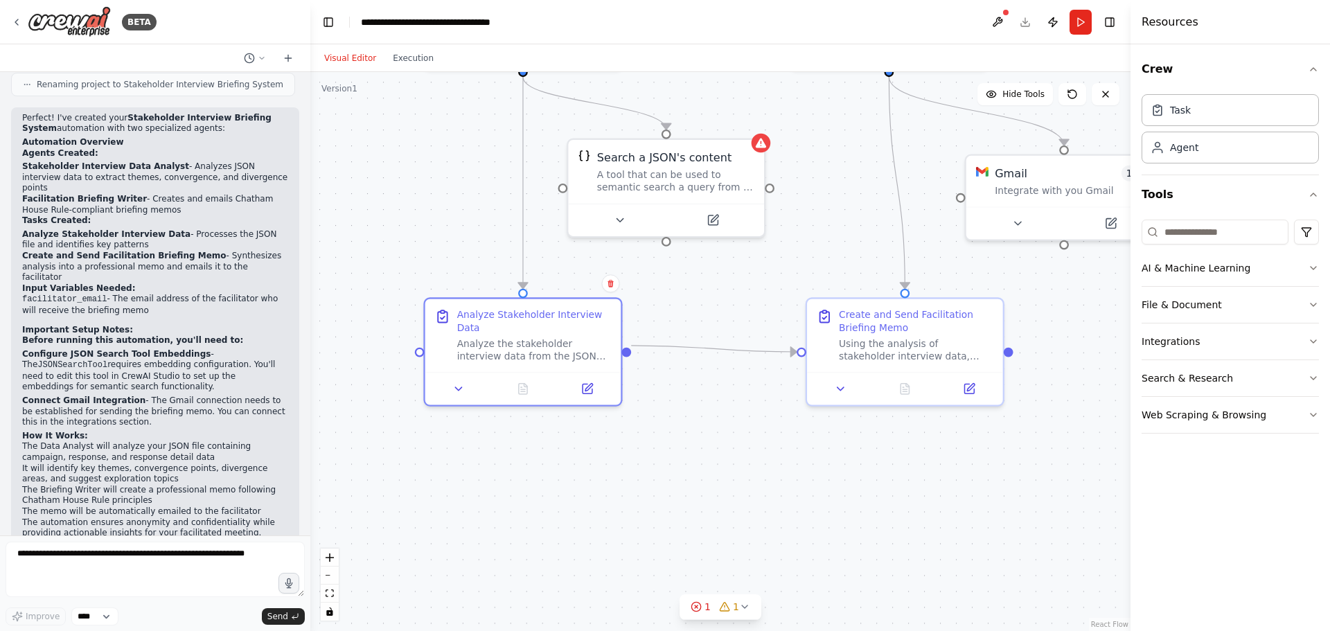
drag, startPoint x: 365, startPoint y: 482, endPoint x: 395, endPoint y: 379, distance: 107.6
click at [395, 379] on div ".deletable-edge-delete-btn { width: 20px; height: 20px; border: 0px solid #ffff…" at bounding box center [720, 351] width 820 height 559
click at [466, 376] on button at bounding box center [459, 385] width 55 height 19
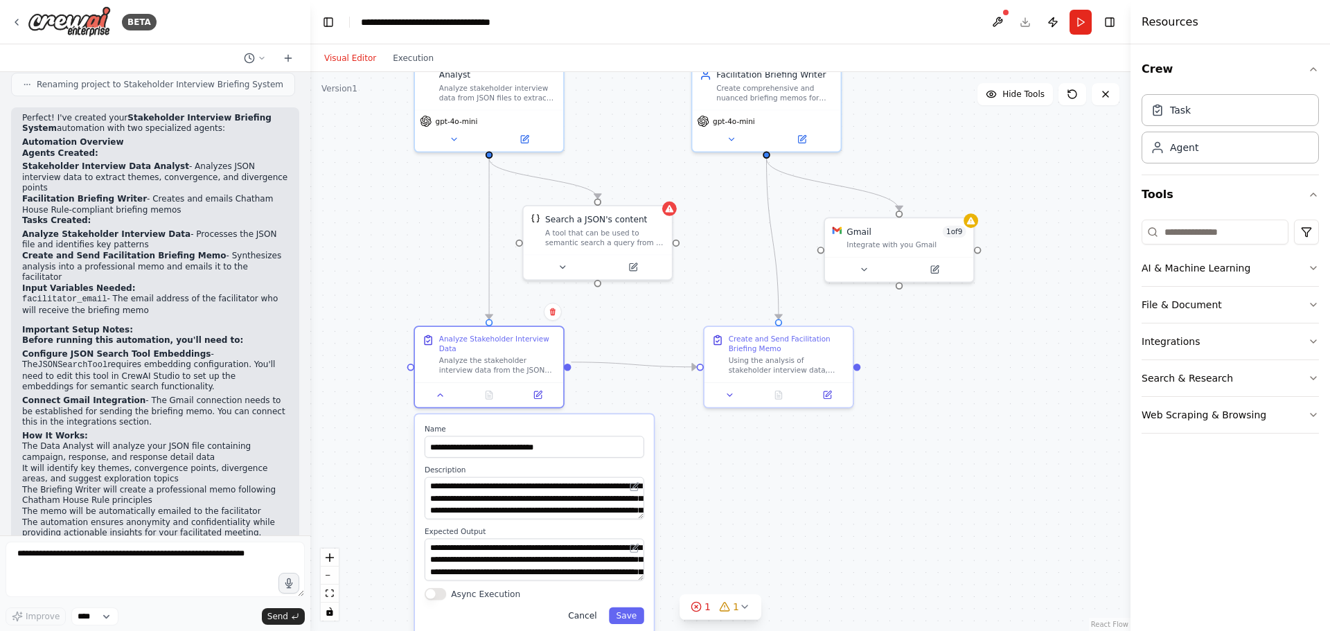
click at [591, 607] on button "Cancel" at bounding box center [582, 615] width 43 height 17
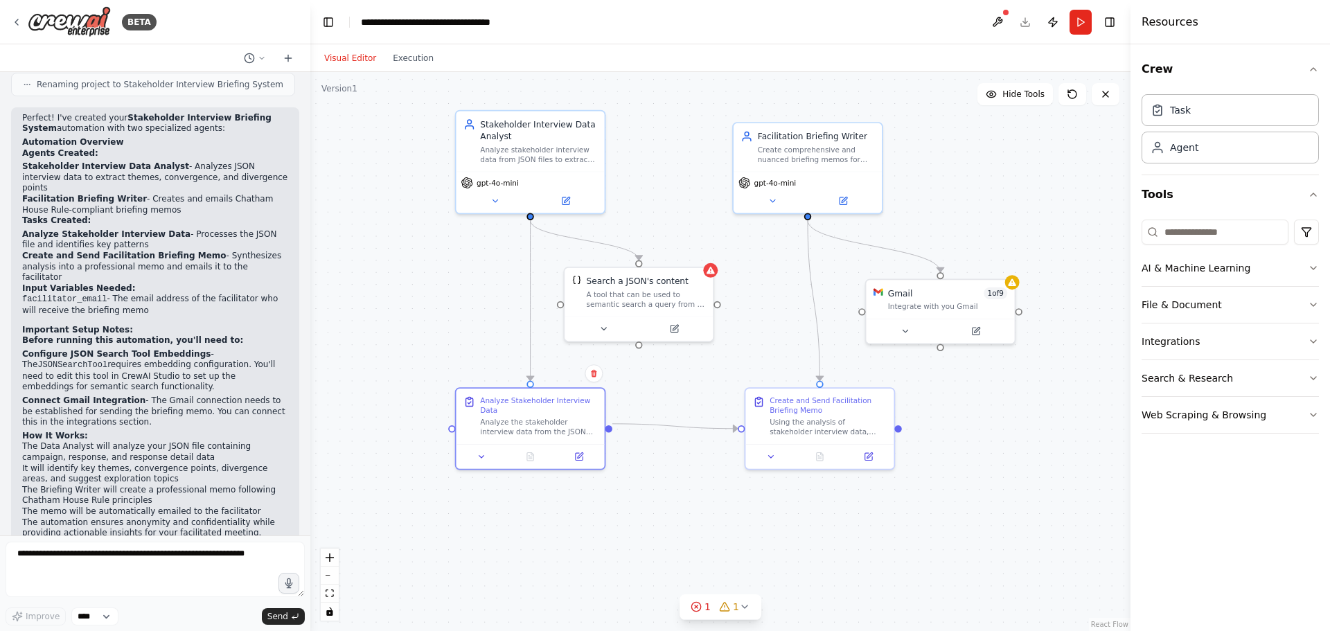
drag, startPoint x: 880, startPoint y: 497, endPoint x: 921, endPoint y: 568, distance: 82.2
click at [921, 568] on div ".deletable-edge-delete-btn { width: 20px; height: 20px; border: 0px solid #ffff…" at bounding box center [720, 351] width 820 height 559
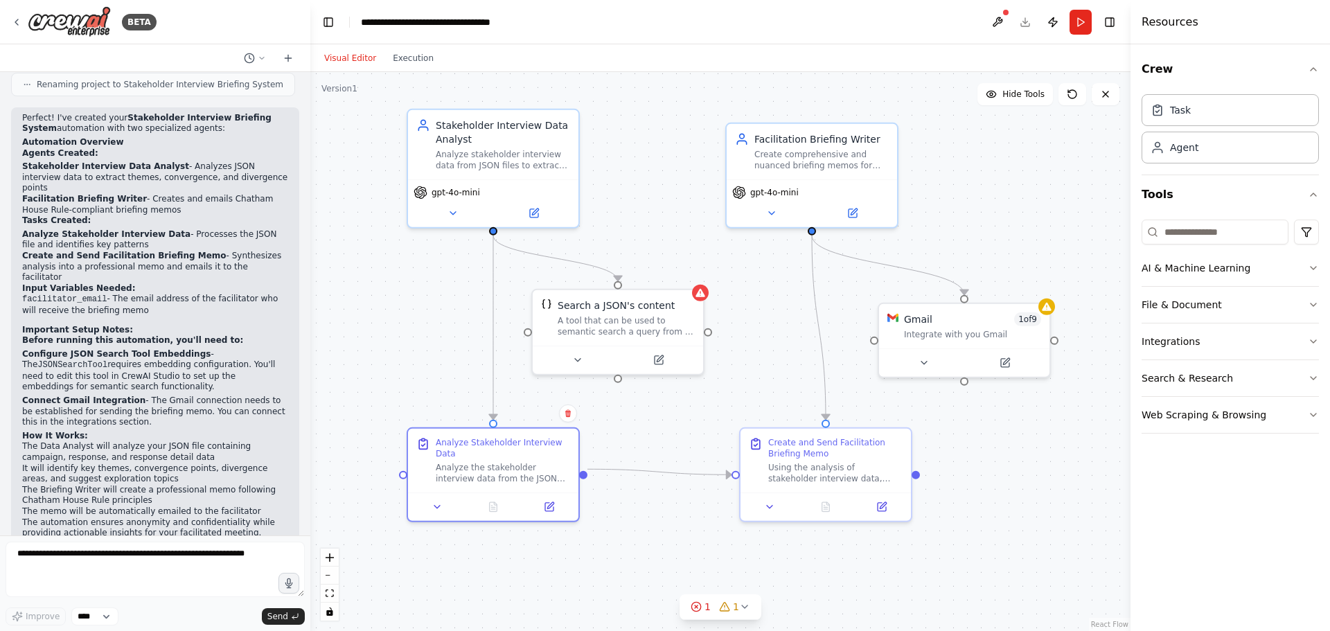
drag, startPoint x: 990, startPoint y: 526, endPoint x: 1015, endPoint y: 581, distance: 60.1
click at [1015, 581] on div ".deletable-edge-delete-btn { width: 20px; height: 20px; border: 0px solid #ffff…" at bounding box center [720, 351] width 820 height 559
drag, startPoint x: 823, startPoint y: 168, endPoint x: 824, endPoint y: 157, distance: 11.2
click at [824, 157] on div "Facilitation Briefing Writer Create comprehensive and nuanced briefing memos fo…" at bounding box center [812, 134] width 170 height 55
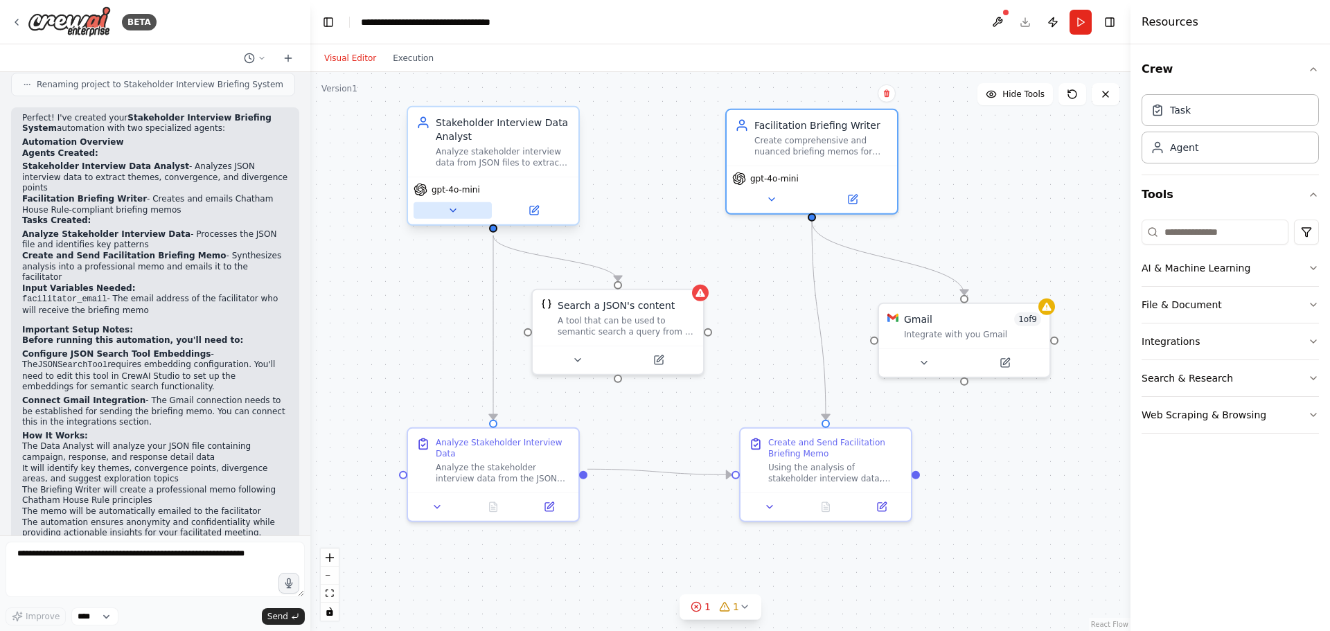
click at [453, 211] on icon at bounding box center [453, 210] width 6 height 3
click at [452, 211] on icon at bounding box center [453, 210] width 6 height 3
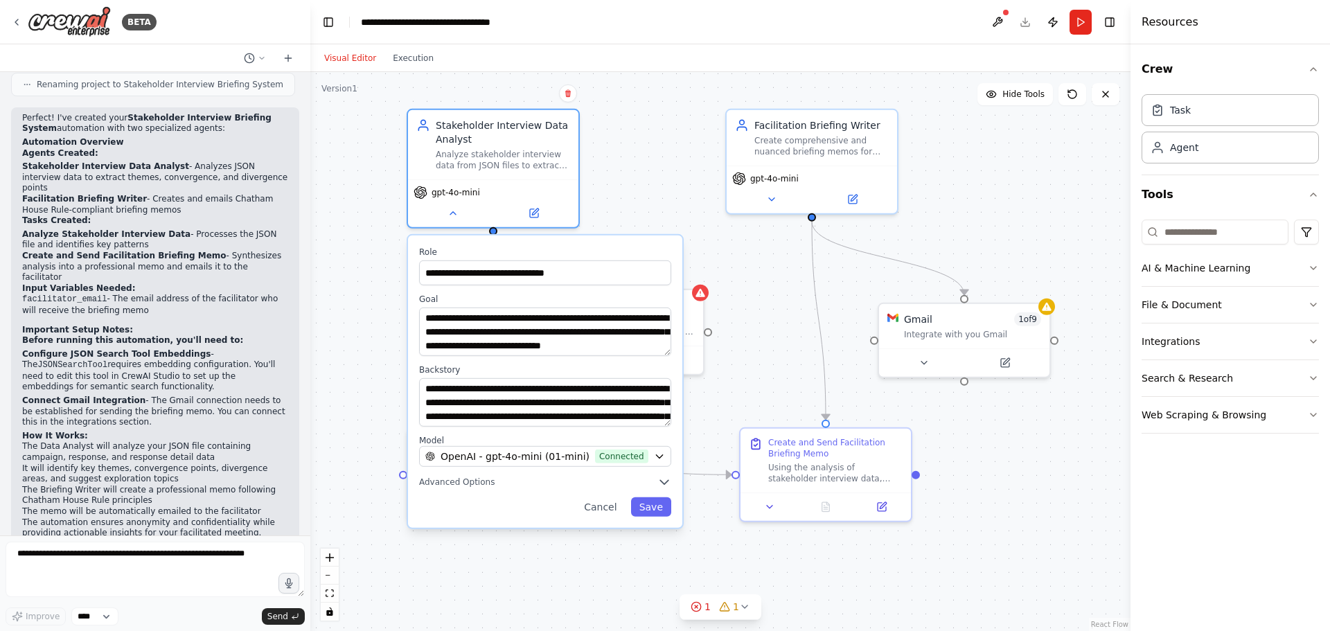
click at [370, 305] on div ".deletable-edge-delete-btn { width: 20px; height: 20px; border: 0px solid #ffff…" at bounding box center [720, 351] width 820 height 559
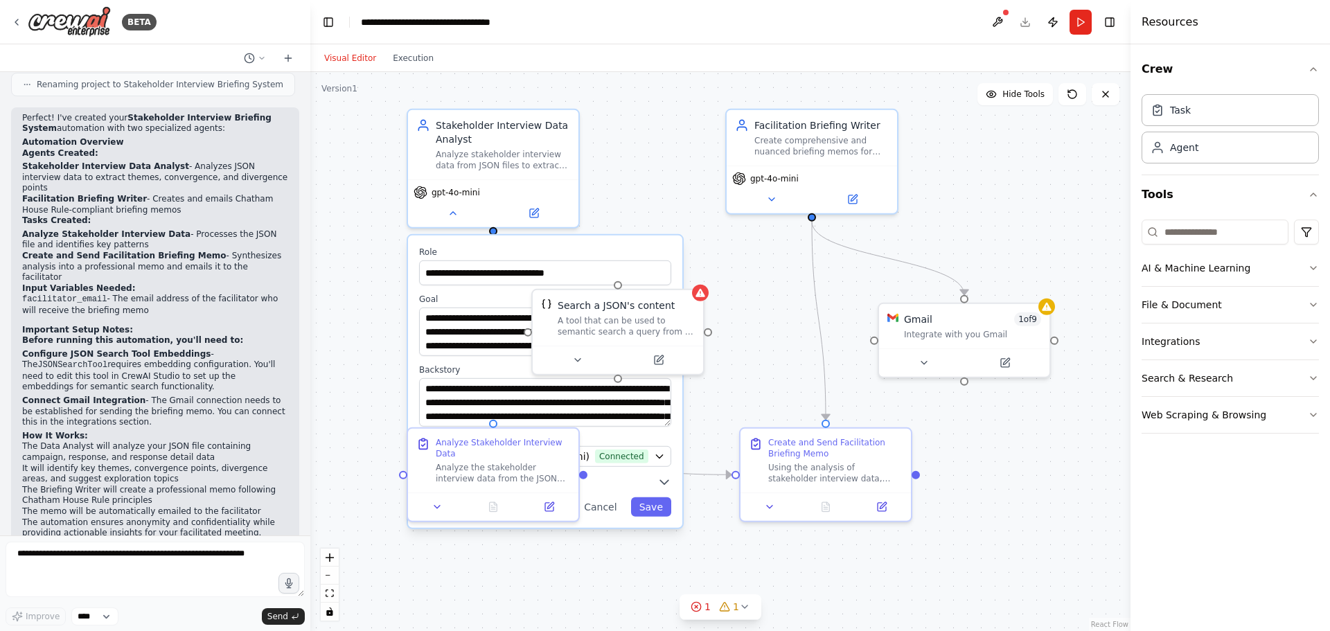
click at [688, 204] on div ".deletable-edge-delete-btn { width: 20px; height: 20px; border: 0px solid #ffff…" at bounding box center [720, 351] width 820 height 559
click at [502, 186] on div "gpt-4o-mini" at bounding box center [492, 189] width 159 height 14
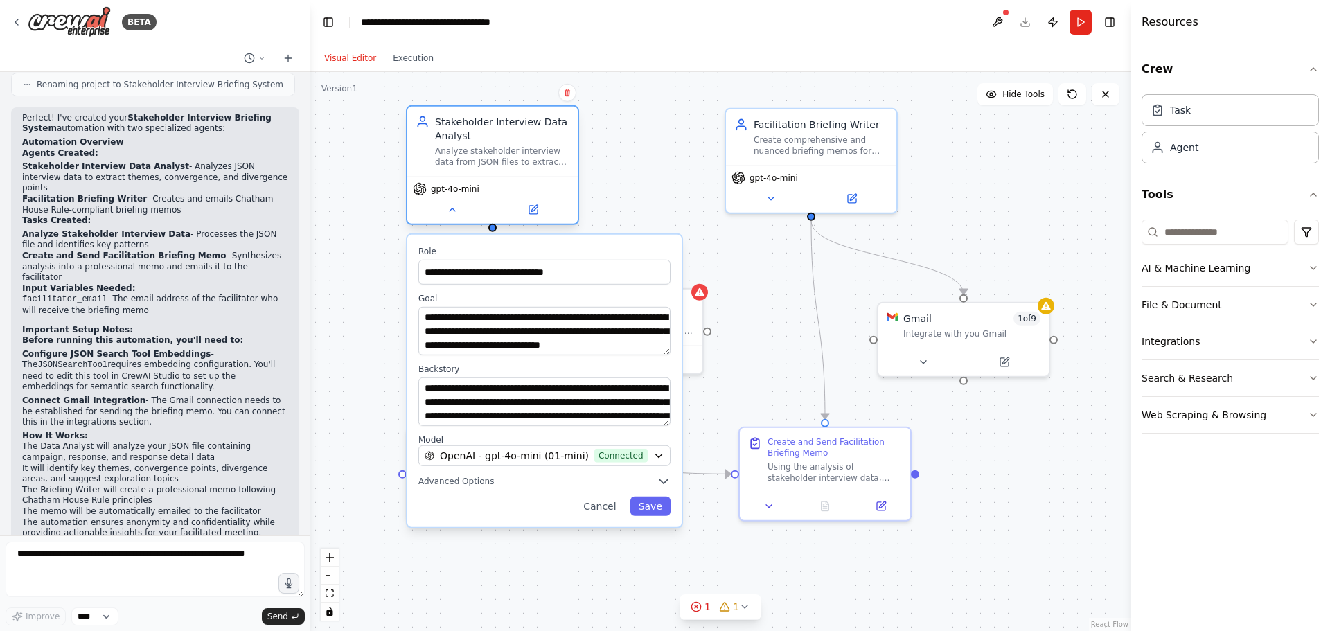
click at [521, 118] on div "Stakeholder Interview Data Analyst" at bounding box center [502, 129] width 134 height 28
click at [605, 506] on button "Cancel" at bounding box center [599, 506] width 49 height 19
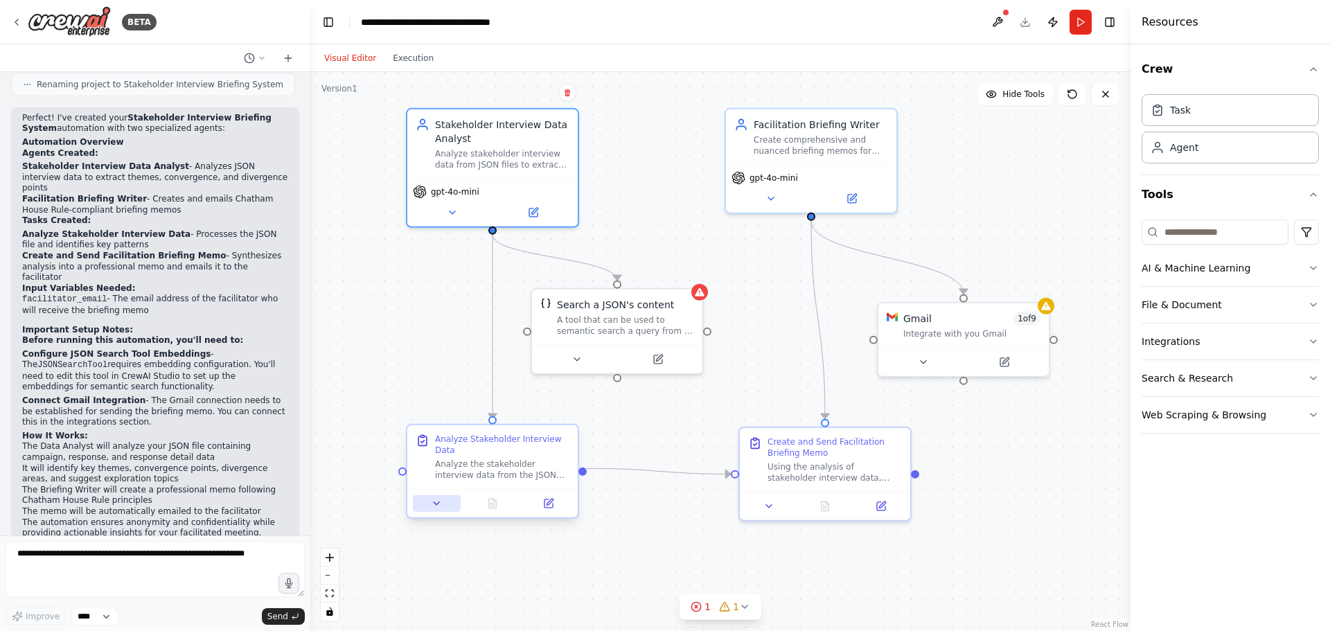
click at [436, 502] on icon at bounding box center [437, 503] width 6 height 3
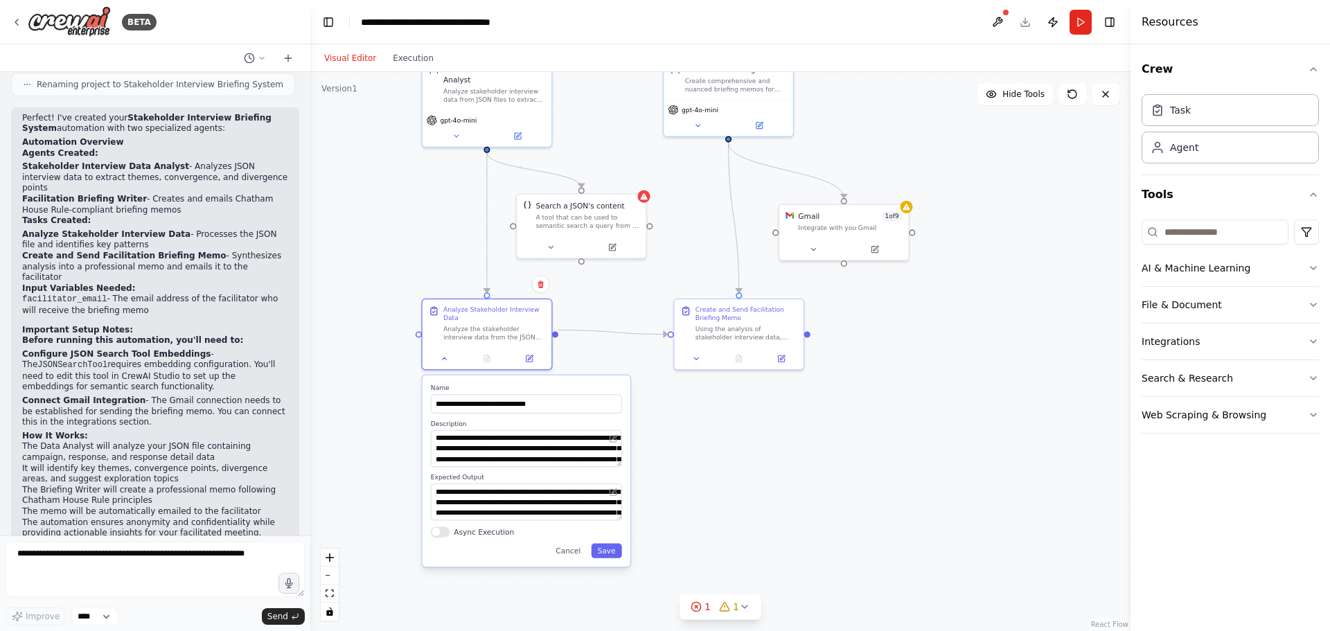
drag, startPoint x: 375, startPoint y: 550, endPoint x: 396, endPoint y: 409, distance: 142.8
click at [396, 409] on div ".deletable-edge-delete-btn { width: 20px; height: 20px; border: 0px solid #ffff…" at bounding box center [720, 351] width 820 height 559
click at [392, 199] on div ".deletable-edge-delete-btn { width: 20px; height: 20px; border: 0px solid #ffff…" at bounding box center [720, 351] width 820 height 559
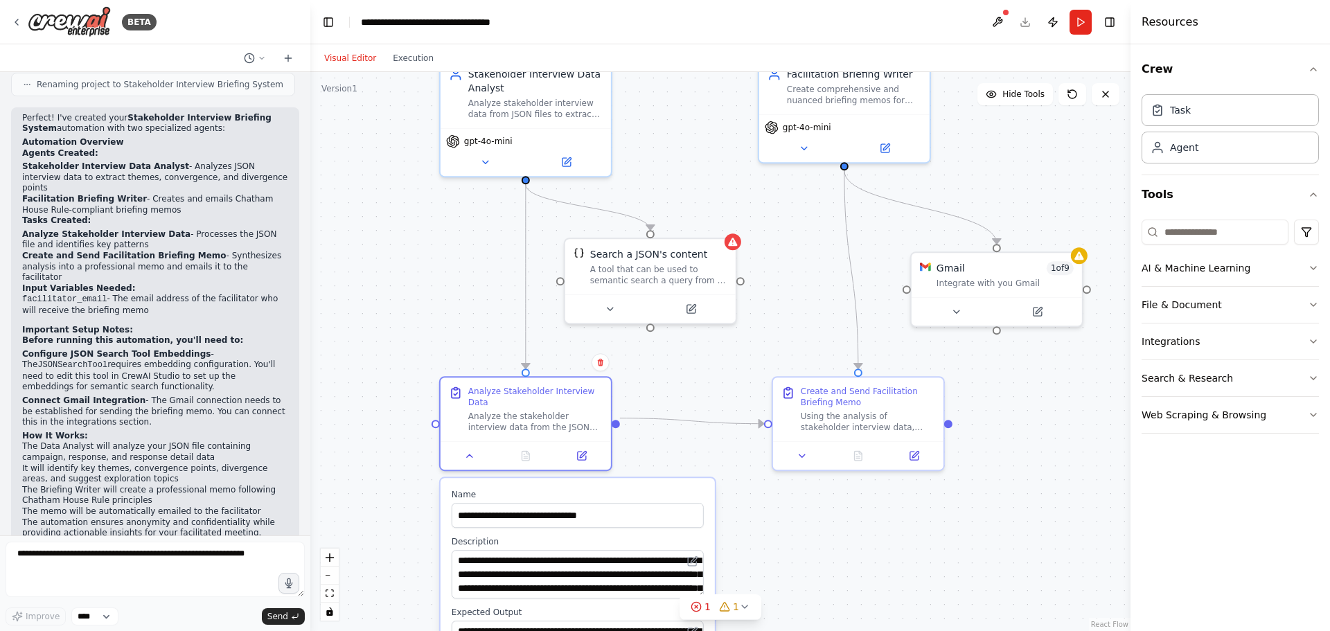
drag, startPoint x: 380, startPoint y: 222, endPoint x: 386, endPoint y: 285, distance: 63.4
click at [380, 283] on div ".deletable-edge-delete-btn { width: 20px; height: 20px; border: 0px solid #ffff…" at bounding box center [720, 351] width 820 height 559
click at [471, 452] on icon at bounding box center [471, 453] width 6 height 3
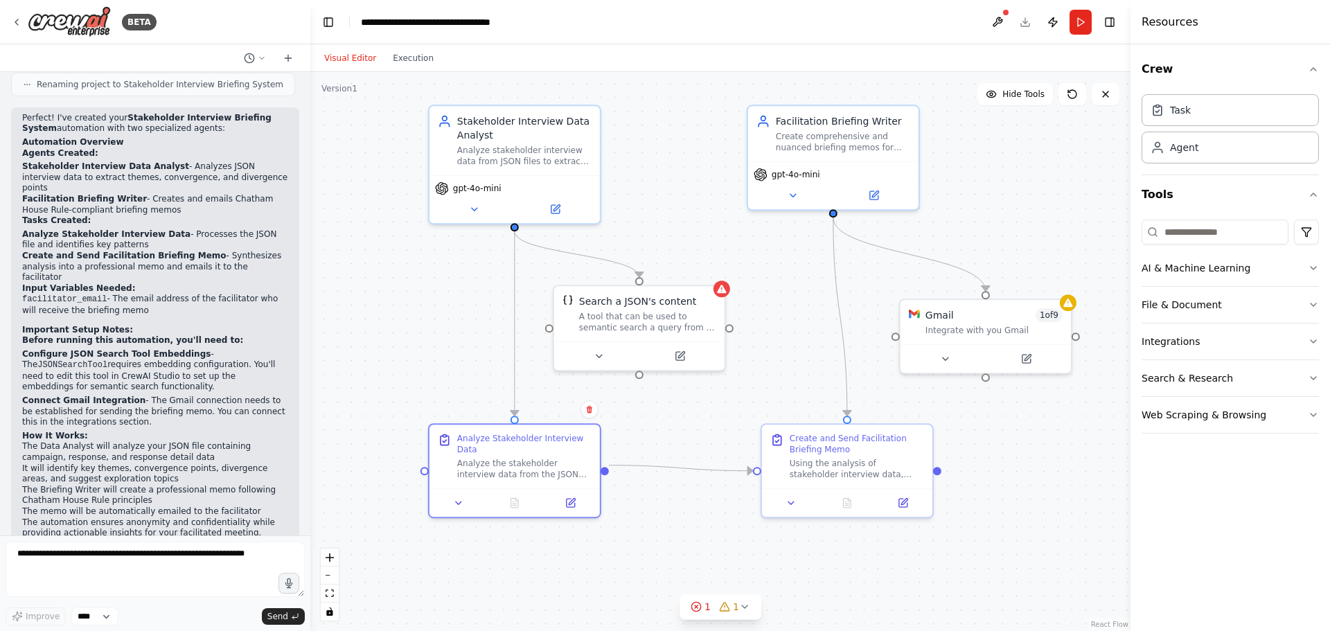
drag, startPoint x: 384, startPoint y: 227, endPoint x: 374, endPoint y: 272, distance: 45.5
click at [375, 274] on div ".deletable-edge-delete-btn { width: 20px; height: 20px; border: 0px solid #ffff…" at bounding box center [720, 351] width 820 height 559
click at [602, 356] on icon at bounding box center [600, 353] width 11 height 11
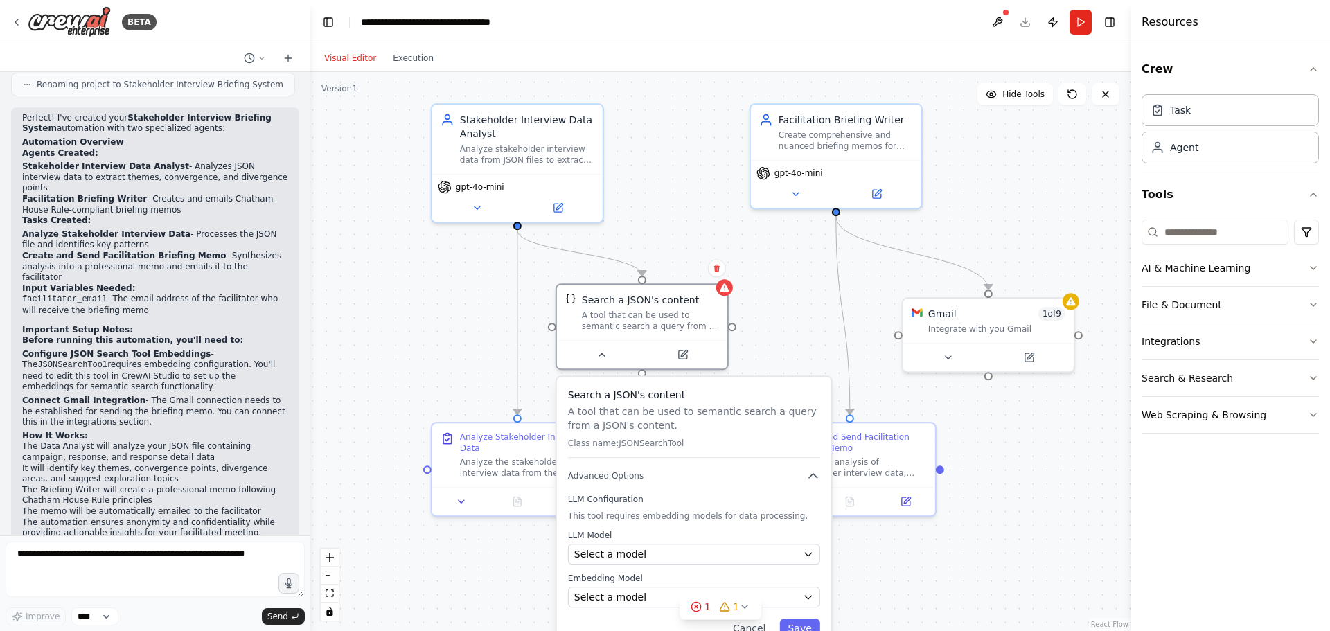
click at [668, 177] on div ".deletable-edge-delete-btn { width: 20px; height: 20px; border: 0px solid #ffff…" at bounding box center [720, 351] width 820 height 559
click at [753, 625] on button "Cancel" at bounding box center [748, 627] width 49 height 19
click at [760, 625] on button "Cancel" at bounding box center [748, 627] width 49 height 19
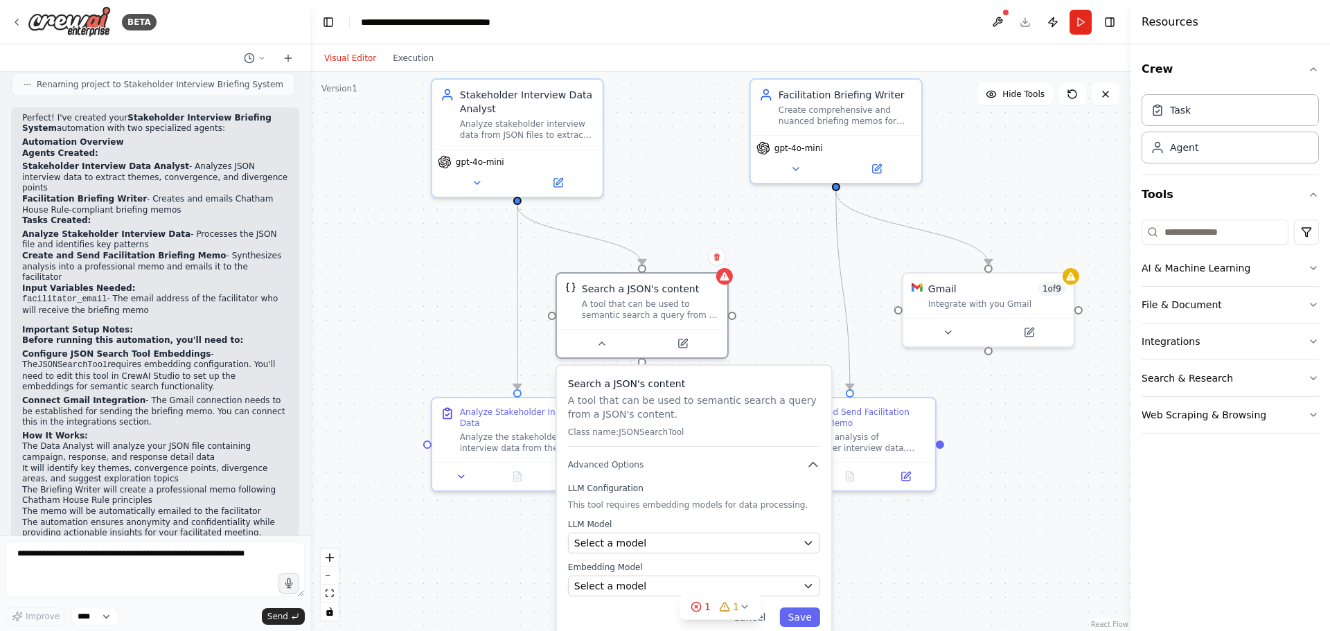
click at [765, 621] on div "Search a JSON's content A tool that can be used to semantic search a query from…" at bounding box center [694, 502] width 274 height 272
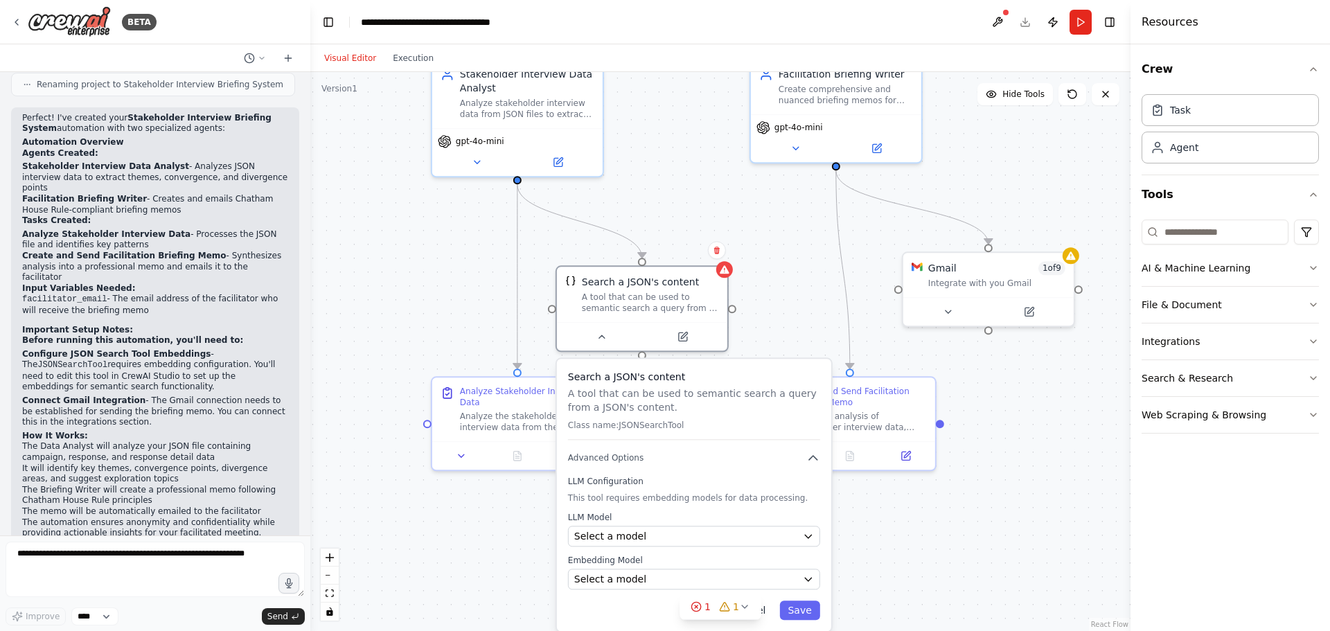
click at [765, 620] on div "Search a JSON's content A tool that can be used to semantic search a query from…" at bounding box center [694, 495] width 274 height 272
click at [766, 612] on button "Cancel" at bounding box center [748, 609] width 49 height 19
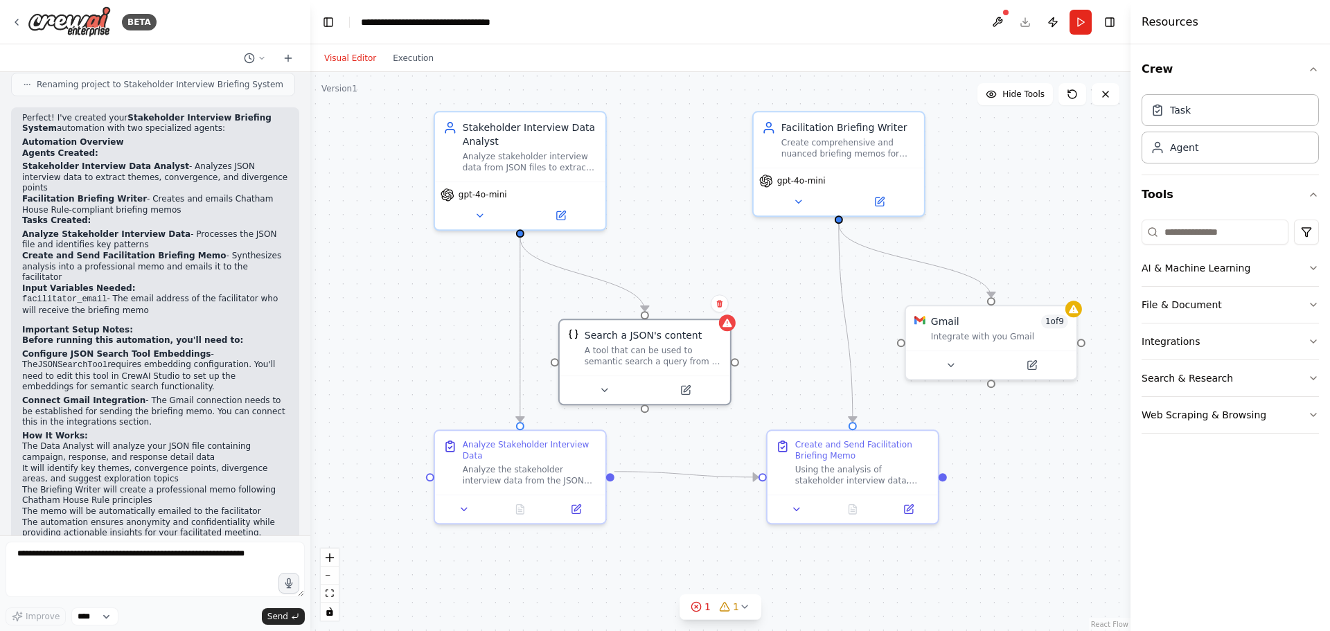
drag, startPoint x: 406, startPoint y: 288, endPoint x: 407, endPoint y: 328, distance: 39.5
click at [407, 328] on div ".deletable-edge-delete-btn { width: 20px; height: 20px; border: 0px solid #ffff…" at bounding box center [720, 351] width 820 height 559
click at [517, 467] on div "Analyze the stakeholder interview data from the JSON file containing campaign, …" at bounding box center [530, 472] width 134 height 22
click at [467, 501] on icon at bounding box center [464, 506] width 11 height 11
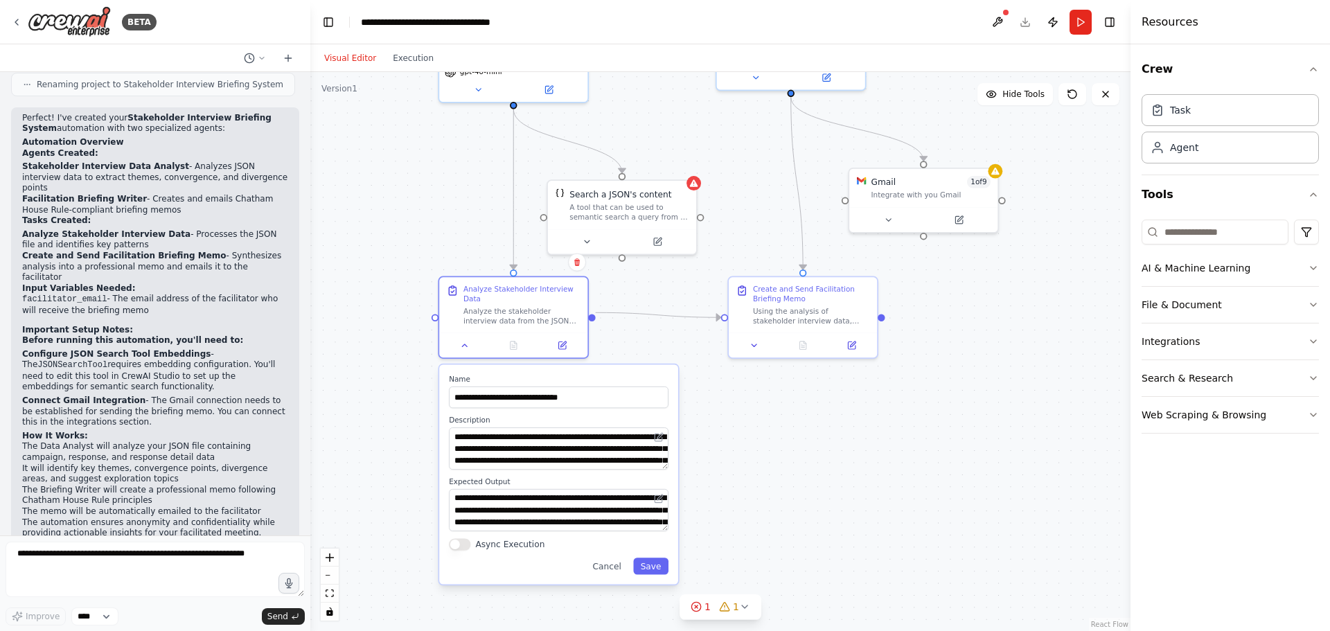
drag, startPoint x: 395, startPoint y: 495, endPoint x: 402, endPoint y: 360, distance: 134.5
click at [402, 360] on div ".deletable-edge-delete-btn { width: 20px; height: 20px; border: 0px solid #ffff…" at bounding box center [720, 351] width 820 height 559
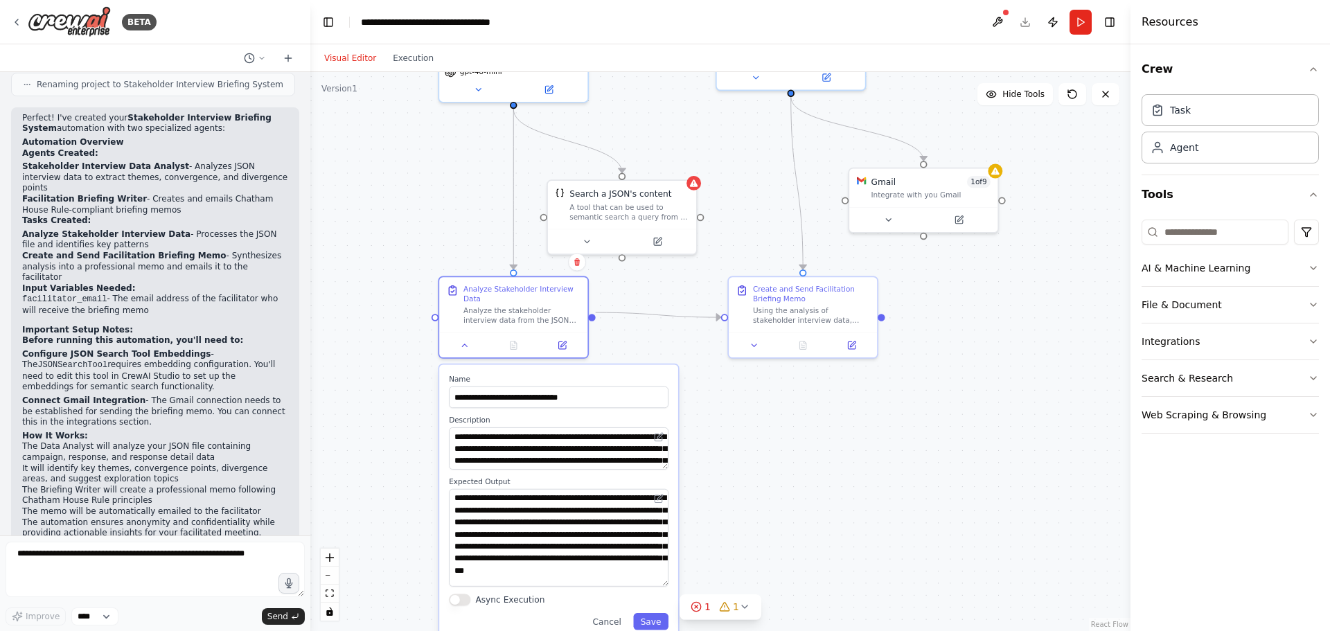
drag, startPoint x: 666, startPoint y: 520, endPoint x: 661, endPoint y: 576, distance: 55.6
click at [661, 576] on textarea "**********" at bounding box center [559, 538] width 220 height 98
click at [617, 613] on button "Cancel" at bounding box center [606, 621] width 43 height 17
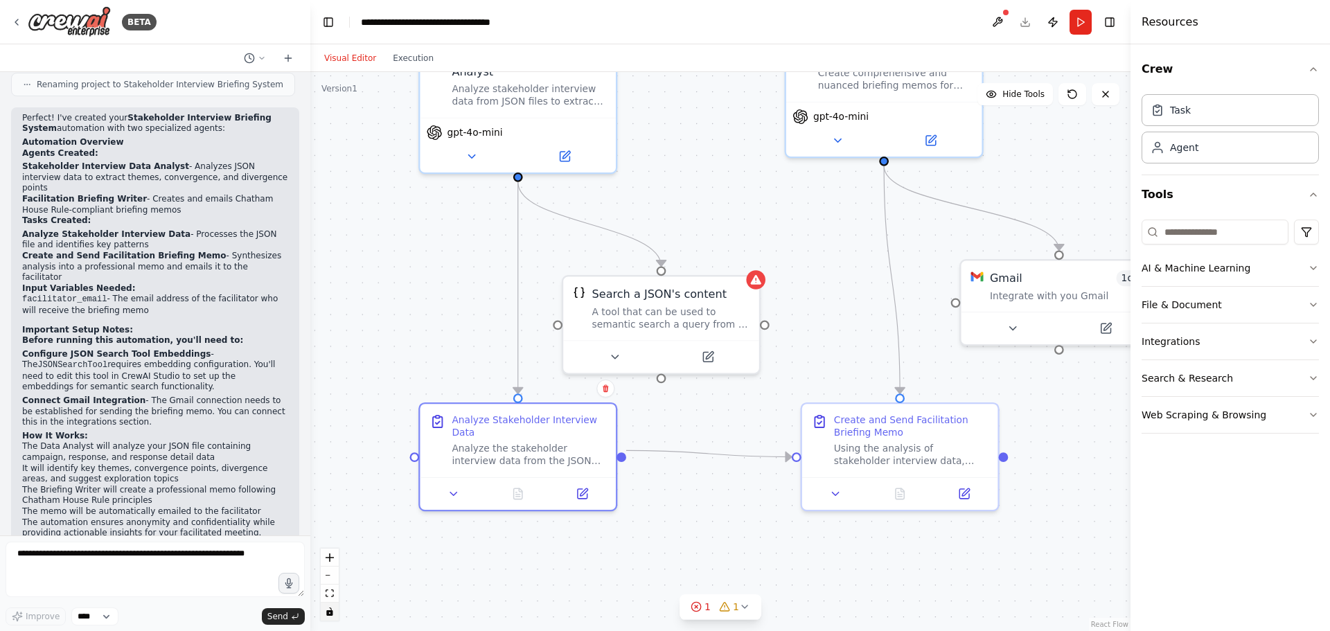
drag, startPoint x: 388, startPoint y: 413, endPoint x: 335, endPoint y: 603, distance: 196.9
click at [335, 603] on div ".deletable-edge-delete-btn { width: 20px; height: 20px; border: 0px solid #ffff…" at bounding box center [720, 351] width 820 height 559
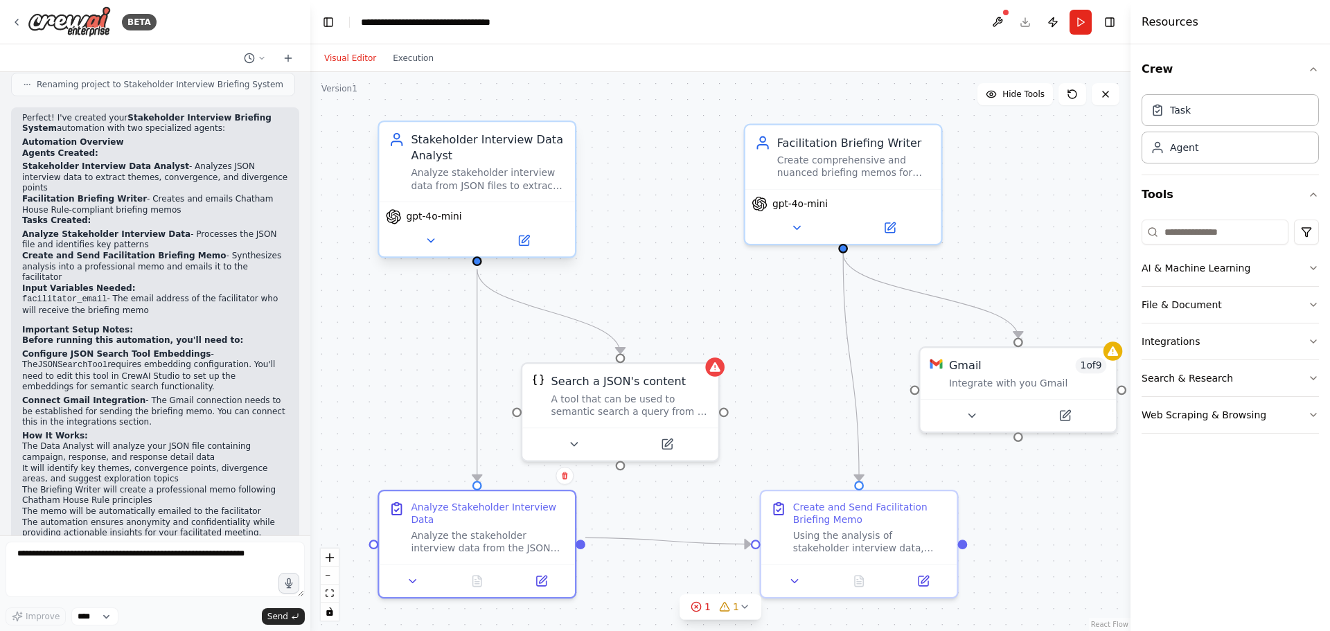
drag, startPoint x: 411, startPoint y: 332, endPoint x: 407, endPoint y: 199, distance: 132.3
click at [384, 385] on div ".deletable-edge-delete-btn { width: 20px; height: 20px; border: 0px solid #ffff…" at bounding box center [720, 351] width 820 height 559
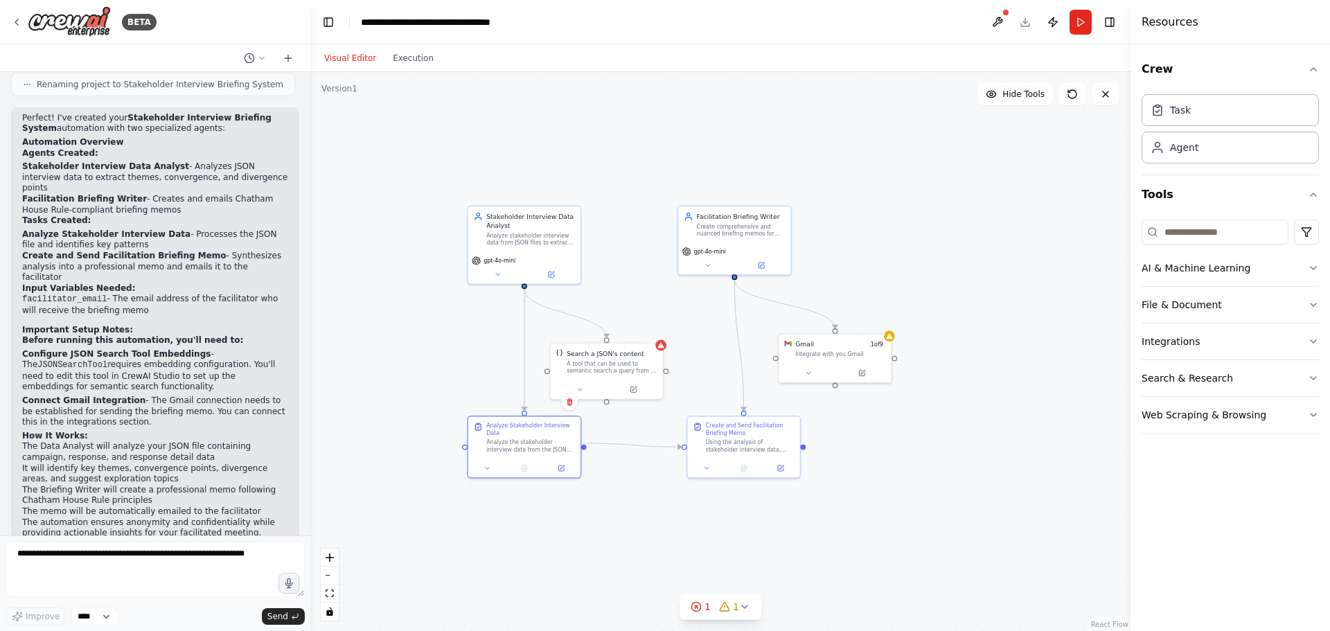
drag, startPoint x: 447, startPoint y: 225, endPoint x: 463, endPoint y: 251, distance: 30.8
click at [411, 283] on div ".deletable-edge-delete-btn { width: 20px; height: 20px; border: 0px solid #ffff…" at bounding box center [720, 351] width 820 height 559
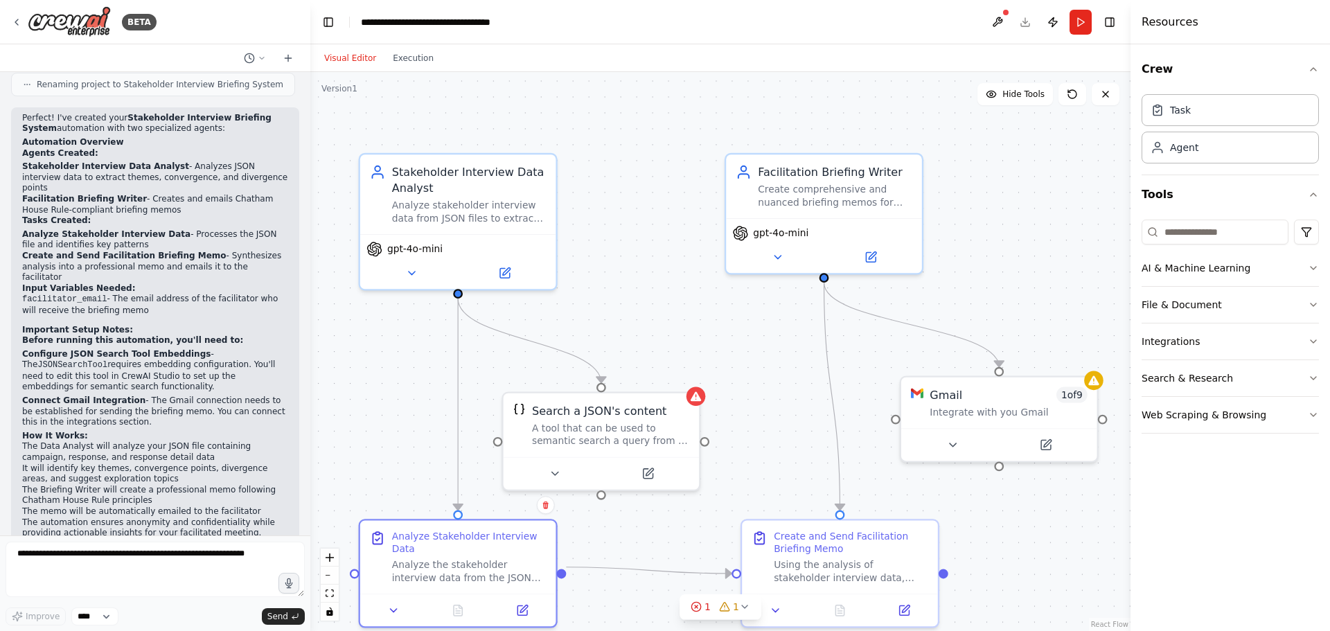
drag, startPoint x: 975, startPoint y: 192, endPoint x: 968, endPoint y: 158, distance: 34.6
click at [1000, 148] on div ".deletable-edge-delete-btn { width: 20px; height: 20px; border: 0px solid #ffff…" at bounding box center [720, 351] width 820 height 559
click at [773, 253] on icon at bounding box center [775, 254] width 12 height 12
click at [773, 252] on icon at bounding box center [776, 253] width 6 height 3
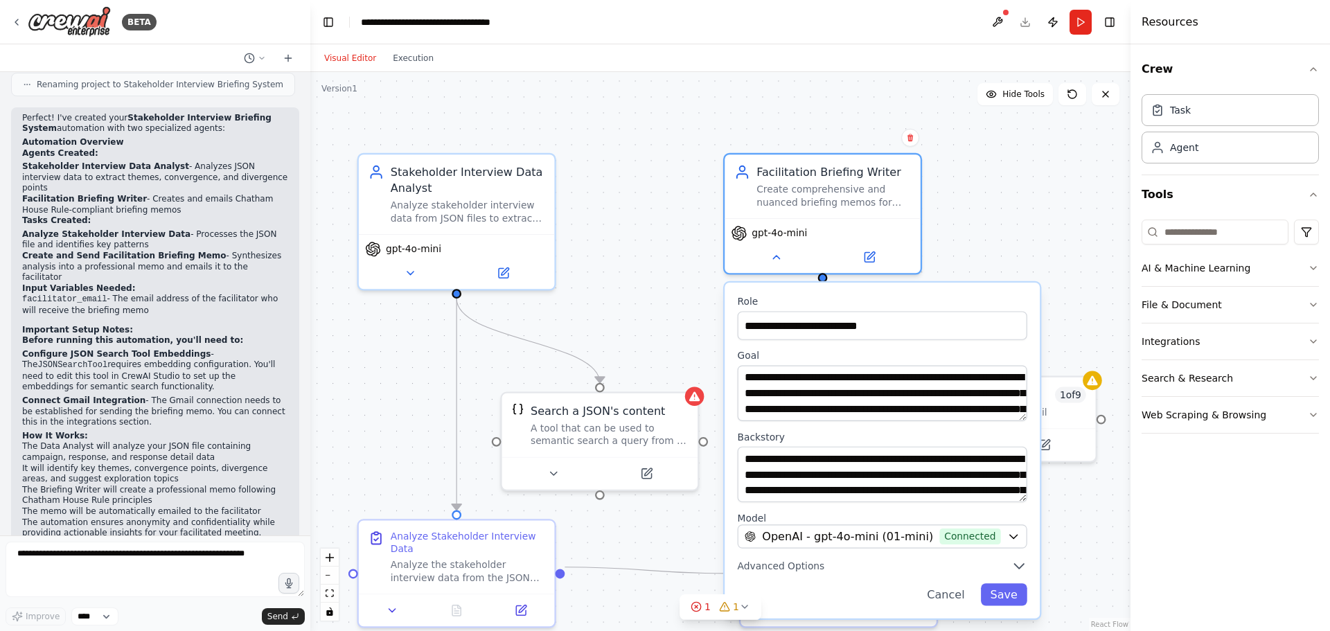
click at [685, 271] on div ".deletable-edge-delete-btn { width: 20px; height: 20px; border: 0px solid #ffff…" at bounding box center [720, 351] width 820 height 559
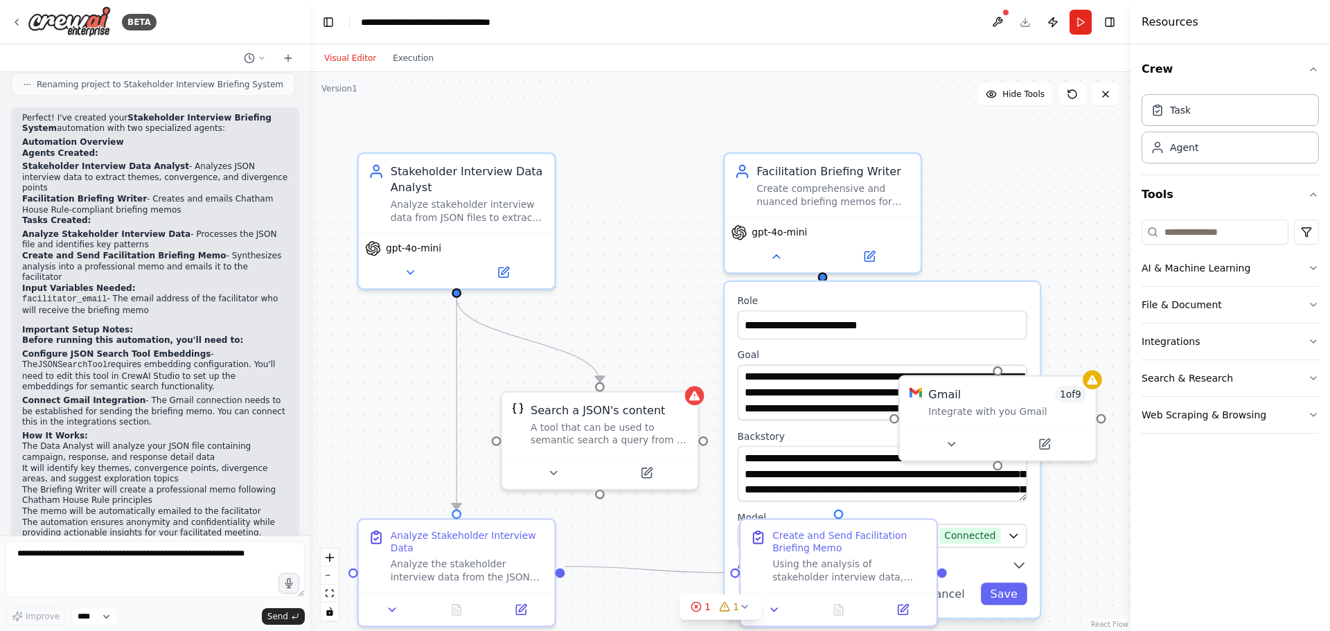
click at [1003, 227] on div ".deletable-edge-delete-btn { width: 20px; height: 20px; border: 0px solid #ffff…" at bounding box center [720, 351] width 820 height 559
click at [954, 596] on button "Cancel" at bounding box center [945, 593] width 57 height 22
